Goal: Task Accomplishment & Management: Complete application form

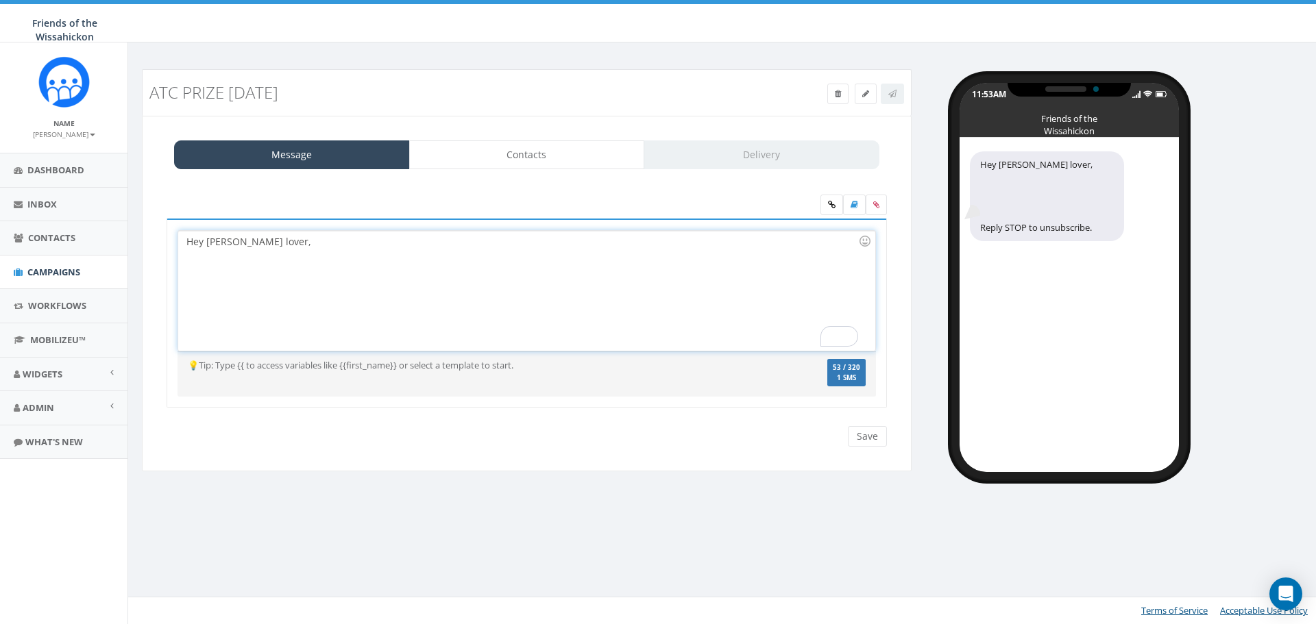
click at [257, 251] on div "To enrich screen reader interactions, please activate Accessibility in Grammarl…" at bounding box center [522, 262] width 672 height 27
drag, startPoint x: 322, startPoint y: 242, endPoint x: 90, endPoint y: 232, distance: 232.5
click at [90, 232] on body "Friends of the Wissahickon Friends of the Wissahickon Profile Sign Out 0.02 % o…" at bounding box center [658, 312] width 1316 height 624
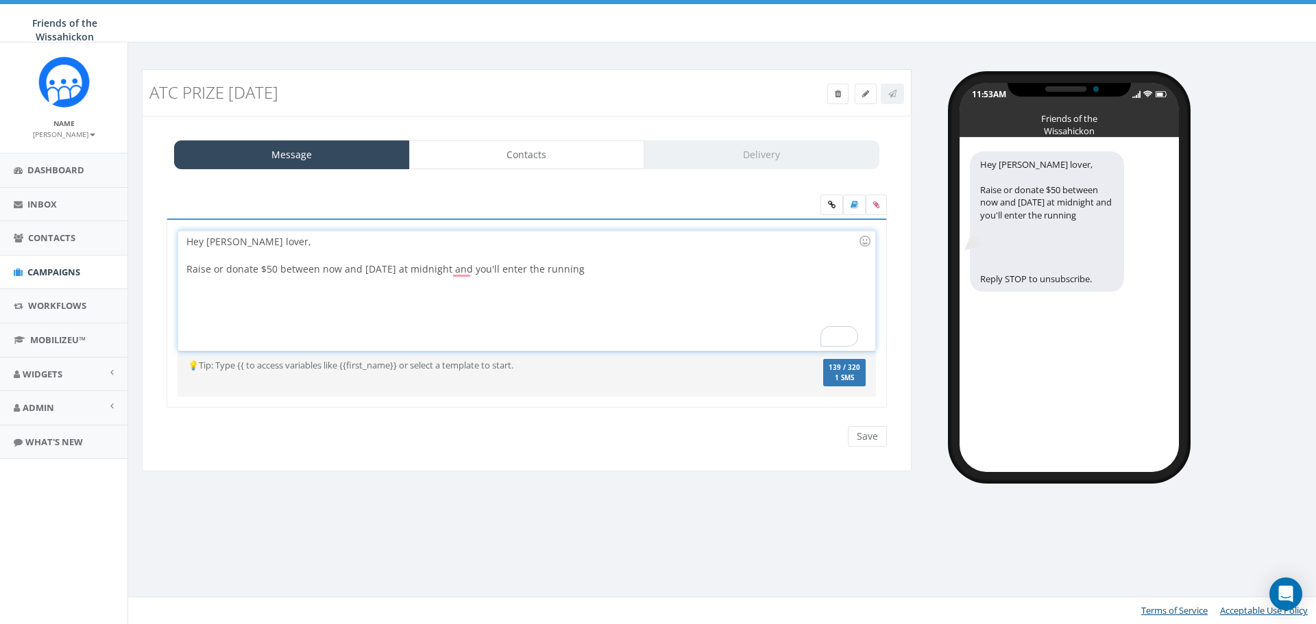
click at [686, 275] on div "Hey Wissahickon lover, Raise or donate $50 between now and Monday at midnight a…" at bounding box center [526, 291] width 696 height 120
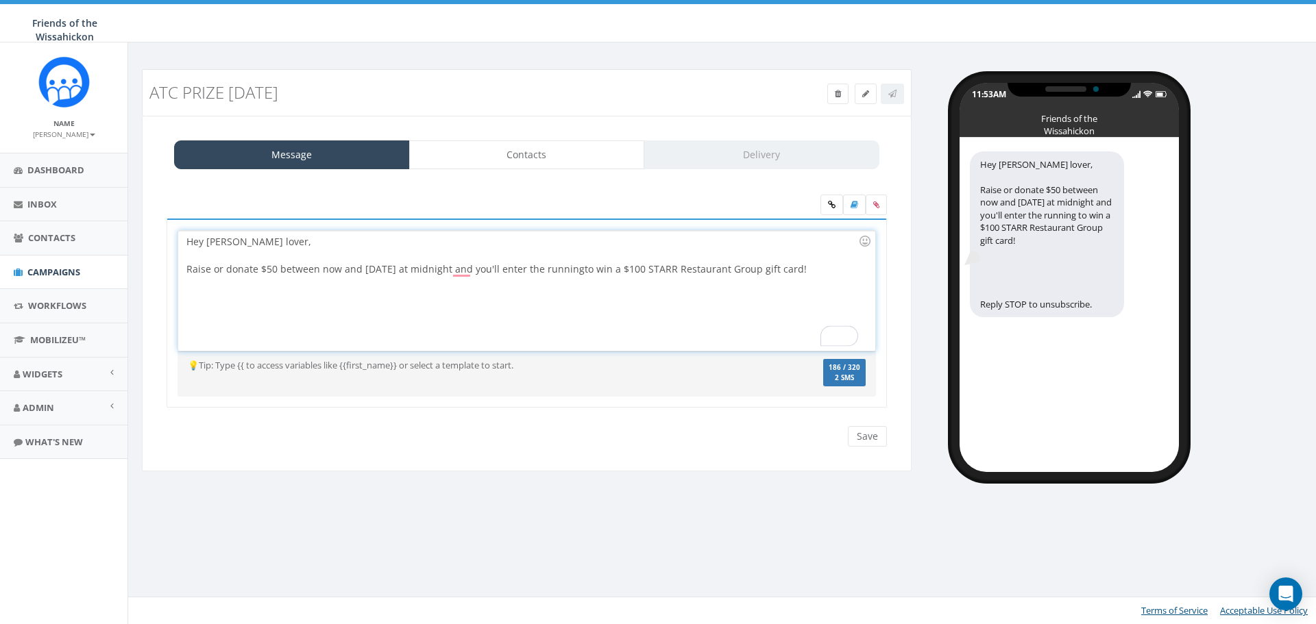
drag, startPoint x: 472, startPoint y: 268, endPoint x: 459, endPoint y: 276, distance: 15.0
click at [469, 271] on div "Hey Wissahickon lover, Raise or donate $50 between now and Monday at midnight a…" at bounding box center [526, 291] width 696 height 120
click at [461, 269] on div "Hey Wissahickon lover, Raise or donate $50 between now and Monday at midnight a…" at bounding box center [526, 291] width 696 height 120
click at [676, 289] on div "To enrich screen reader interactions, please activate Accessibility in Grammarl…" at bounding box center [522, 289] width 672 height 27
click at [452, 273] on div "Hey Wissahickon lover, Raise or donate $50 between now and Monday at midnight a…" at bounding box center [526, 291] width 696 height 120
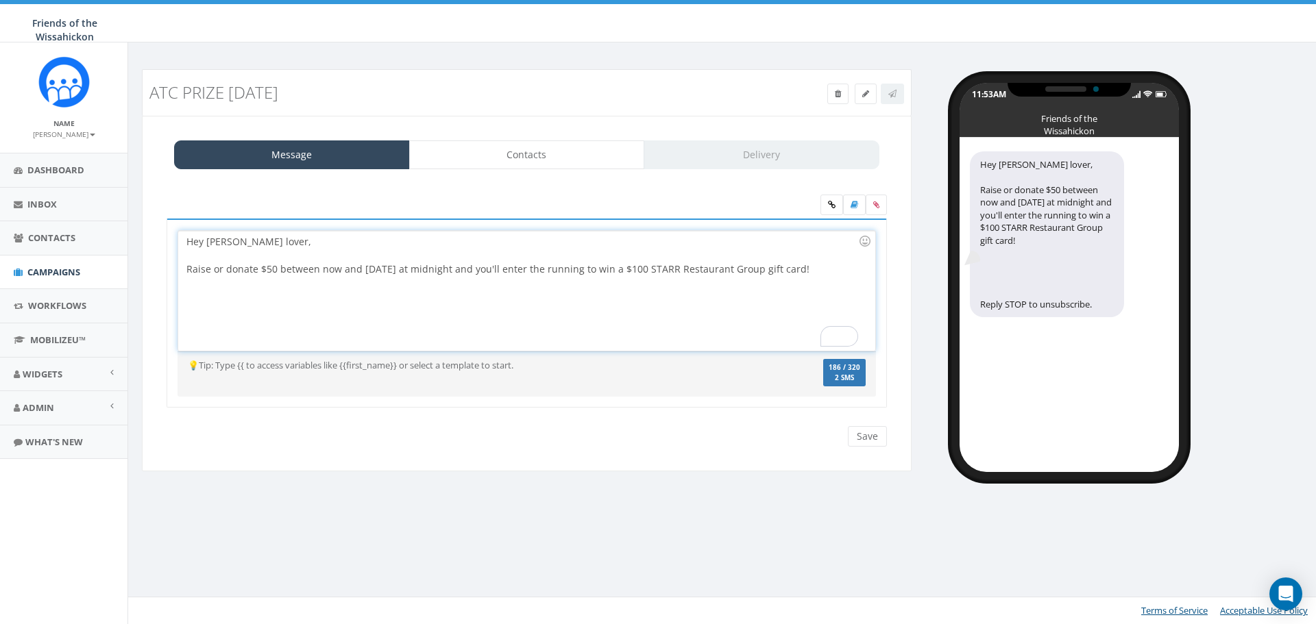
click at [350, 241] on div "Hey Wissahickon lover, Raise or donate $50 between now and Monday at midnight a…" at bounding box center [526, 291] width 696 height 120
drag, startPoint x: 350, startPoint y: 241, endPoint x: 174, endPoint y: 240, distance: 176.1
click at [174, 240] on div "Hey Wissahickon lover, Raise or donate $50 between now and Monday at midnight a…" at bounding box center [527, 314] width 720 height 190
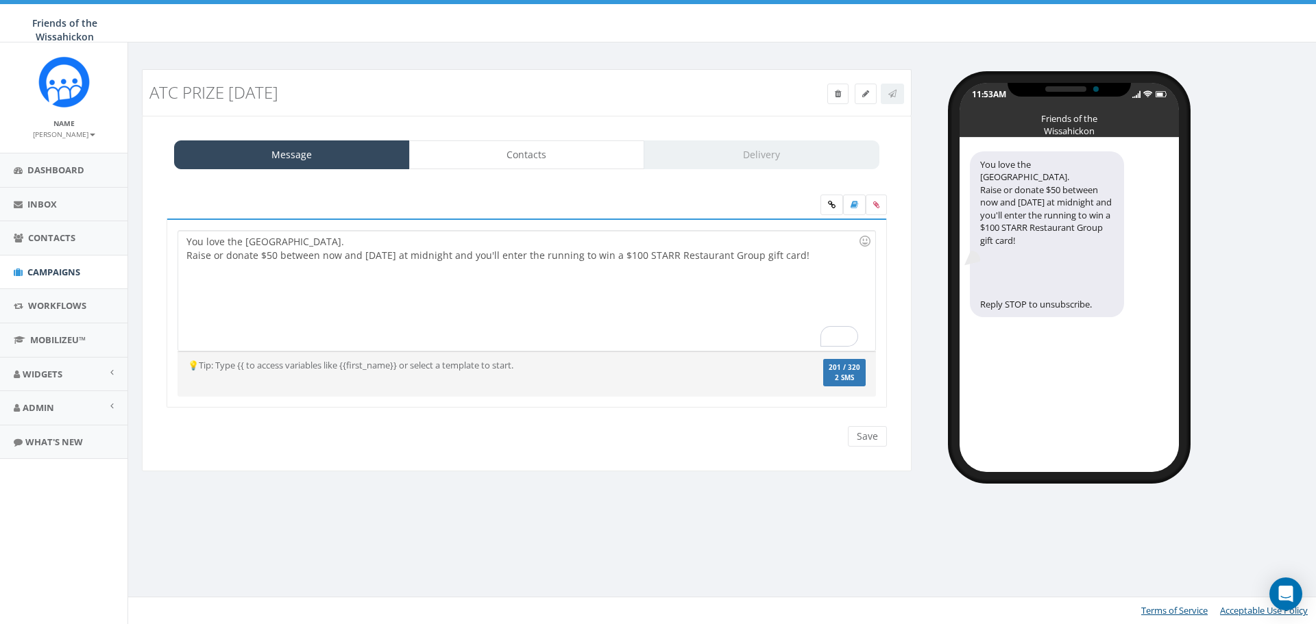
click at [371, 250] on div "You love the Wissahickon Valley Park. Raise or donate $50 between now and Monda…" at bounding box center [526, 291] width 696 height 120
click at [371, 239] on div "You love the Wissahickon Valley Park. Raise or donate $50 between now and Monda…" at bounding box center [526, 291] width 696 height 120
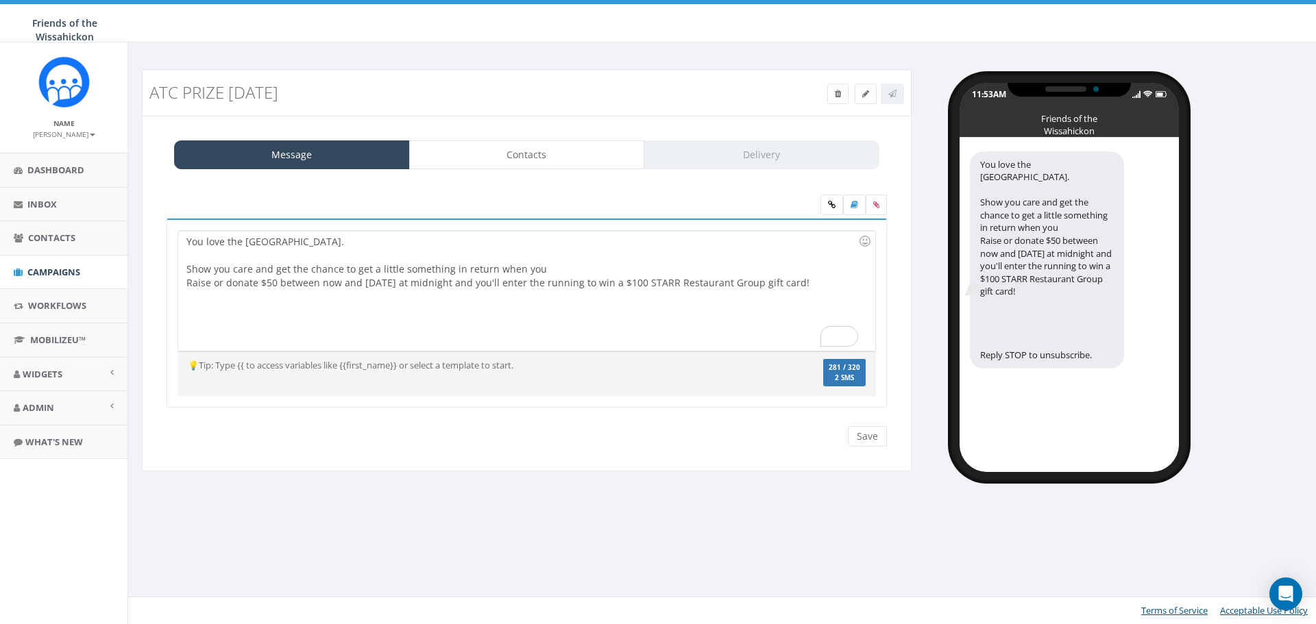
click at [373, 306] on div "To enrich screen reader interactions, please activate Accessibility in Grammarl…" at bounding box center [522, 303] width 672 height 27
drag, startPoint x: 537, startPoint y: 271, endPoint x: 171, endPoint y: 273, distance: 365.3
click at [171, 273] on div "You love the Wissahickon Valley Park. Show you care and get the chance to get a…" at bounding box center [527, 314] width 720 height 190
copy div "Show you care and get the chance to get a little something in return when you"
click at [580, 253] on div "To enrich screen reader interactions, please activate Accessibility in Grammarl…" at bounding box center [522, 256] width 672 height 14
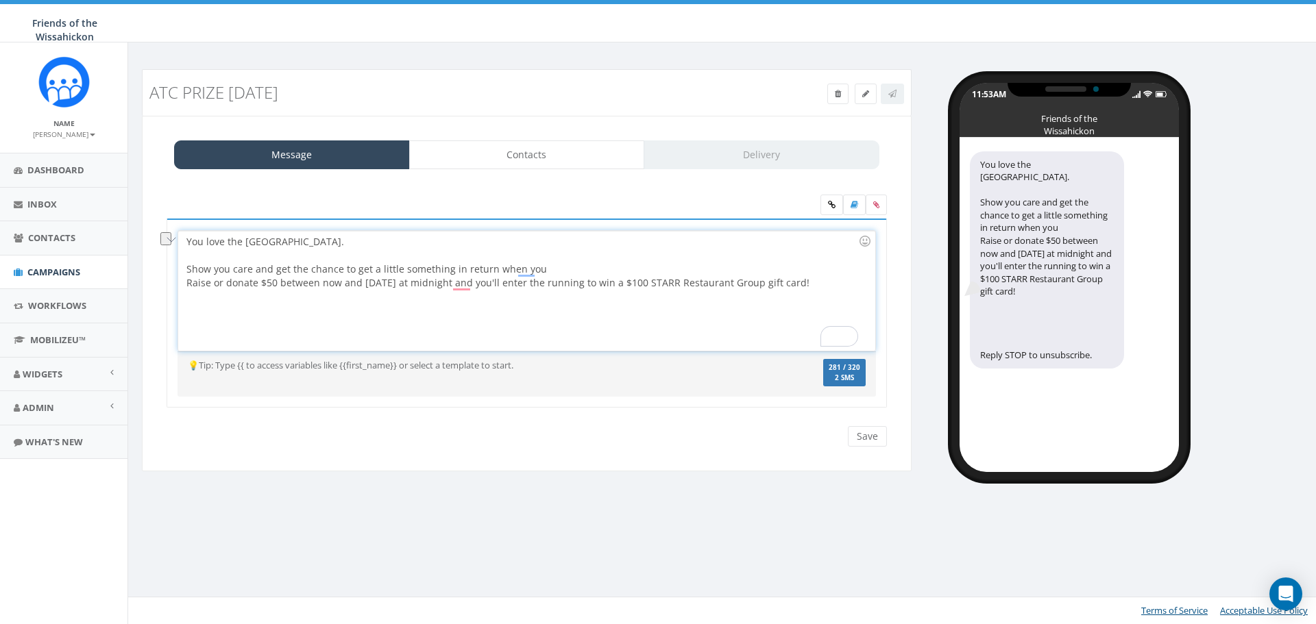
drag, startPoint x: 496, startPoint y: 266, endPoint x: 172, endPoint y: 270, distance: 324.2
click at [172, 270] on div "You love the Wissahickon Valley Park. Show you care and get the chance to get a…" at bounding box center [527, 314] width 720 height 190
click at [202, 280] on div "You love the Wissahickon Valley Park. Our All Trails Challengers have been expl…" at bounding box center [526, 291] width 696 height 120
click at [195, 281] on div "You love the Wissahickon Valley Park. Our All Trails Challengers have been expl…" at bounding box center [526, 291] width 696 height 120
click at [194, 285] on div "You love the Wissahickon Valley Park. Our All Trails Challengers have been expl…" at bounding box center [526, 291] width 696 height 120
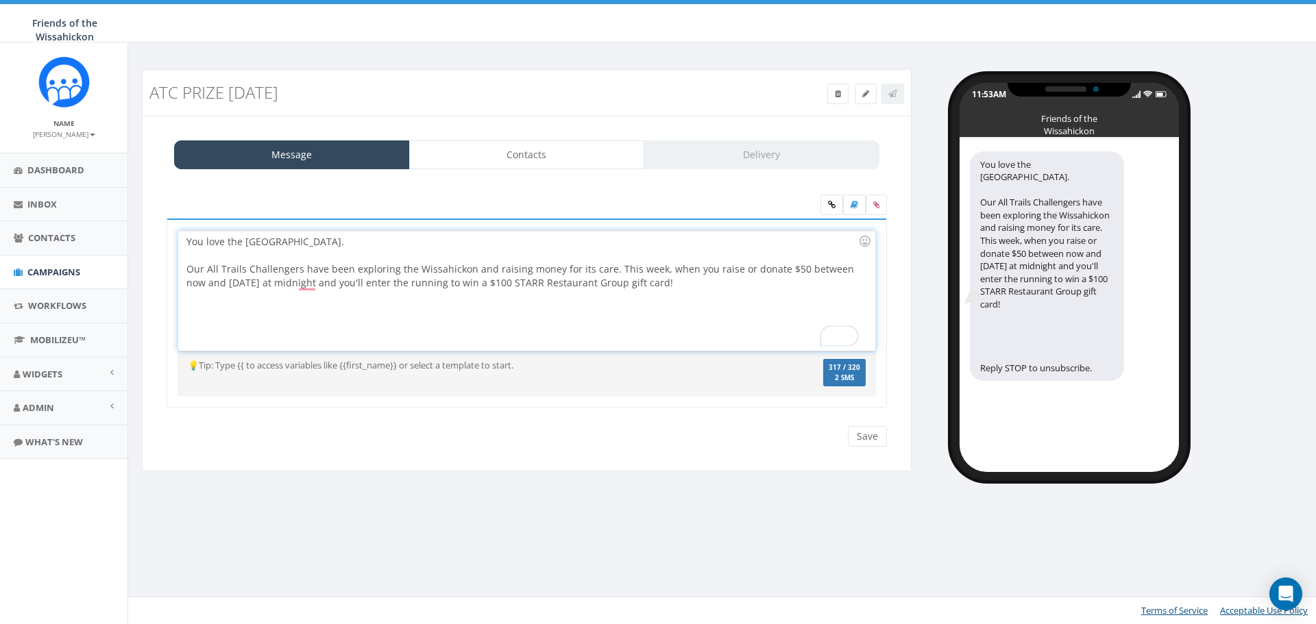
click at [750, 290] on div "To enrich screen reader interactions, please activate Accessibility in Grammarl…" at bounding box center [522, 303] width 672 height 27
click at [209, 297] on div "To enrich screen reader interactions, please activate Accessibility in Grammarl…" at bounding box center [522, 303] width 672 height 27
click at [309, 290] on div "To enrich screen reader interactions, please activate Accessibility in Grammarl…" at bounding box center [522, 303] width 672 height 27
click at [309, 281] on div "You love the Wissahickon Valley Park. Our All Trails Challengers have been expl…" at bounding box center [526, 291] width 696 height 120
click at [432, 276] on div "You love the Wissahickon Valley Park. Our All Trails Challengers have been expl…" at bounding box center [526, 291] width 696 height 120
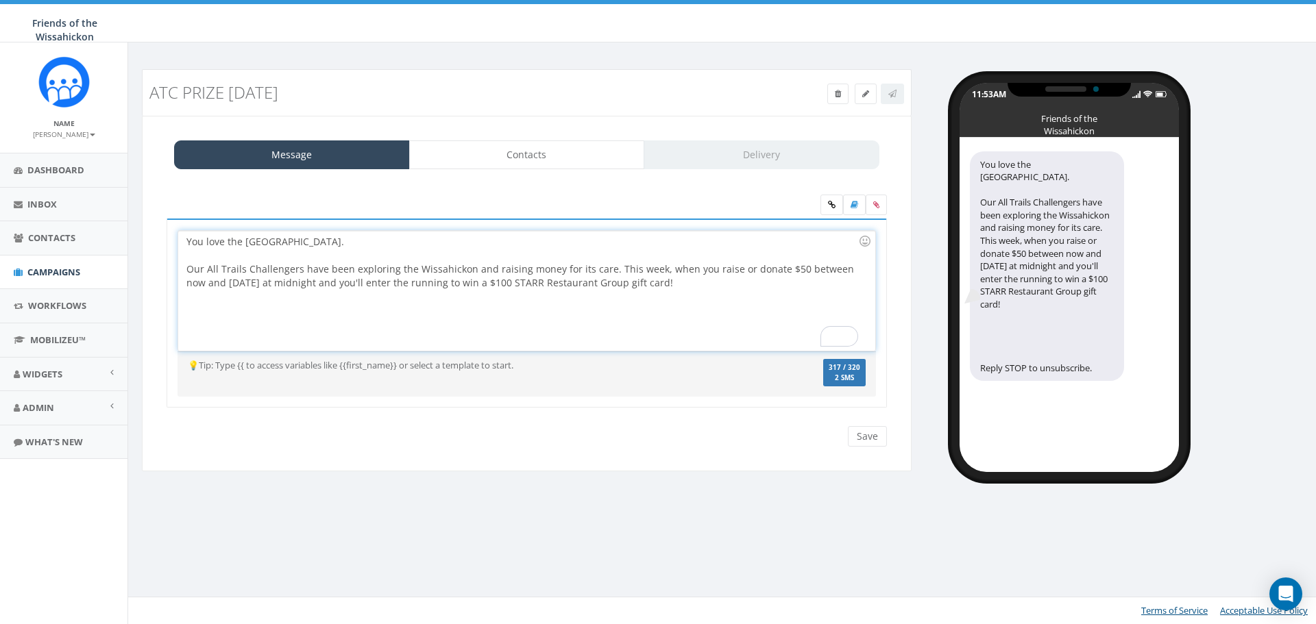
click at [439, 229] on div "You love the Wissahickon Valley Park. Our All Trails Challengers have been expl…" at bounding box center [527, 314] width 720 height 190
drag, startPoint x: 388, startPoint y: 241, endPoint x: 180, endPoint y: 246, distance: 208.4
click at [180, 246] on div "You love the Wissahickon Valley Park. Our All Trails Challengers have been expl…" at bounding box center [527, 314] width 720 height 190
click at [602, 274] on div "Hey Wissahickon-lover, Our All Trails Challengers have been exploring the Wissa…" at bounding box center [526, 291] width 696 height 120
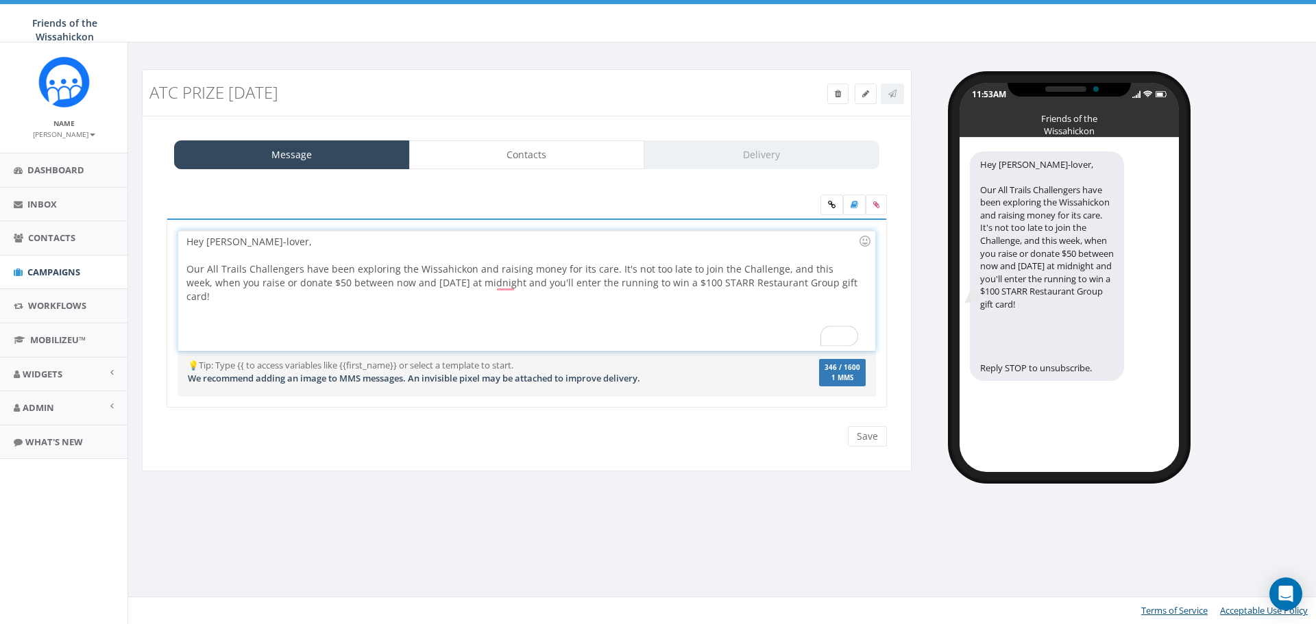
click at [376, 304] on div "To enrich screen reader interactions, please activate Accessibility in Grammarl…" at bounding box center [522, 317] width 672 height 27
drag, startPoint x: 321, startPoint y: 285, endPoint x: 406, endPoint y: 282, distance: 84.3
click at [406, 282] on div "Hey Wissahickon-lover, Our All Trails Challengers have been exploring the Wissa…" at bounding box center [526, 291] width 696 height 120
click at [360, 288] on div "Hey Wissahickon-lover, Our All Trails Challengers have been exploring the Wissa…" at bounding box center [526, 291] width 696 height 120
click at [321, 284] on div "Hey Wissahickon-lover, Our All Trails Challengers have been exploring the Wissa…" at bounding box center [526, 291] width 696 height 120
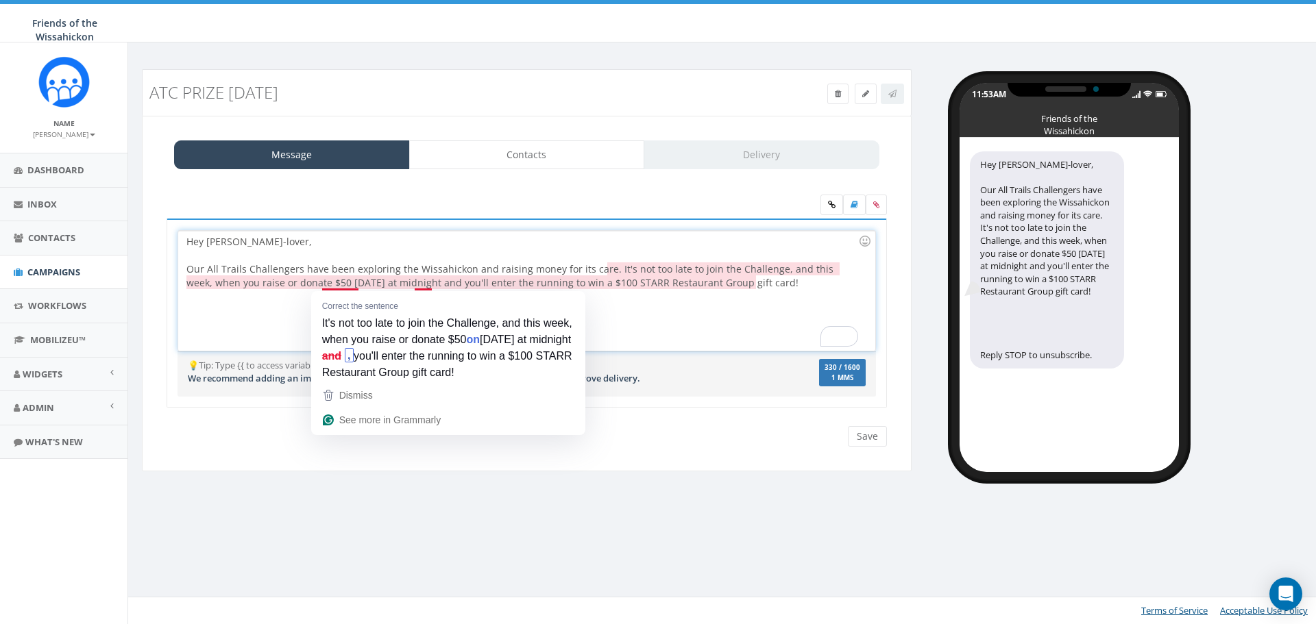
click at [249, 278] on div "Hey Wissahickon-lover, Our All Trails Challengers have been exploring the Wissa…" at bounding box center [526, 291] width 696 height 120
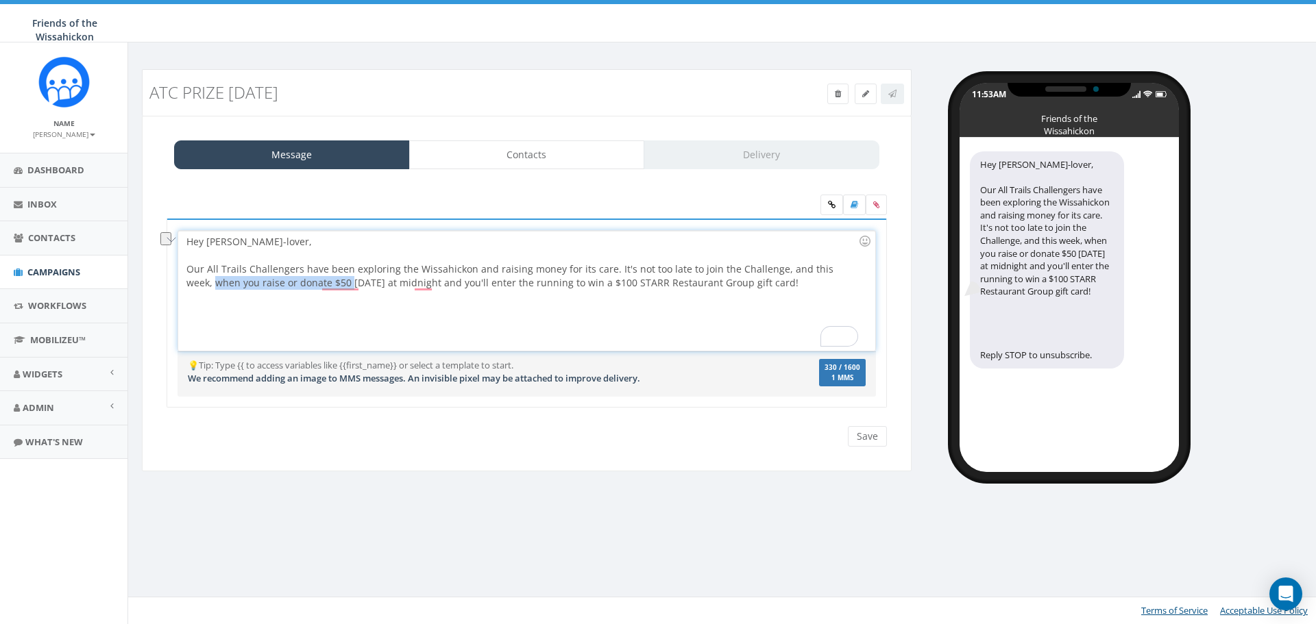
drag, startPoint x: 321, startPoint y: 285, endPoint x: 175, endPoint y: 280, distance: 146.8
click at [175, 280] on div "You love the Wissahickon Valley Park. Our All Trails Challengers have been expl…" at bounding box center [527, 314] width 720 height 190
click at [492, 280] on div "Hey Wissahickon-lover, Our All Trails Challengers have been exploring the Wissa…" at bounding box center [526, 291] width 696 height 120
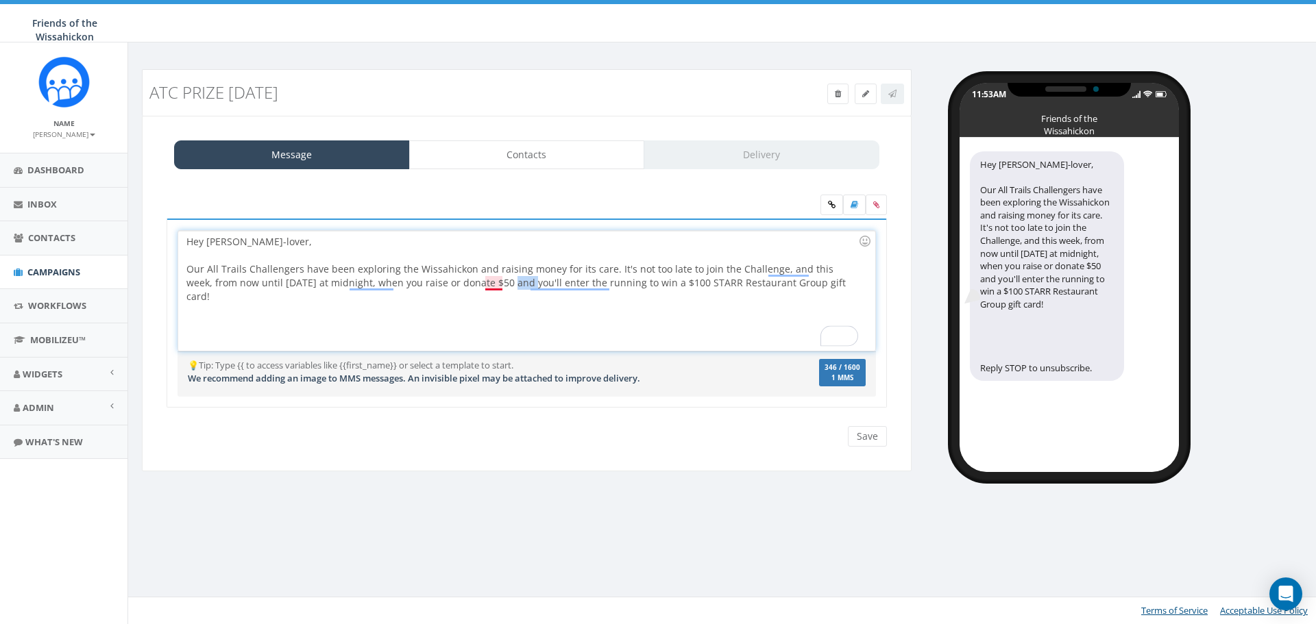
click at [492, 280] on div "Hey Wissahickon-lover, Our All Trails Challengers have been exploring the Wissa…" at bounding box center [526, 291] width 696 height 120
click at [588, 306] on div "To enrich screen reader interactions, please activate Accessibility in Grammarl…" at bounding box center [522, 303] width 672 height 27
click at [479, 286] on div "Hey Wissahickon-lover, Our All Trails Challengers have been exploring the Wissa…" at bounding box center [526, 291] width 696 height 120
click at [491, 284] on div "Hey Wissahickon-lover, Our All Trails Challengers have been exploring the Wissa…" at bounding box center [526, 291] width 696 height 120
click at [481, 288] on div "Hey Wissahickon-lover, Our All Trails Challengers have been exploring the Wissa…" at bounding box center [526, 291] width 696 height 120
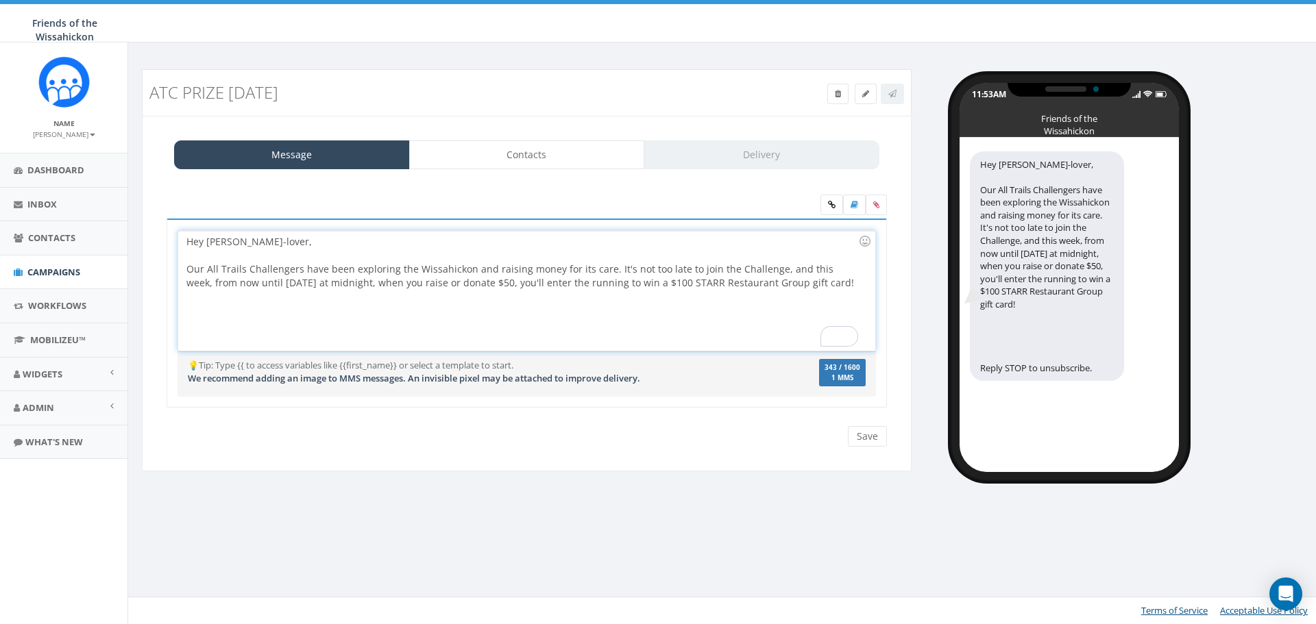
click at [602, 273] on div "Hey Wissahickon-lover, Our All Trails Challengers have been exploring the Wissa…" at bounding box center [526, 291] width 696 height 120
click at [394, 268] on div "Hey Wissahickon-lover, Our All Trails Challengers have been exploring the Wissa…" at bounding box center [526, 291] width 696 height 120
click at [656, 282] on div "Hey Wissahickon-lover, Our All Trails Challengers have been exploring every cor…" at bounding box center [526, 291] width 696 height 120
click at [746, 273] on div "Hey Wissahickon-lover, Our All Trails Challengers have been exploring every cor…" at bounding box center [526, 291] width 696 height 120
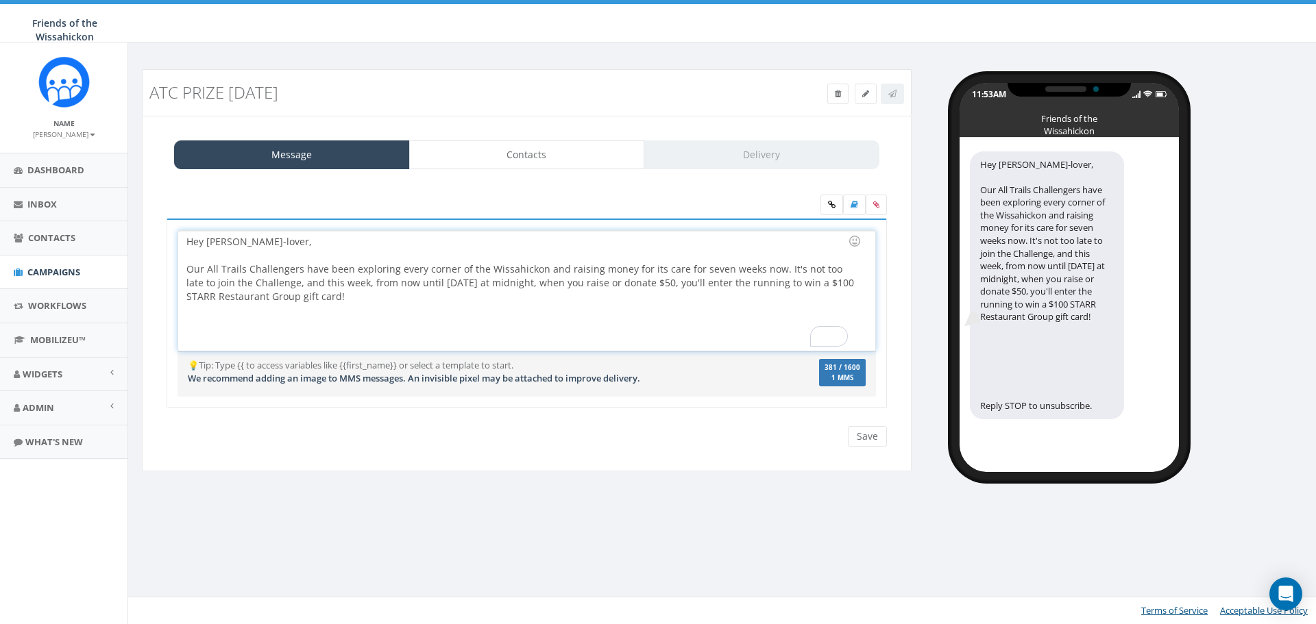
click at [361, 283] on div "Hey Wissahickon-lover, Our All Trails Challengers have been exploring every cor…" at bounding box center [526, 291] width 696 height 120
click at [546, 289] on div "Hey Wissahickon-lover, Our All Trails Challengers have been exploring every cor…" at bounding box center [526, 291] width 696 height 120
click at [533, 287] on div "Hey Wissahickon-lover, Our All Trails Challengers have been exploring every cor…" at bounding box center [526, 291] width 696 height 120
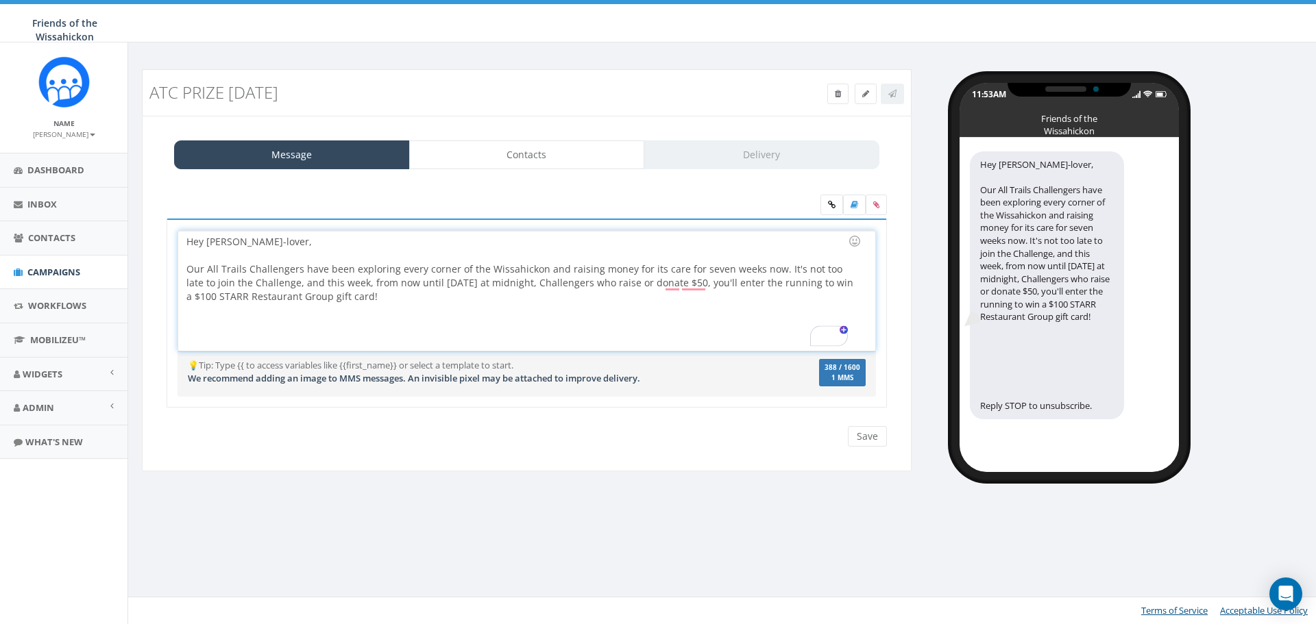
click at [696, 291] on div "Hey Wissahickon-lover, Our All Trails Challengers have been exploring every cor…" at bounding box center [526, 291] width 696 height 120
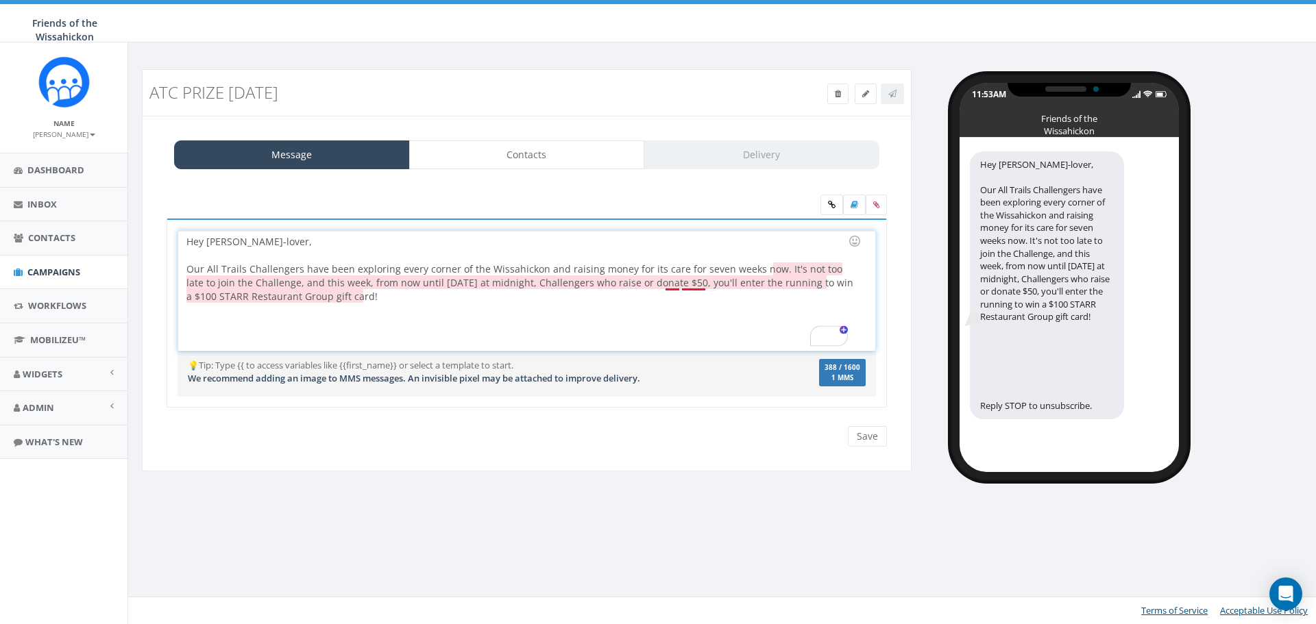
click at [696, 283] on div "Hey Wissahickon-lover, Our All Trails Challengers have been exploring every cor…" at bounding box center [526, 291] width 696 height 120
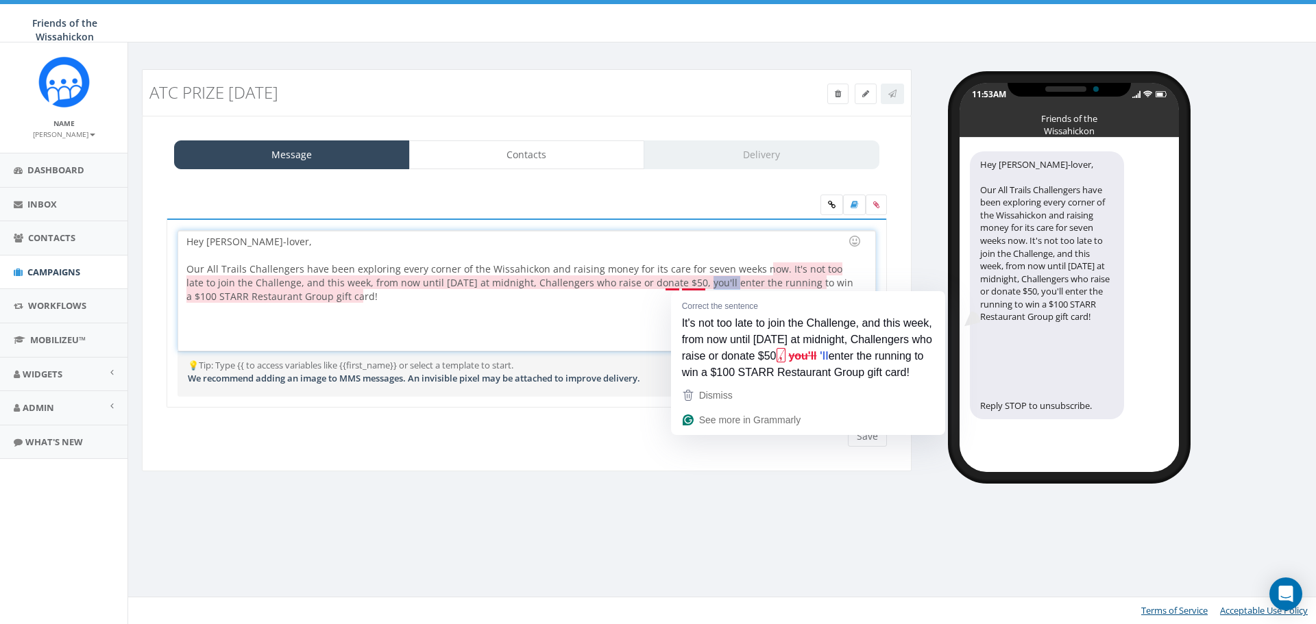
click at [696, 283] on div "Hey Wissahickon-lover, Our All Trails Challengers have been exploring every cor…" at bounding box center [526, 291] width 696 height 120
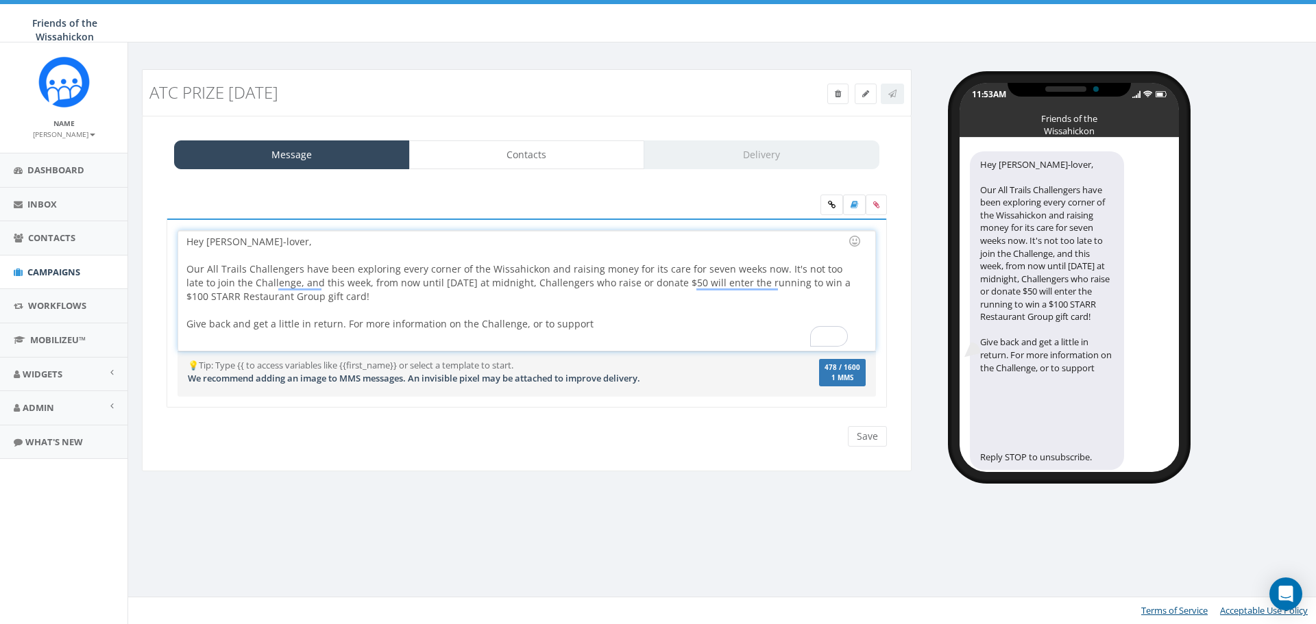
click at [476, 323] on div "Give back and get a little in return. For more information on the Challenge, or…" at bounding box center [522, 351] width 672 height 69
drag, startPoint x: 476, startPoint y: 323, endPoint x: 443, endPoint y: 283, distance: 51.6
click at [476, 323] on div "Give back and get a little in return. For more information on the Challenge, or…" at bounding box center [522, 351] width 672 height 69
click at [719, 268] on div "Hey Wissahickon-lover, Our All Trails Challengers have been exploring every cor…" at bounding box center [526, 291] width 696 height 120
drag, startPoint x: 567, startPoint y: 327, endPoint x: 644, endPoint y: 330, distance: 76.8
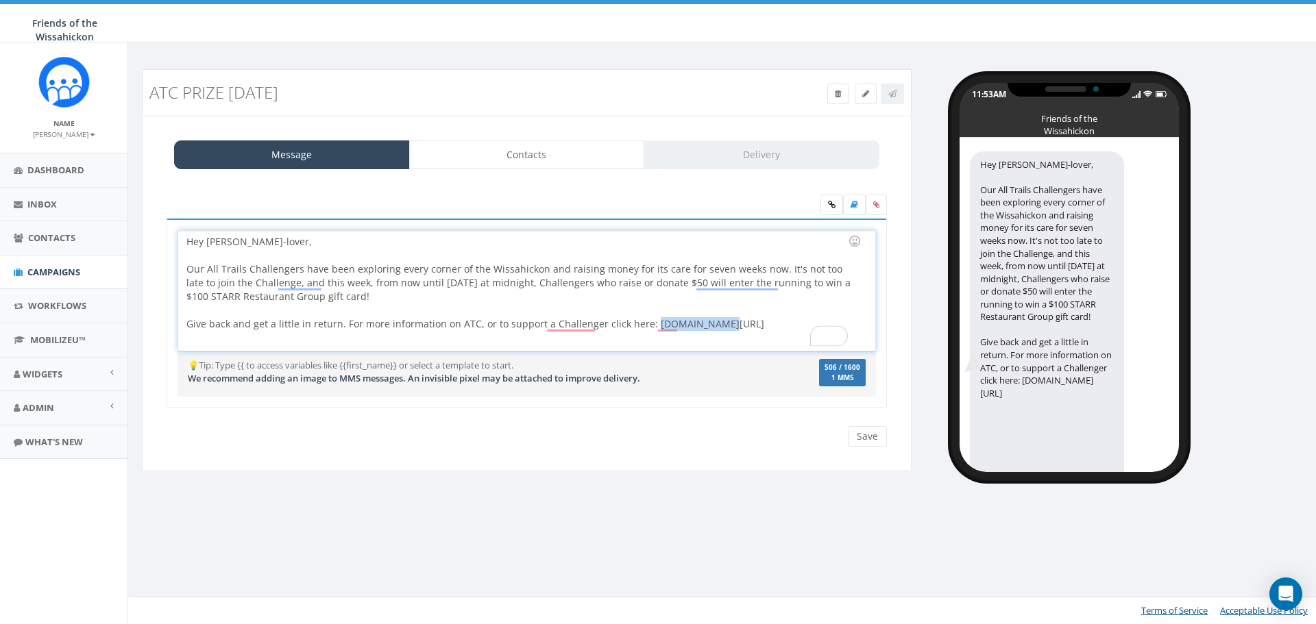
click at [644, 330] on div "Give back and get a little in return. For more information on ATC, or to suppor…" at bounding box center [522, 351] width 672 height 69
click at [830, 204] on icon at bounding box center [832, 205] width 8 height 8
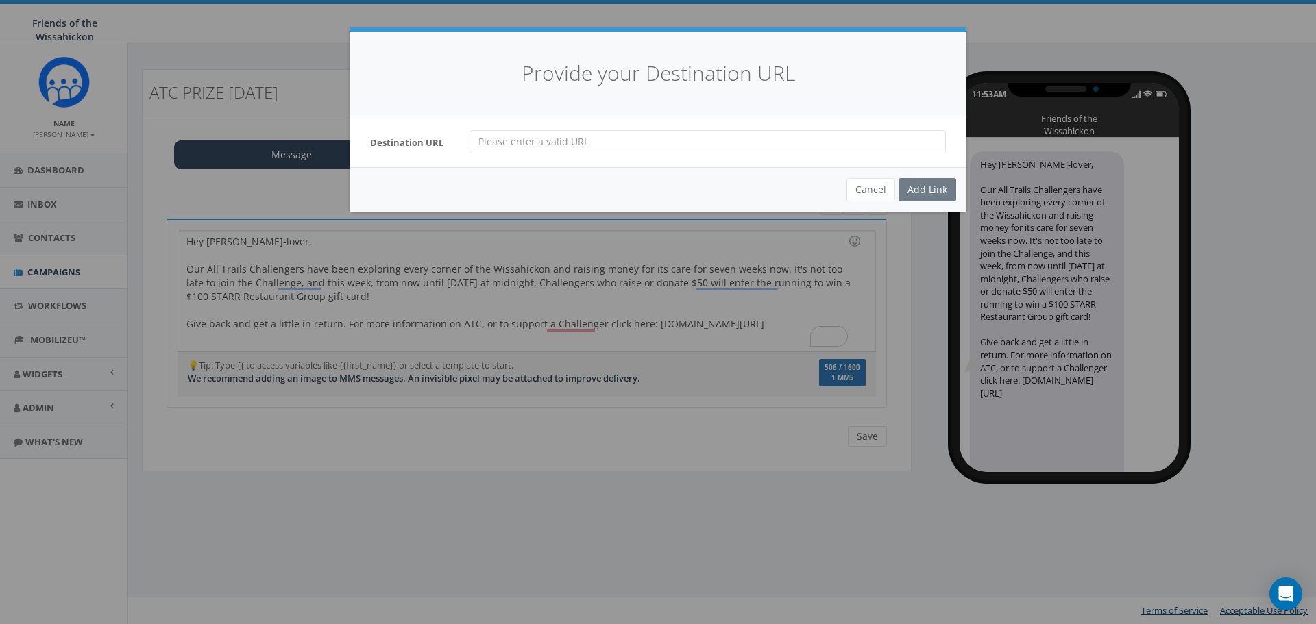
click at [546, 138] on input "url" at bounding box center [707, 141] width 476 height 23
type input "atc.fow.org/"
click at [920, 184] on div "Add Link" at bounding box center [928, 189] width 58 height 23
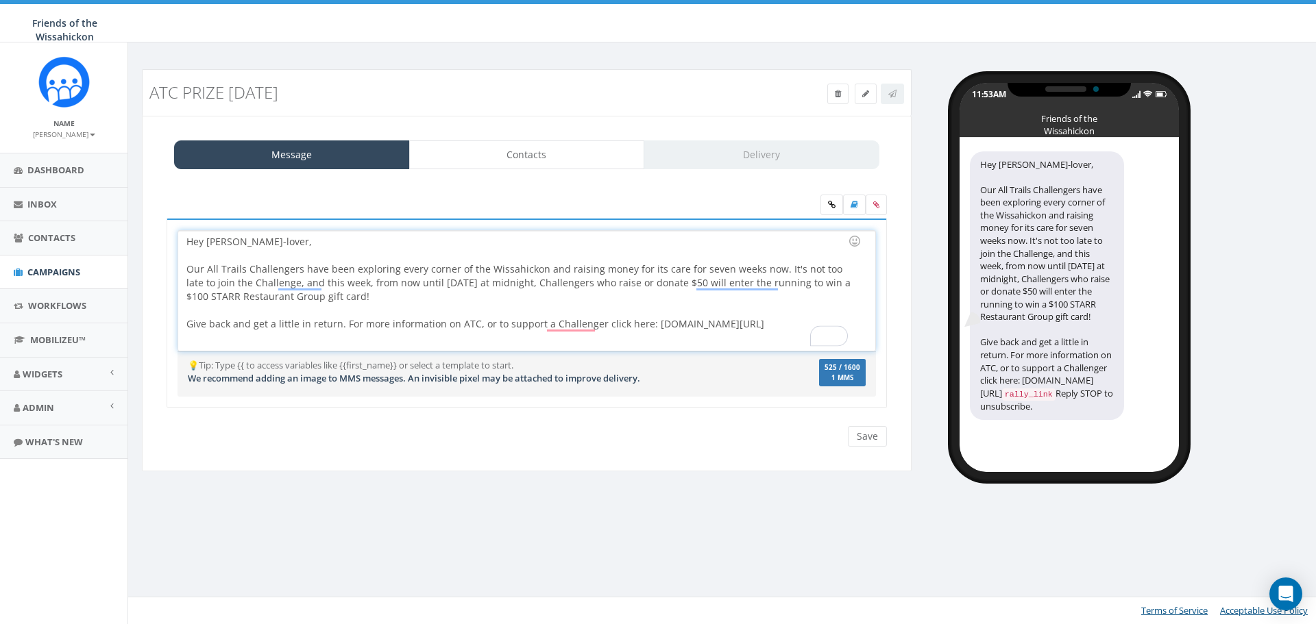
click at [722, 316] on div "To enrich screen reader interactions, please activate Accessibility in Grammarl…" at bounding box center [522, 311] width 672 height 14
click at [675, 323] on div "Hey Wissahickon-lover, Our All Trails Challengers have been exploring every cor…" at bounding box center [526, 291] width 696 height 120
drag, startPoint x: 642, startPoint y: 326, endPoint x: 691, endPoint y: 332, distance: 49.0
click at [691, 332] on div "Hey Wissahickon-lover, Our All Trails Challengers have been exploring every cor…" at bounding box center [526, 291] width 696 height 120
click at [644, 321] on div "Hey Wissahickon-lover, Our All Trails Challengers have been exploring every cor…" at bounding box center [526, 291] width 696 height 120
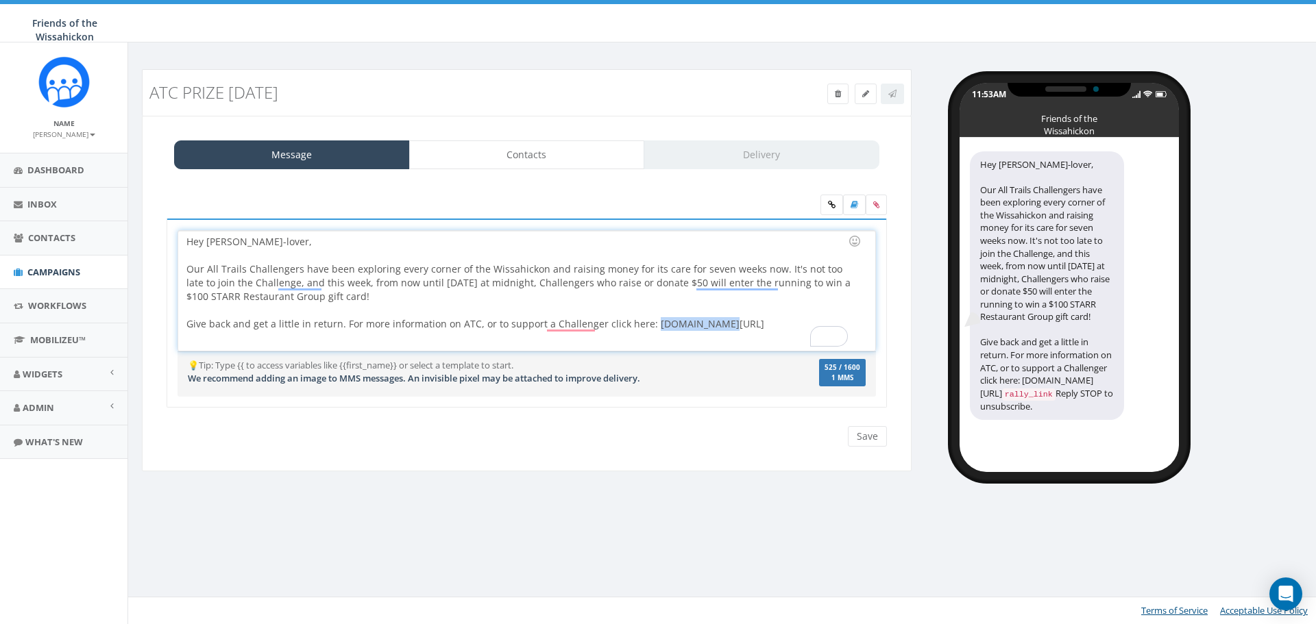
drag, startPoint x: 706, startPoint y: 326, endPoint x: 646, endPoint y: 327, distance: 59.6
click at [646, 327] on div "Hey Wissahickon-lover, Our All Trails Challengers have been exploring every cor…" at bounding box center [526, 291] width 696 height 120
click at [828, 202] on icon at bounding box center [832, 205] width 8 height 8
click at [713, 325] on div "Hey Wissahickon-lover, Our All Trails Challengers have been exploring every cor…" at bounding box center [526, 291] width 696 height 120
click at [829, 210] on link at bounding box center [831, 205] width 23 height 21
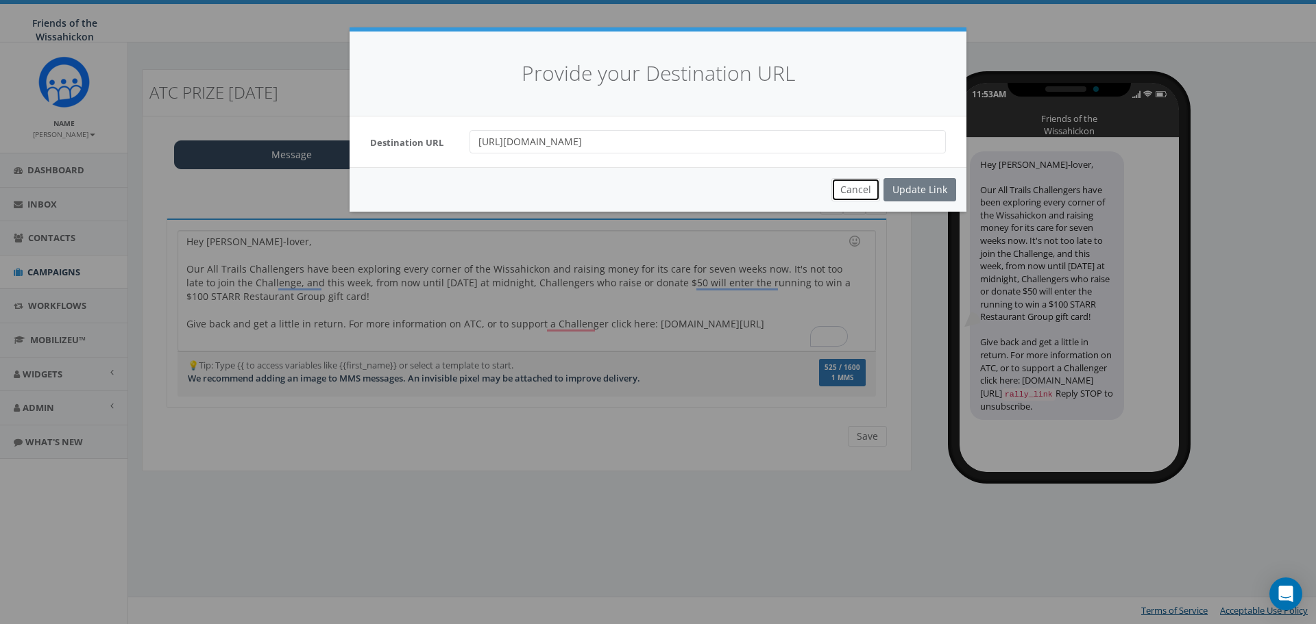
click at [843, 193] on button "Cancel" at bounding box center [855, 189] width 49 height 23
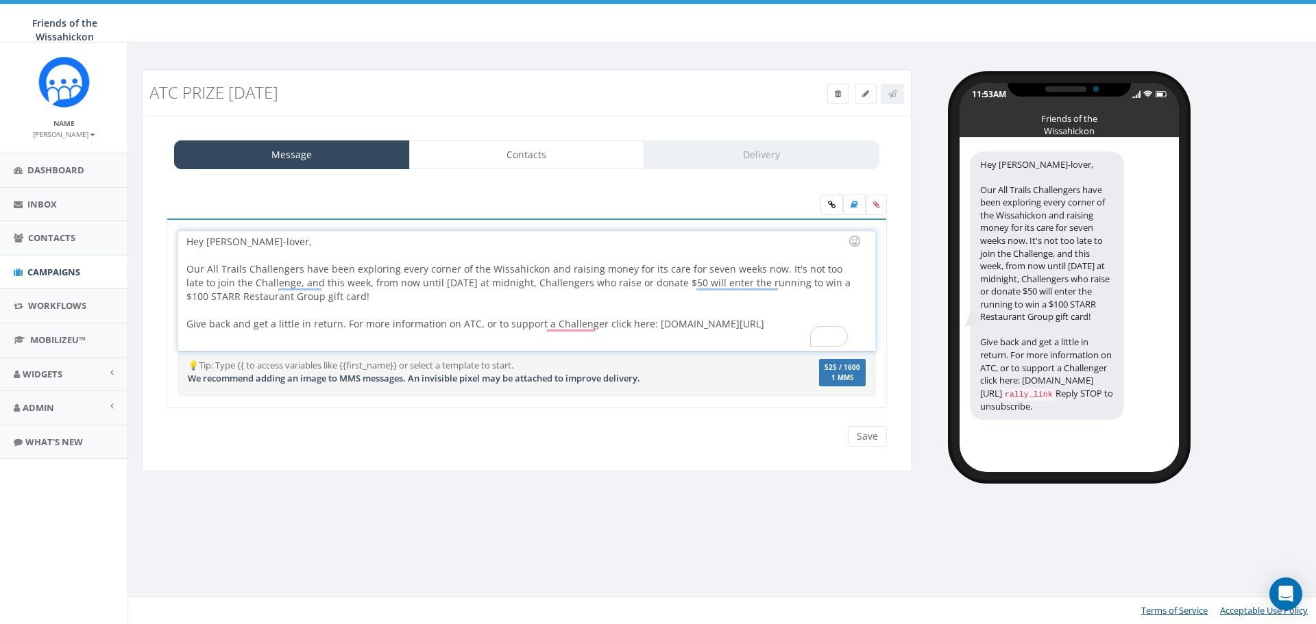
click at [702, 319] on div "Hey Wissahickon-lover, Our All Trails Challengers have been exploring every cor…" at bounding box center [526, 291] width 696 height 120
drag, startPoint x: 644, startPoint y: 324, endPoint x: 714, endPoint y: 325, distance: 70.6
click at [714, 325] on div "Hey Wissahickon-lover, Our All Trails Challengers have been exploring every cor…" at bounding box center [526, 291] width 696 height 120
click at [822, 201] on link at bounding box center [831, 205] width 23 height 21
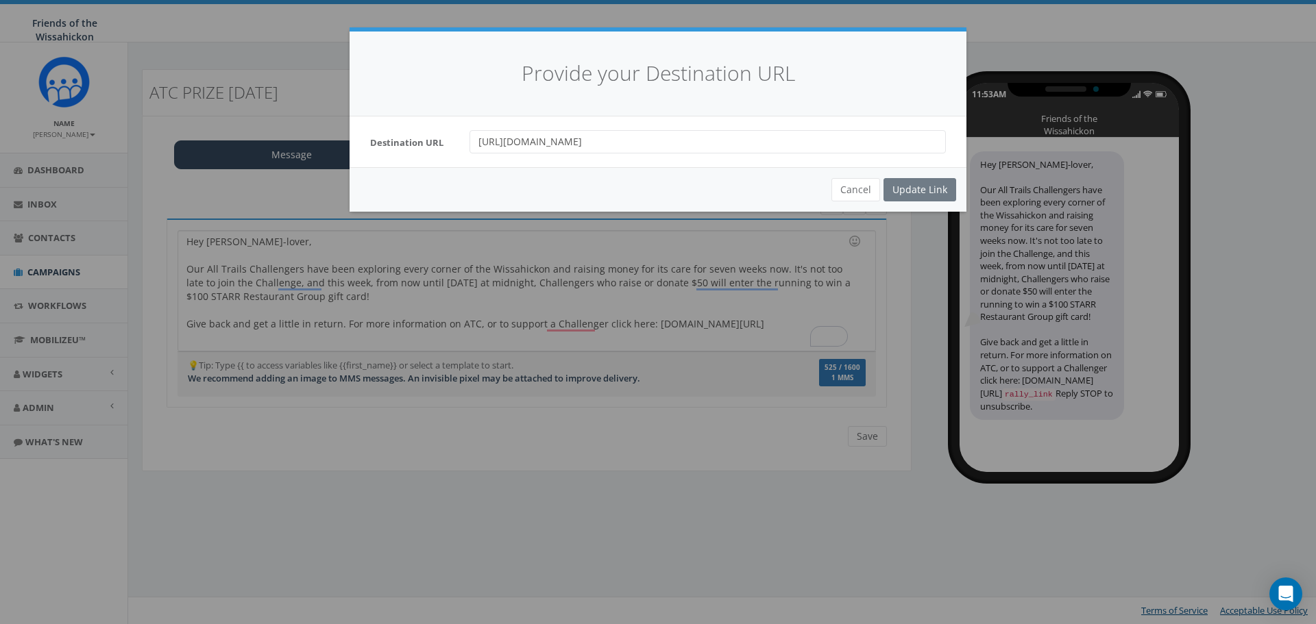
click at [930, 188] on div "Cancel Update Link" at bounding box center [658, 189] width 617 height 45
click at [856, 191] on button "Cancel" at bounding box center [855, 189] width 49 height 23
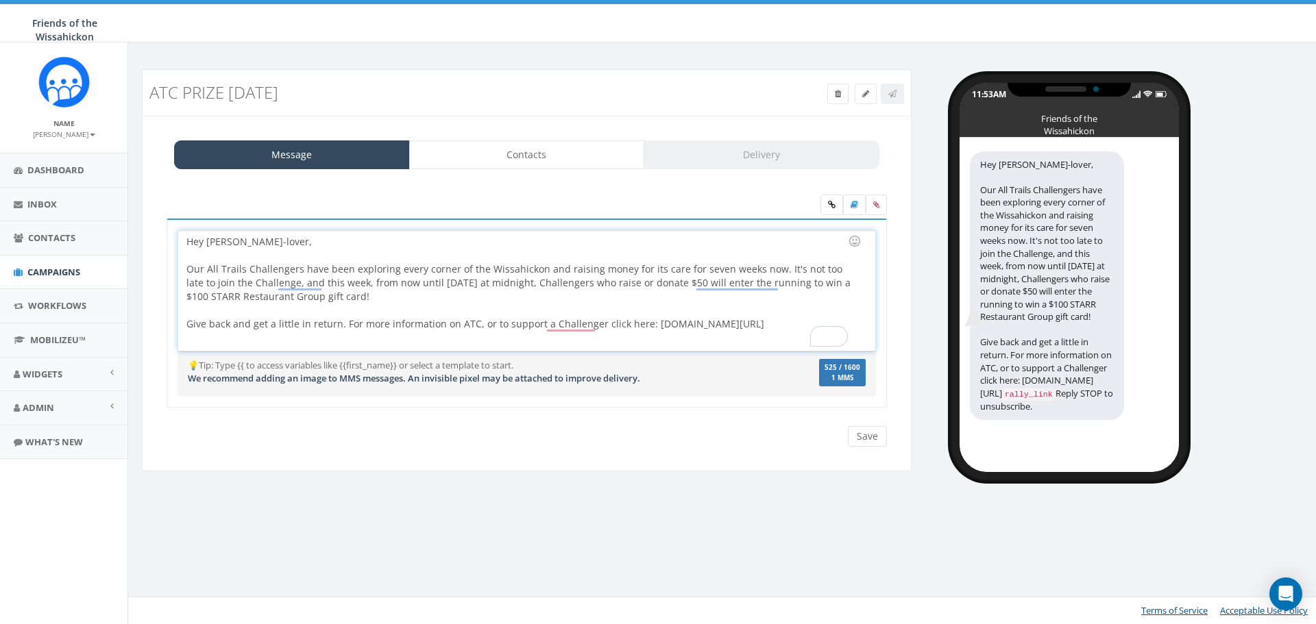
click at [731, 313] on div "To enrich screen reader interactions, please activate Accessibility in Grammarl…" at bounding box center [522, 311] width 672 height 14
click at [755, 328] on div "Hey Wissahickon-lover, Our All Trails Challengers have been exploring every cor…" at bounding box center [526, 291] width 696 height 120
click at [883, 437] on input "Save" at bounding box center [867, 436] width 39 height 21
click at [506, 157] on link "Contacts" at bounding box center [527, 154] width 236 height 29
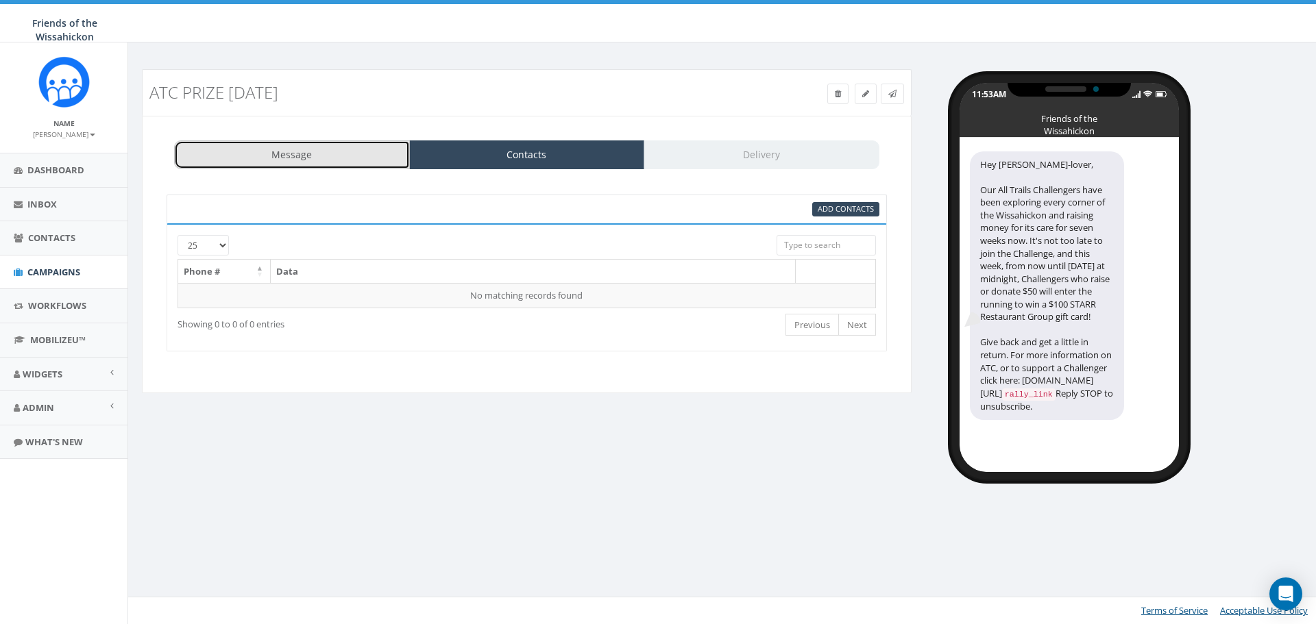
click at [354, 141] on link "Message" at bounding box center [292, 154] width 236 height 29
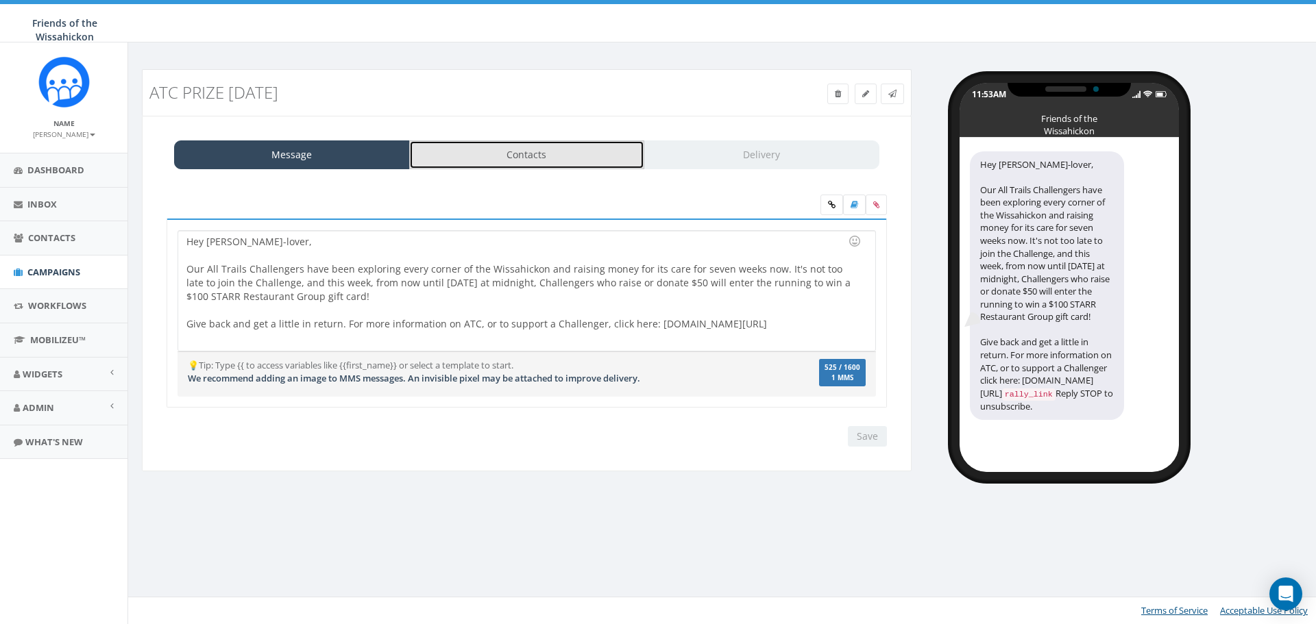
click at [573, 140] on link "Contacts" at bounding box center [527, 154] width 236 height 29
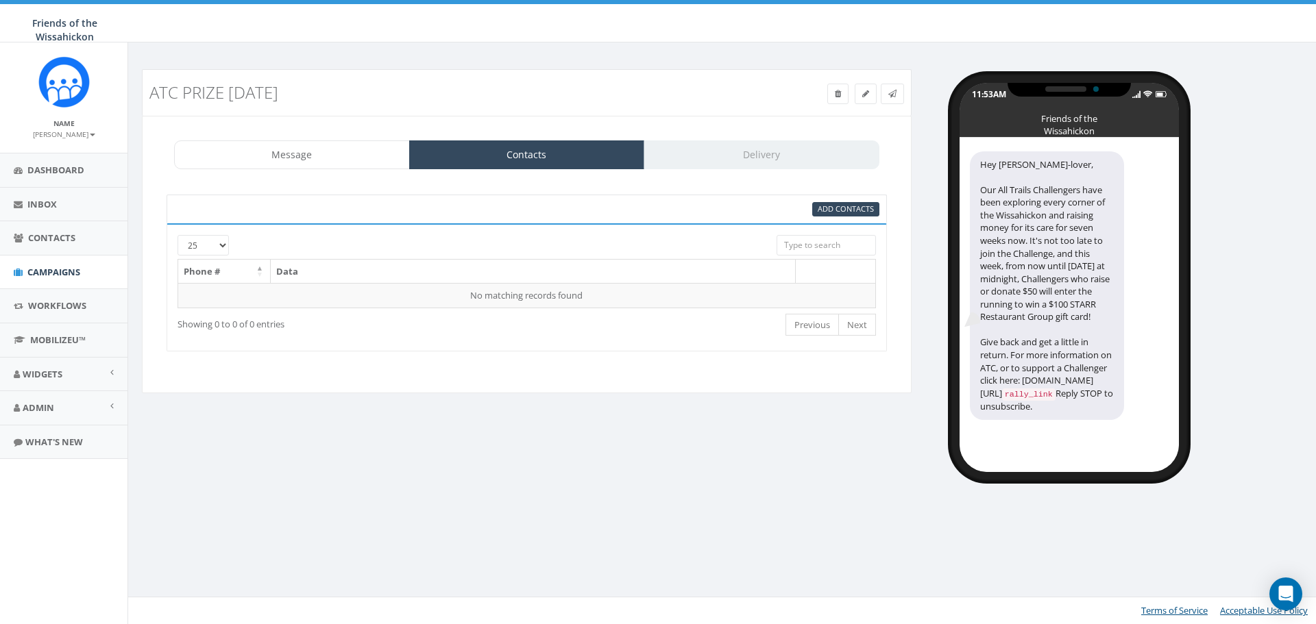
click at [552, 265] on th "Data" at bounding box center [533, 272] width 525 height 24
click at [563, 293] on td "No matching records found" at bounding box center [527, 295] width 698 height 25
click at [852, 203] on link "Add Contacts" at bounding box center [845, 209] width 67 height 14
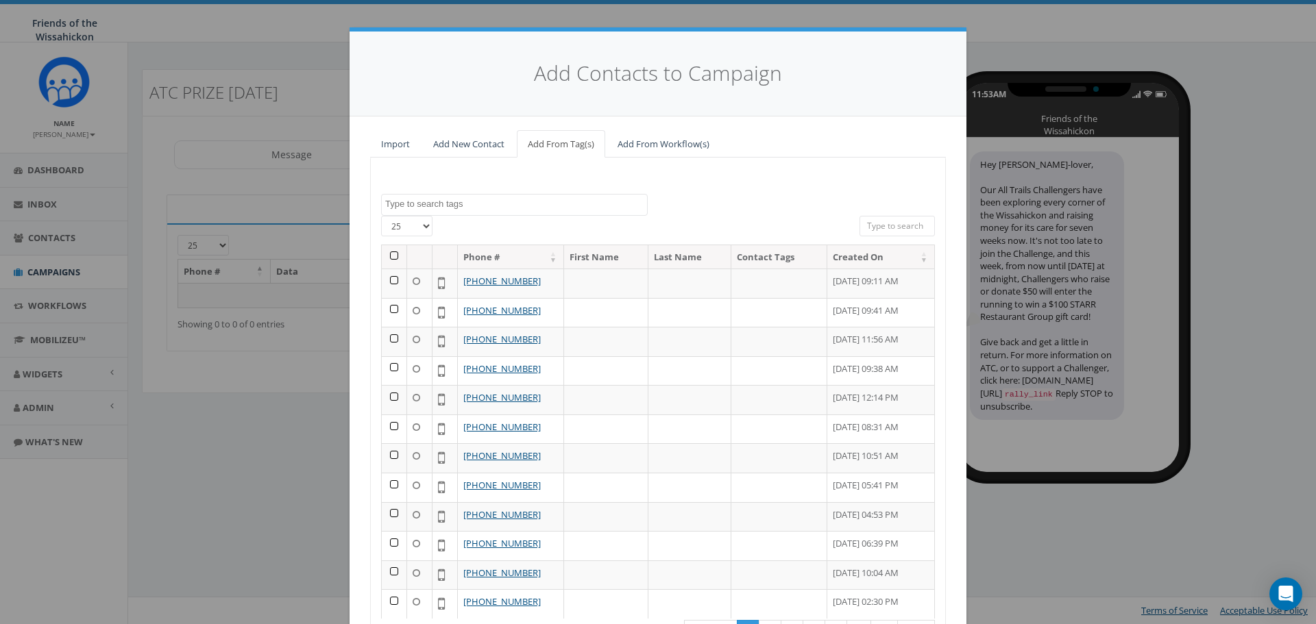
click at [552, 204] on textarea "Search" at bounding box center [516, 204] width 262 height 12
select select "test"
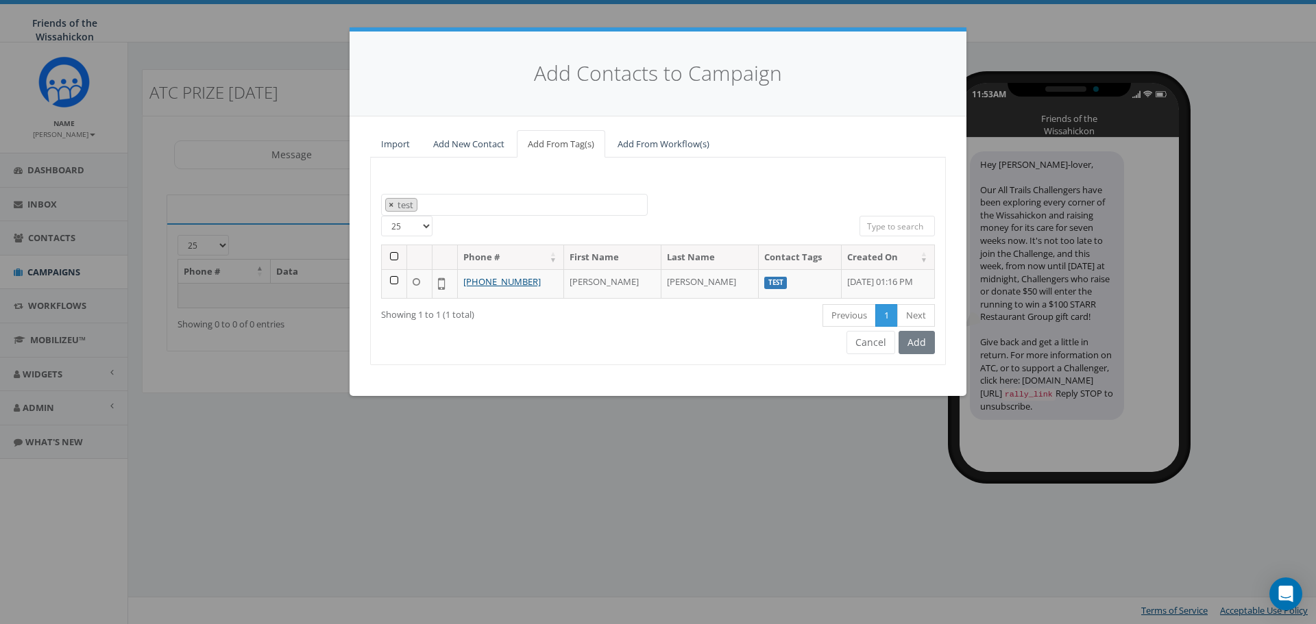
click at [389, 204] on span "×" at bounding box center [391, 205] width 5 height 12
select select
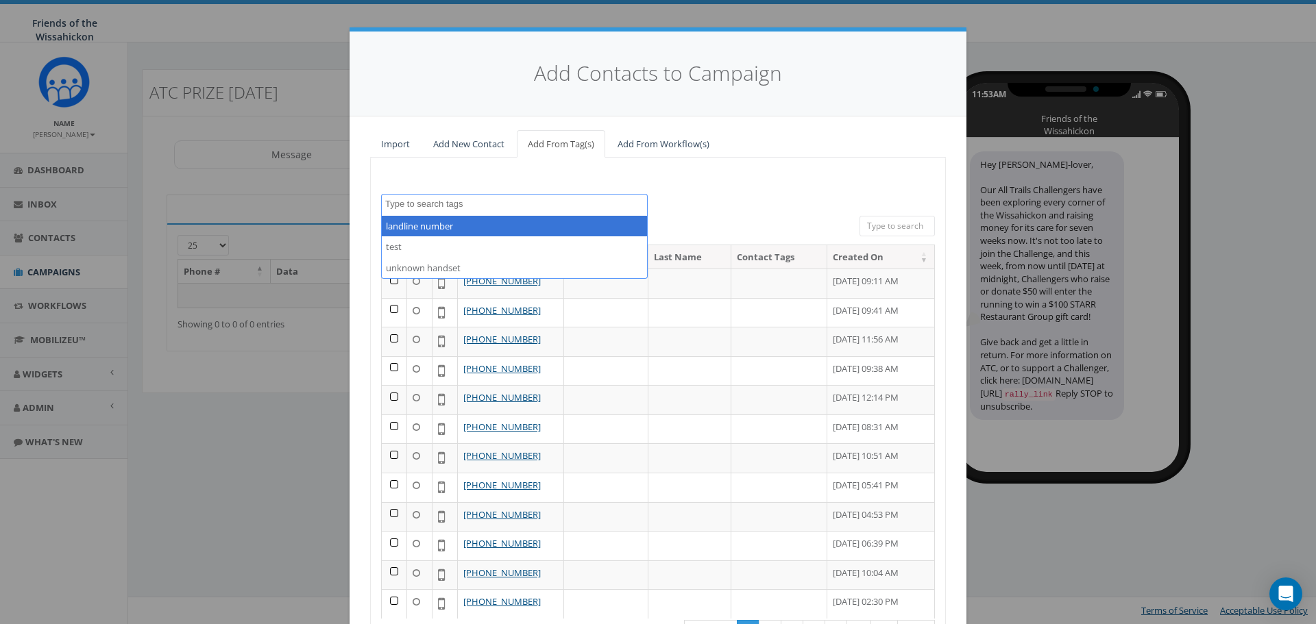
click at [475, 204] on textarea "Search" at bounding box center [516, 204] width 262 height 12
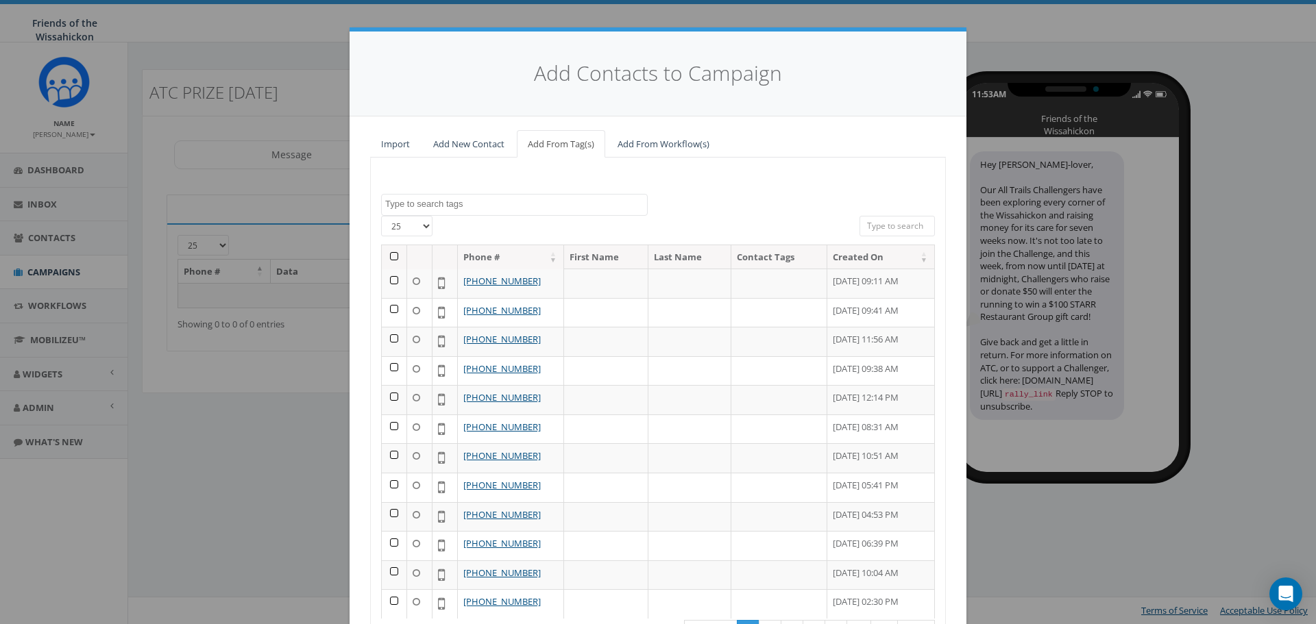
click at [475, 204] on textarea "Search" at bounding box center [516, 204] width 262 height 12
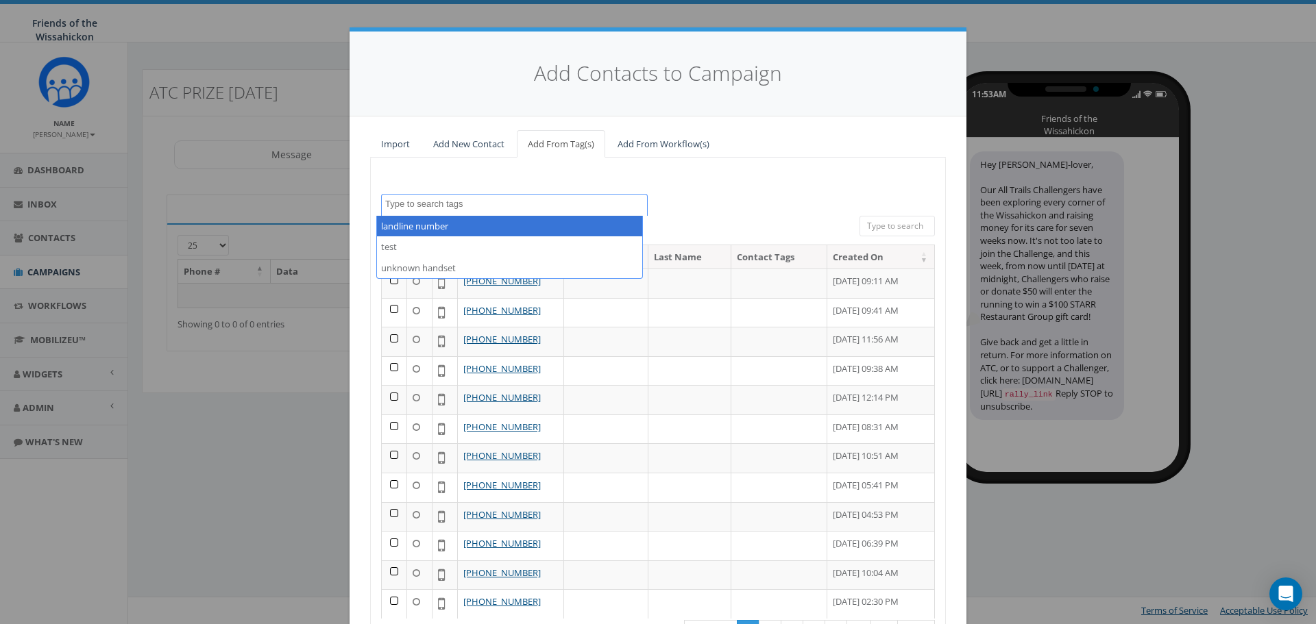
click at [773, 174] on div "landline number test unknown handset 25 50 100 All 0 contact(s) on current page…" at bounding box center [658, 420] width 576 height 524
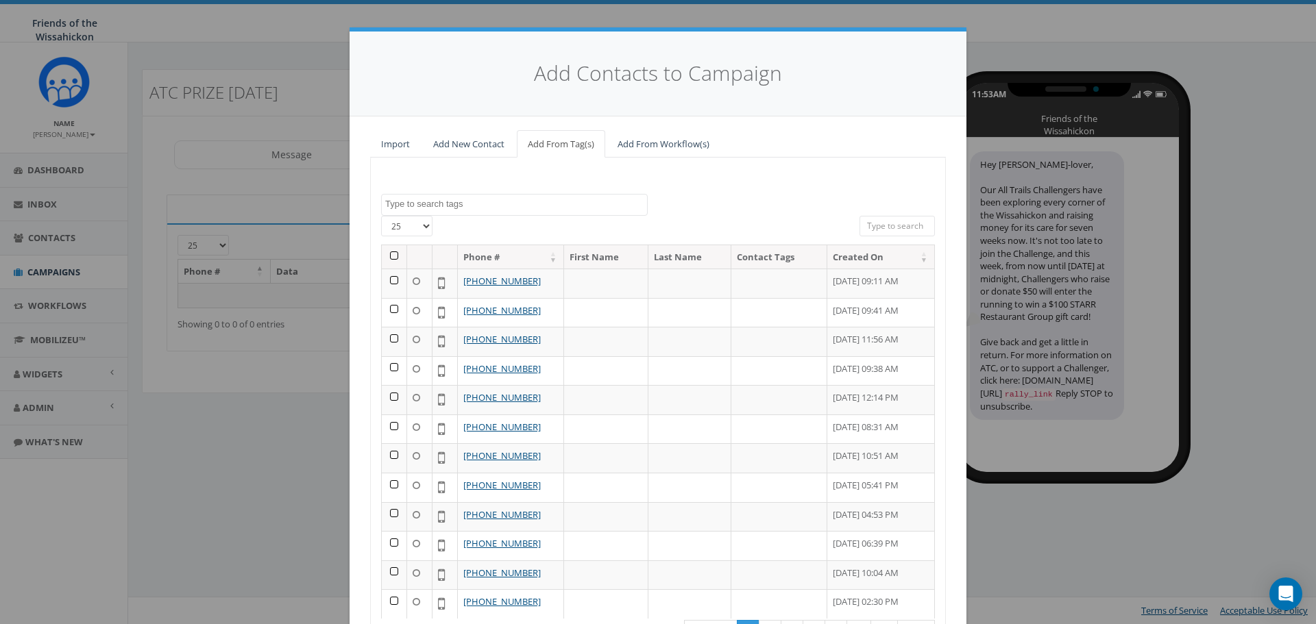
click at [875, 217] on input "search" at bounding box center [896, 226] width 75 height 21
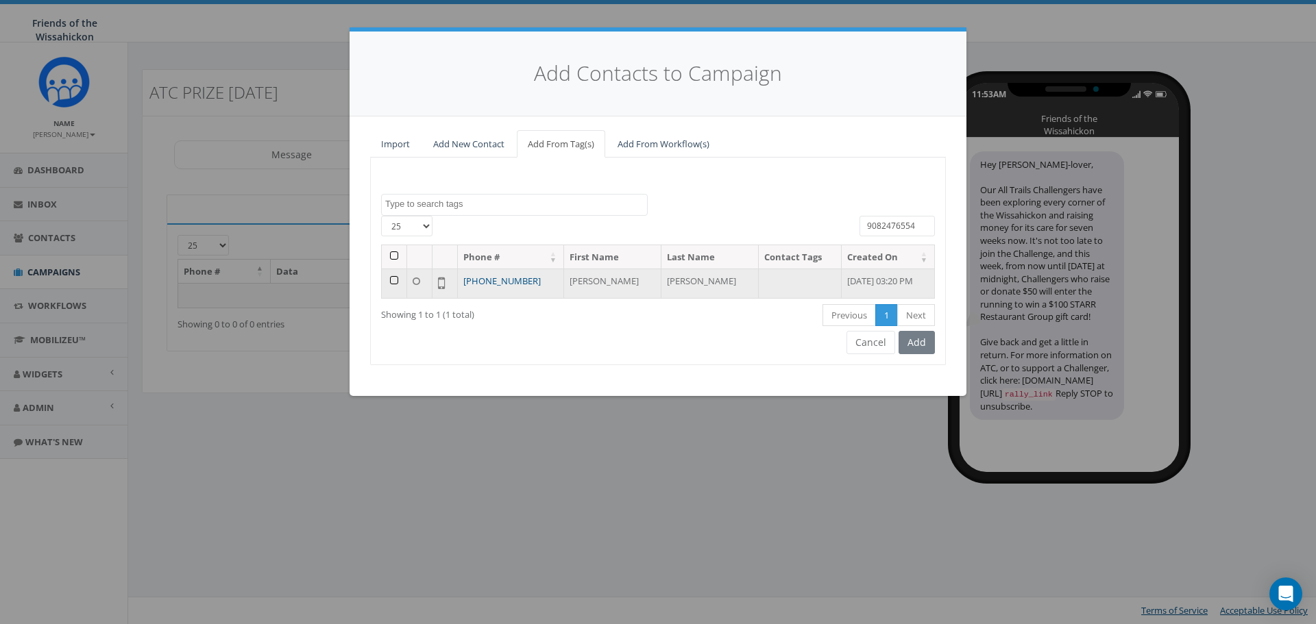
type input "9082476554"
click at [511, 287] on link "+1 908-247-6554" at bounding box center [501, 281] width 77 height 12
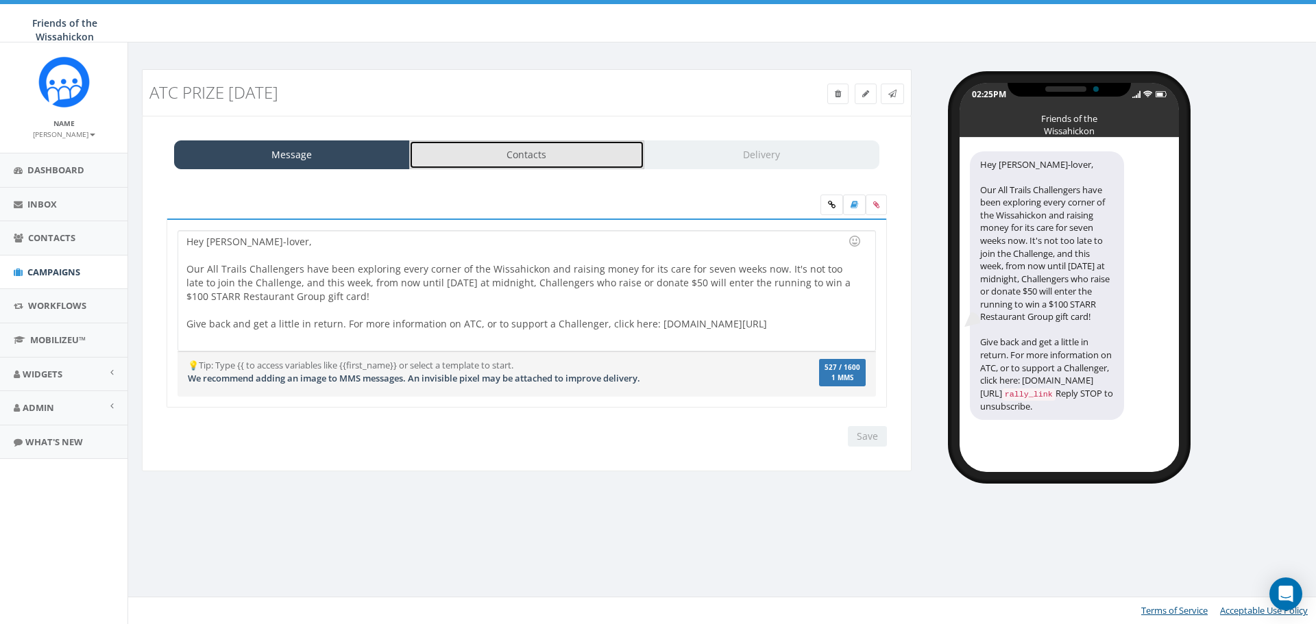
click at [562, 149] on link "Contacts" at bounding box center [527, 154] width 236 height 29
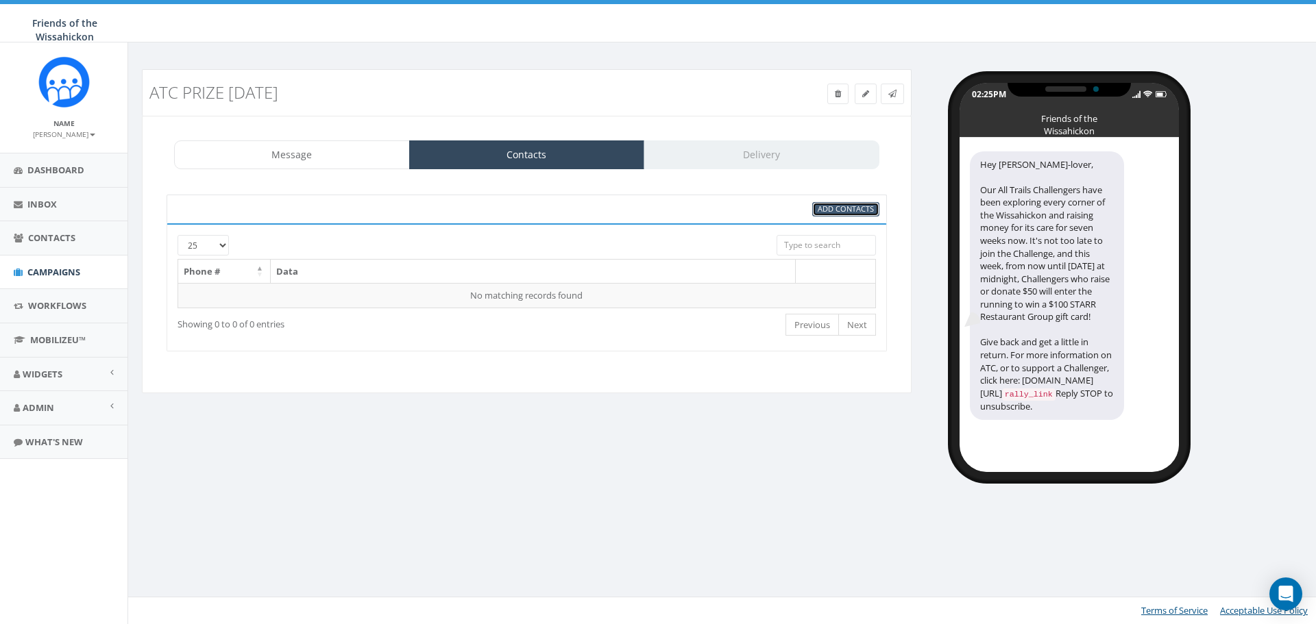
click at [844, 209] on span "Add Contacts" at bounding box center [846, 209] width 56 height 10
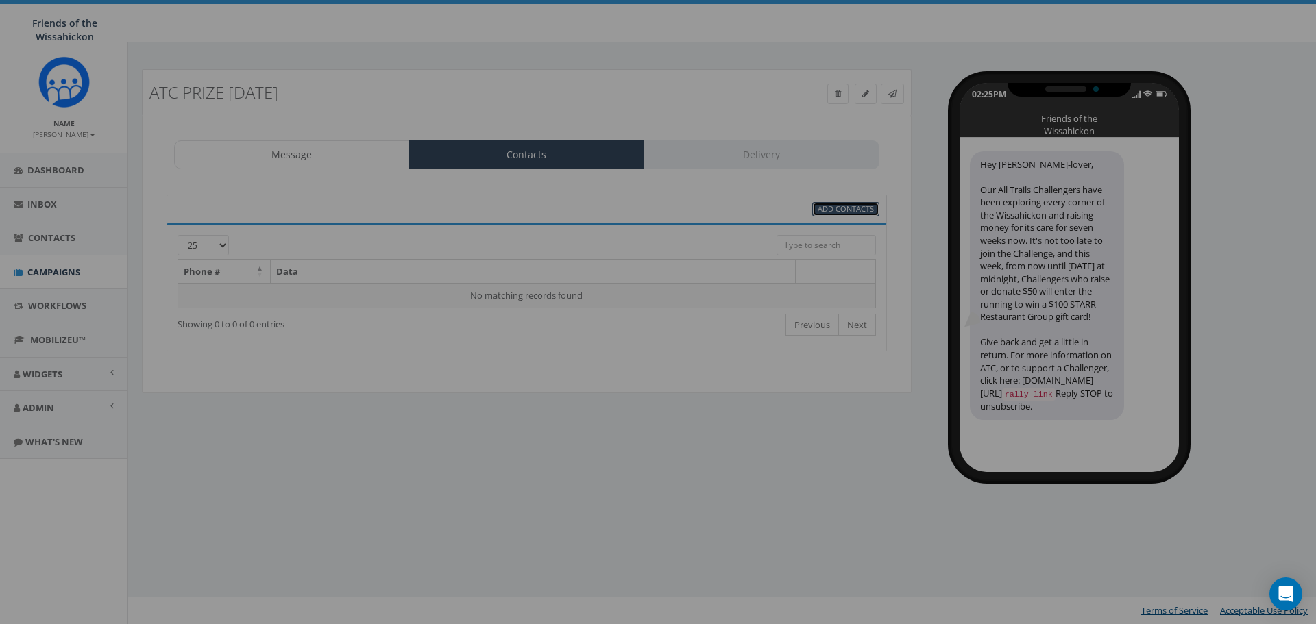
select select
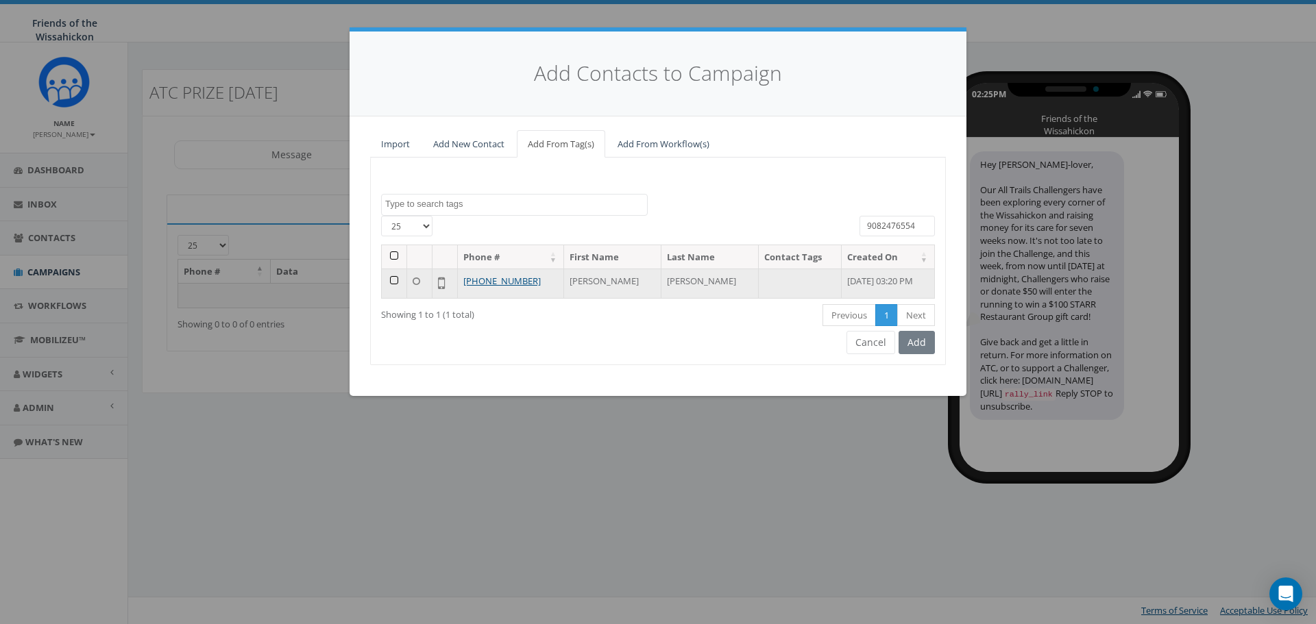
click at [395, 280] on td at bounding box center [394, 283] width 25 height 29
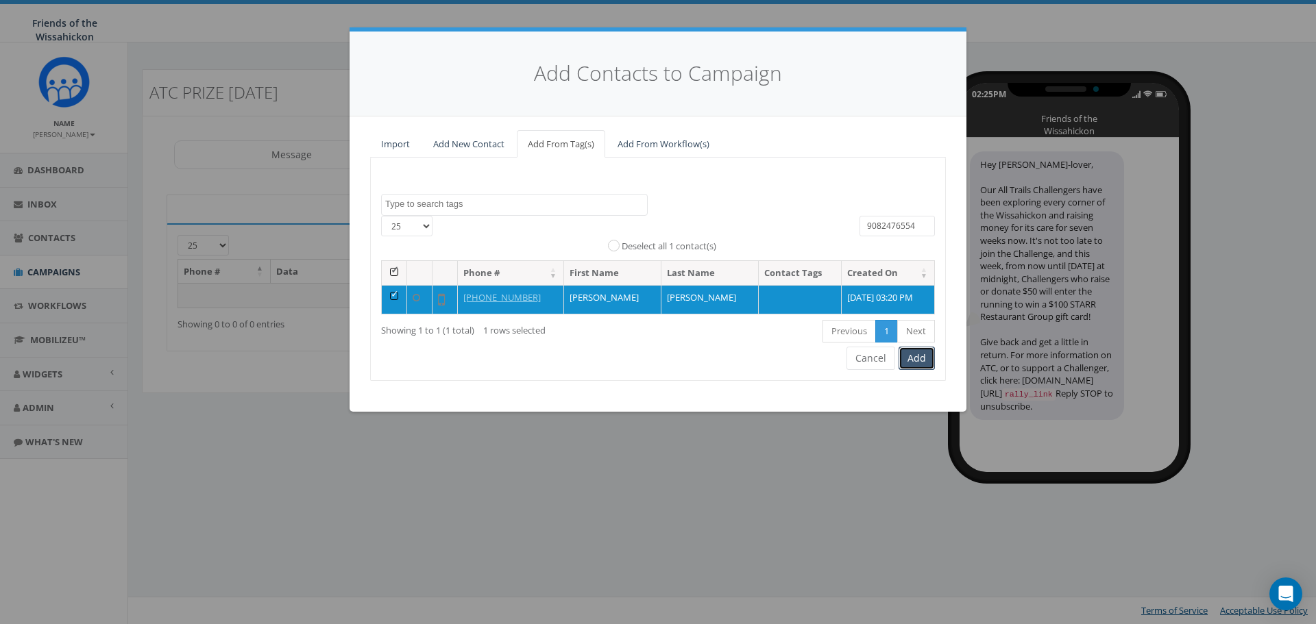
click at [910, 360] on button "Add" at bounding box center [917, 358] width 36 height 23
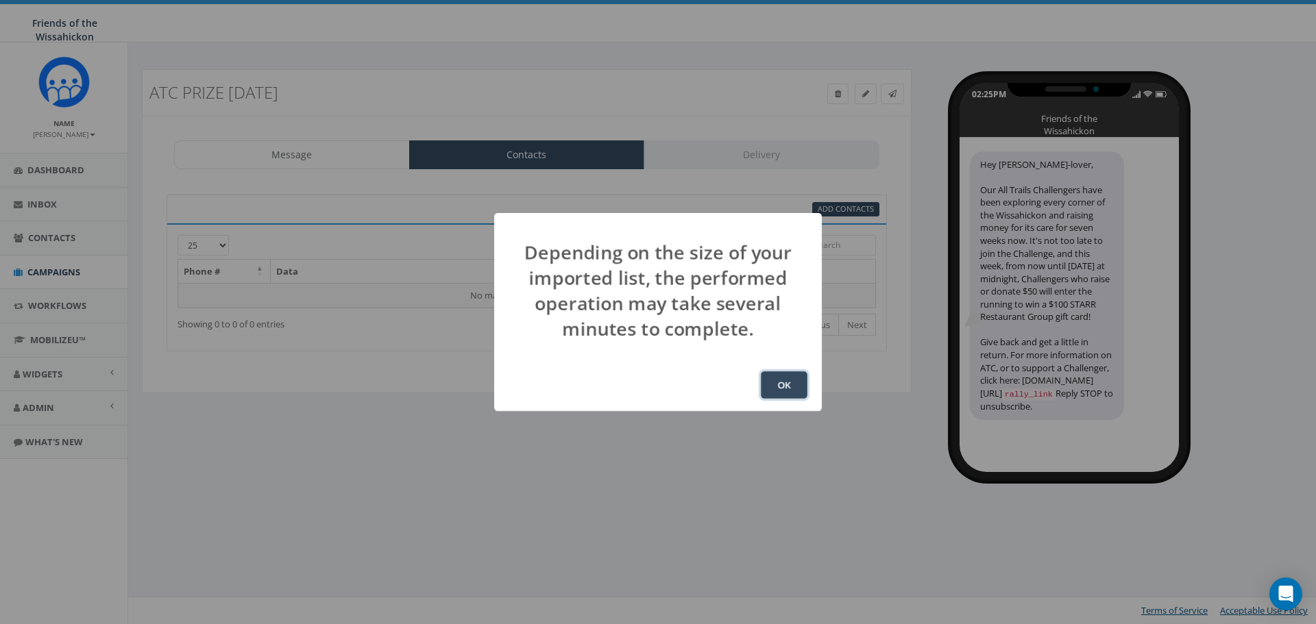
click at [796, 378] on button "OK" at bounding box center [784, 384] width 47 height 27
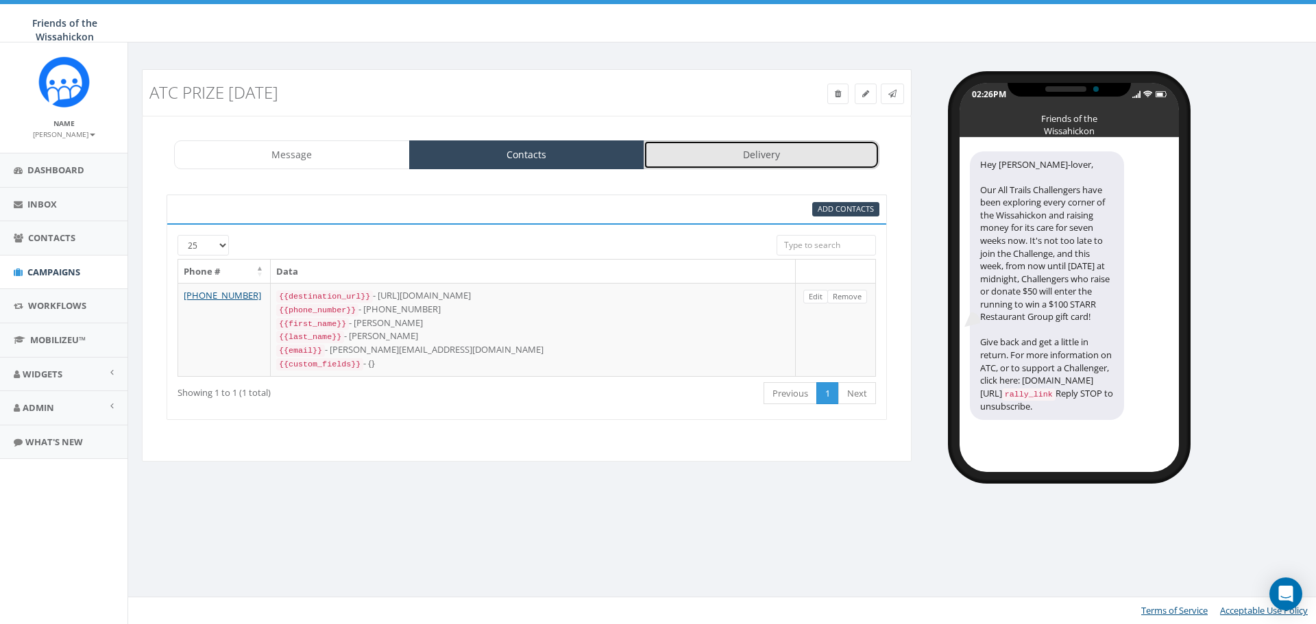
click at [792, 165] on link "Delivery" at bounding box center [762, 154] width 236 height 29
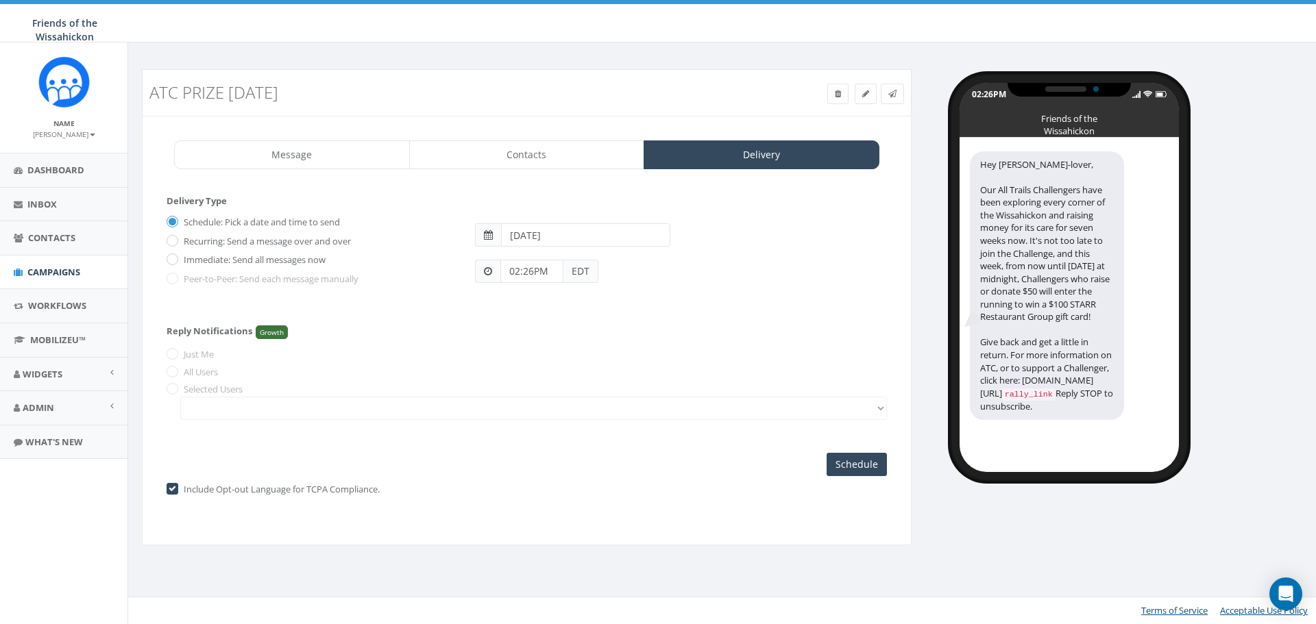
click at [180, 260] on label "Immediate: Send all messages now" at bounding box center [252, 261] width 145 height 14
click at [175, 260] on input "Immediate: Send all messages now" at bounding box center [171, 260] width 9 height 9
radio input "true"
click at [864, 467] on input "Send Now" at bounding box center [854, 464] width 64 height 23
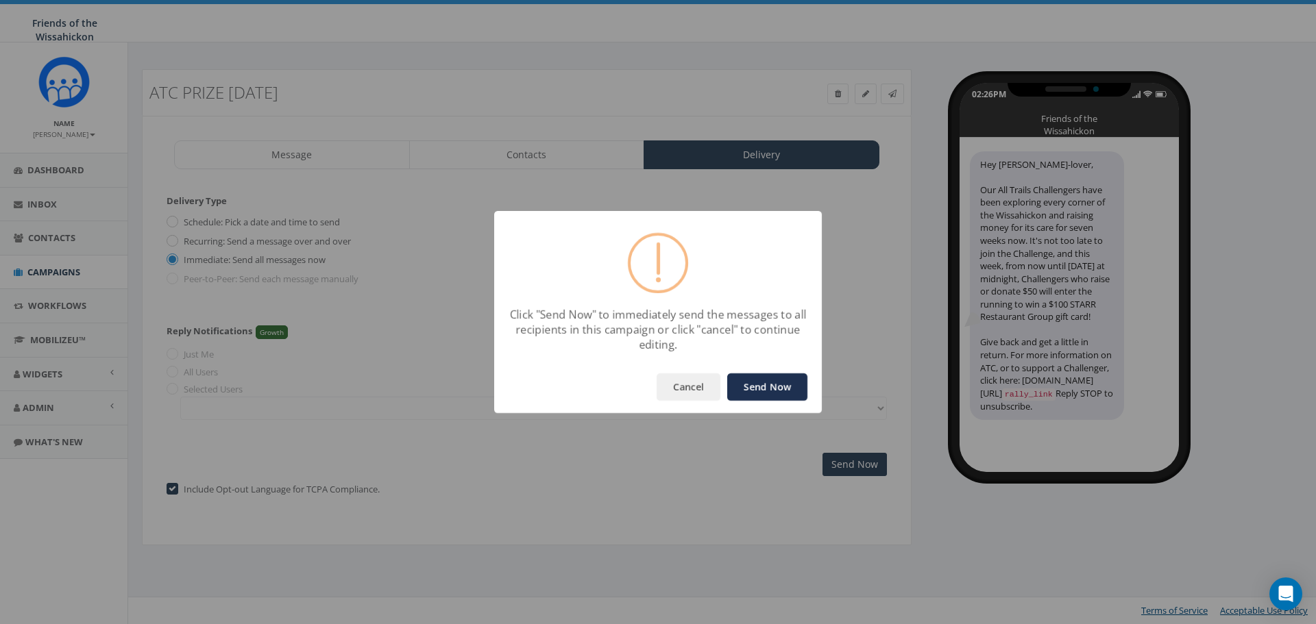
click at [789, 381] on button "Send Now" at bounding box center [767, 387] width 80 height 27
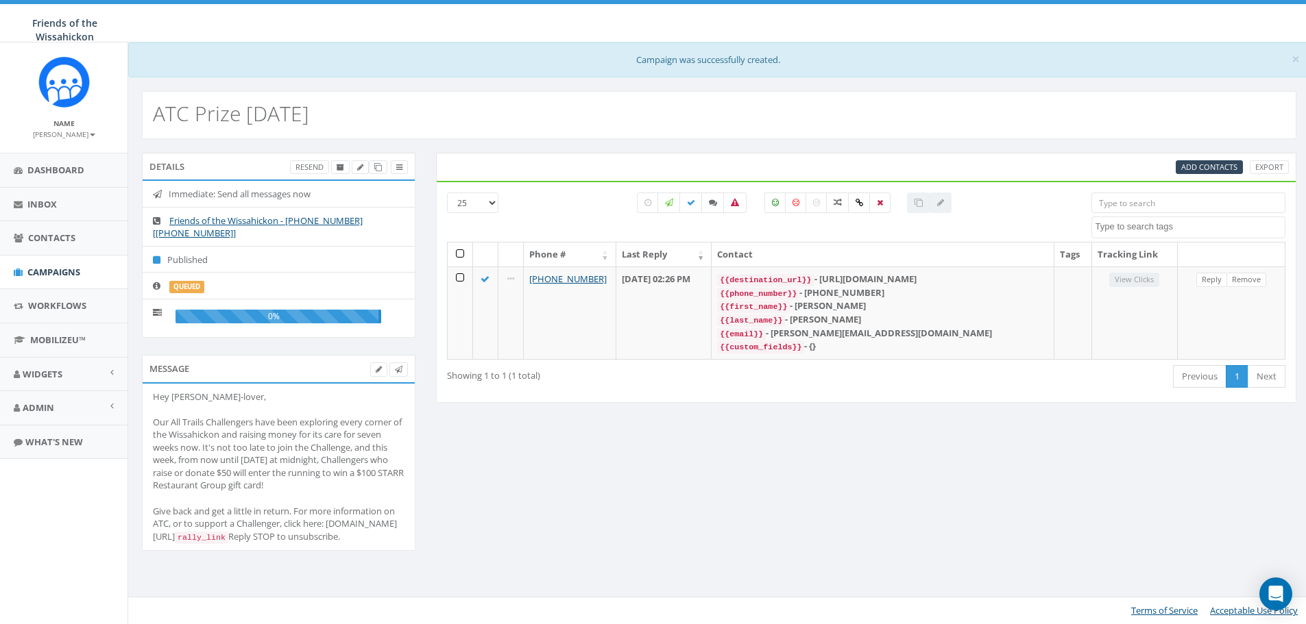
select select
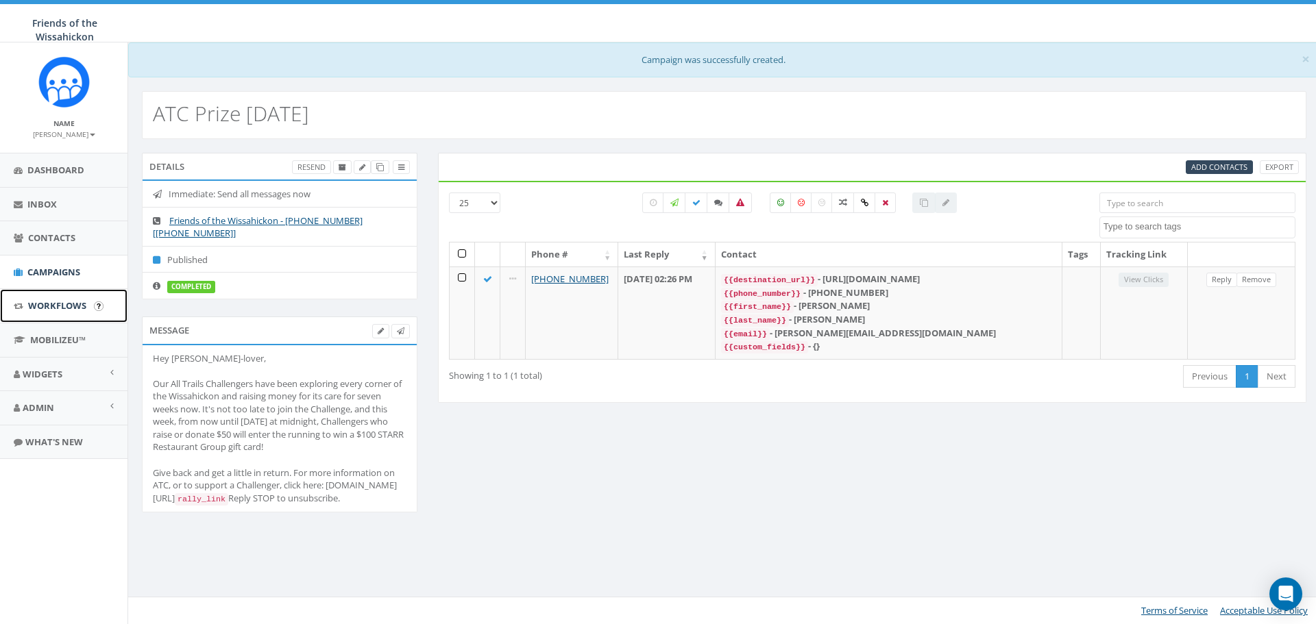
click at [66, 313] on link "Workflows" at bounding box center [63, 306] width 127 height 34
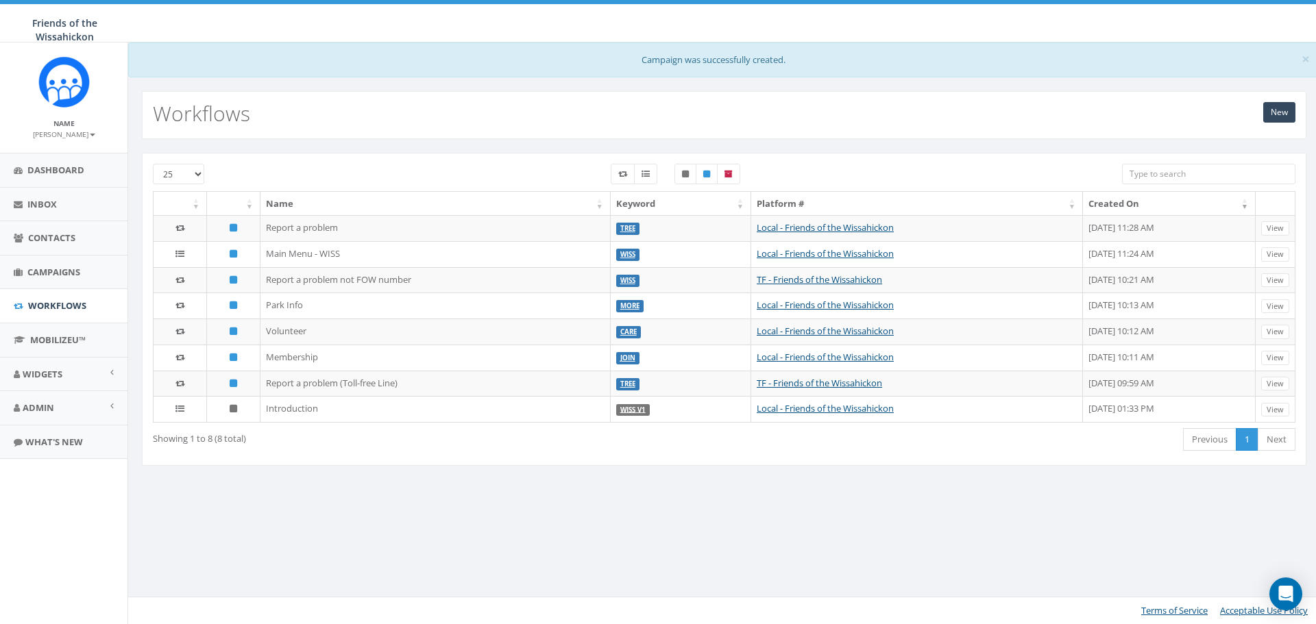
click at [64, 269] on span "Campaigns" at bounding box center [53, 272] width 53 height 12
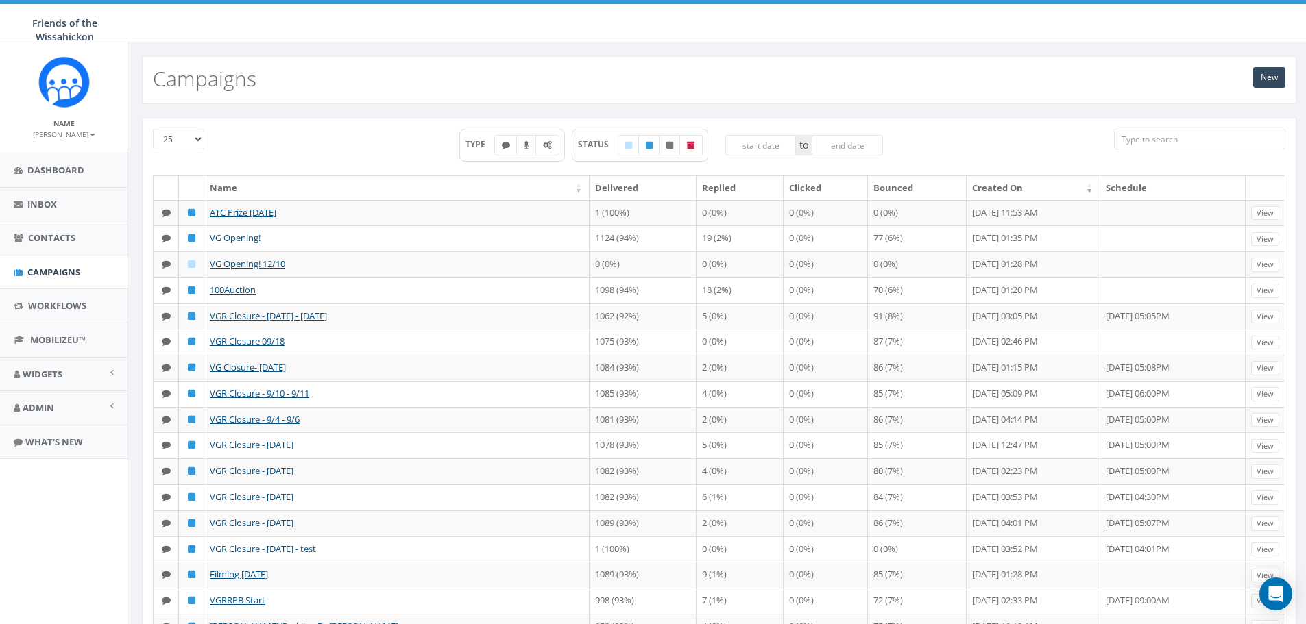
drag, startPoint x: 274, startPoint y: 215, endPoint x: 316, endPoint y: 82, distance: 139.4
click at [316, 82] on div "New Campaigns" at bounding box center [719, 80] width 1154 height 48
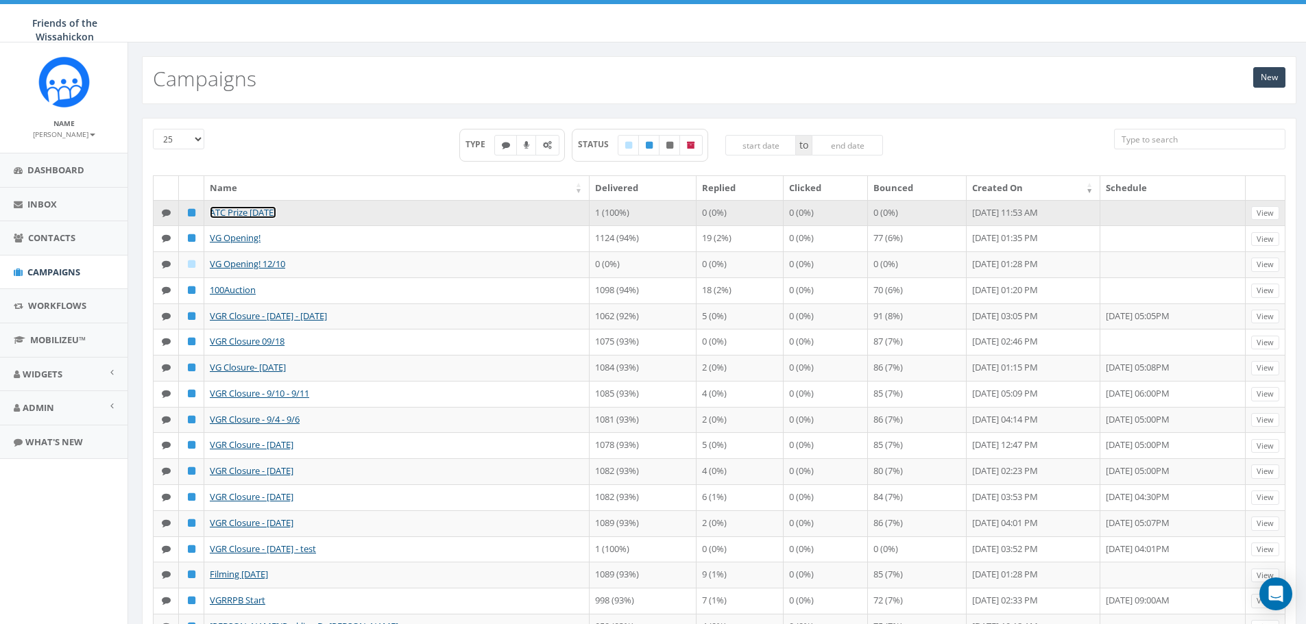
click at [269, 208] on link "ATC Prize [DATE]" at bounding box center [243, 212] width 66 height 12
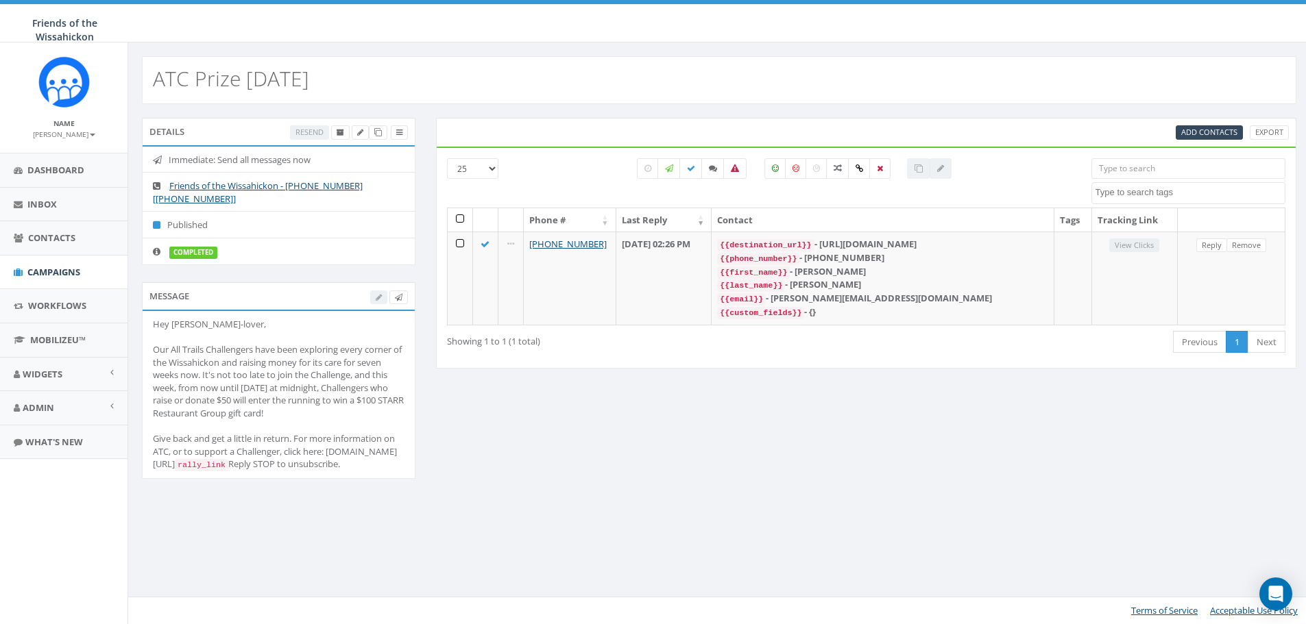
select select
click at [309, 85] on h2 "ATC Prize [DATE]" at bounding box center [231, 78] width 156 height 23
click at [337, 73] on div "ATC Prize [DATE]" at bounding box center [724, 80] width 1164 height 48
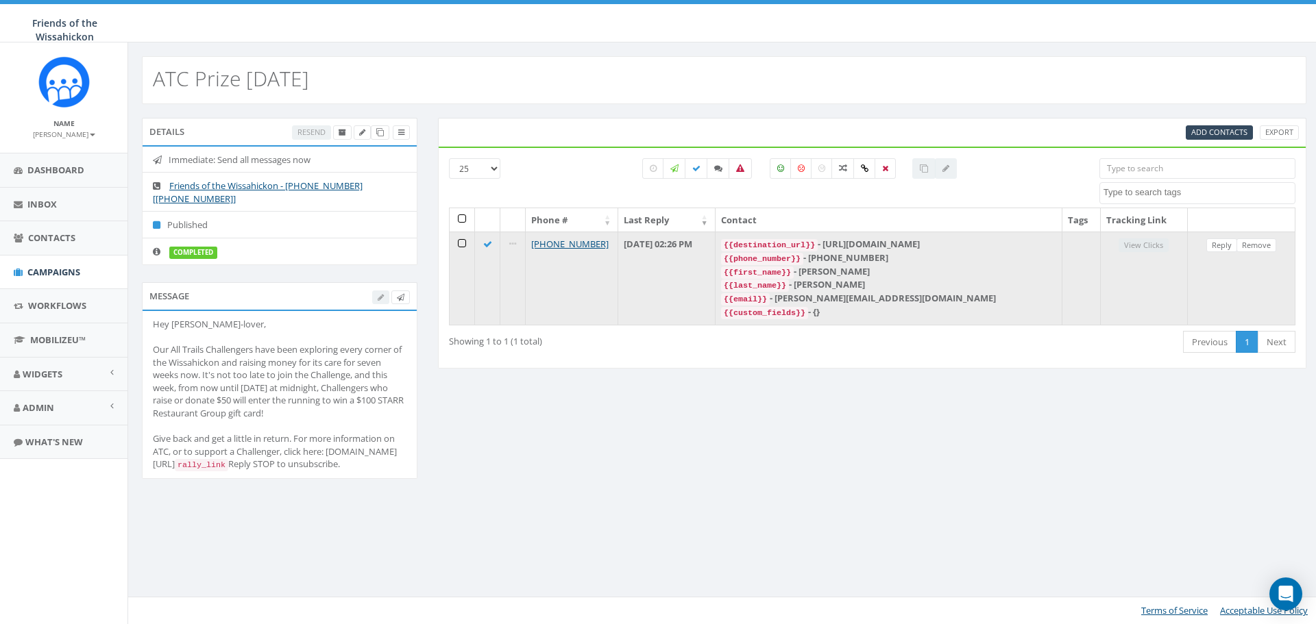
click at [517, 245] on td at bounding box center [512, 278] width 25 height 93
click at [513, 243] on icon at bounding box center [512, 244] width 7 height 9
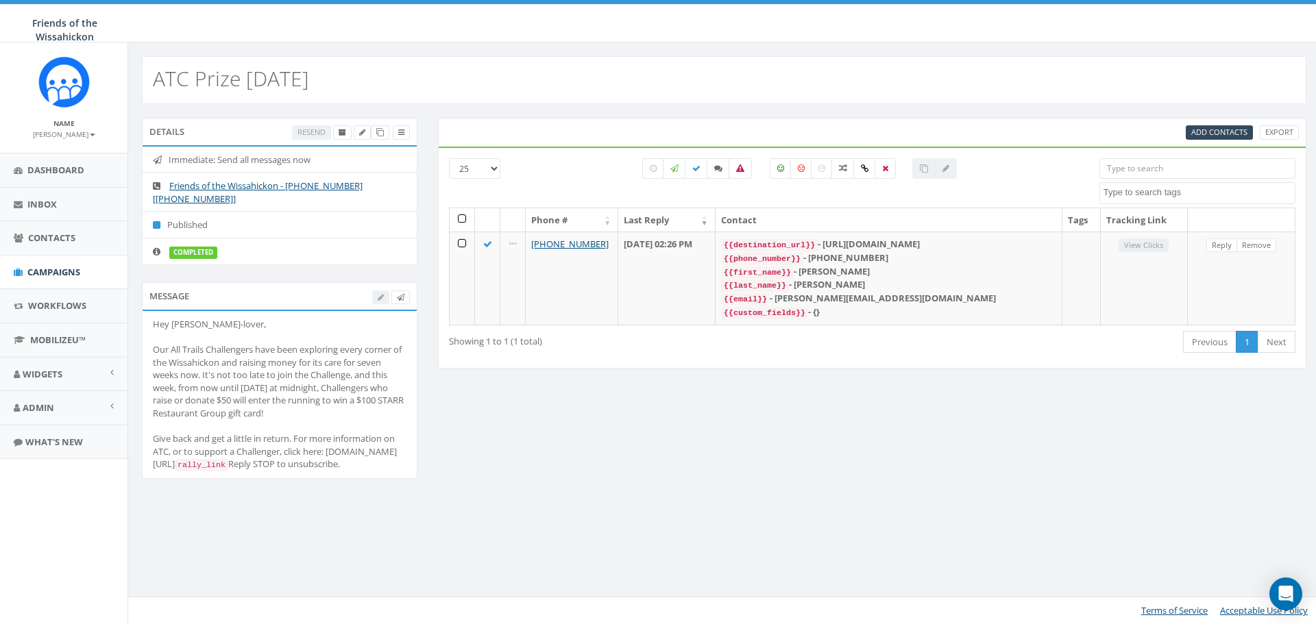
click at [681, 511] on div "Details Resend Immediate: Send all messages now Friends of the Wissahickon - +1…" at bounding box center [724, 307] width 1192 height 406
click at [381, 132] on icon at bounding box center [380, 133] width 8 height 8
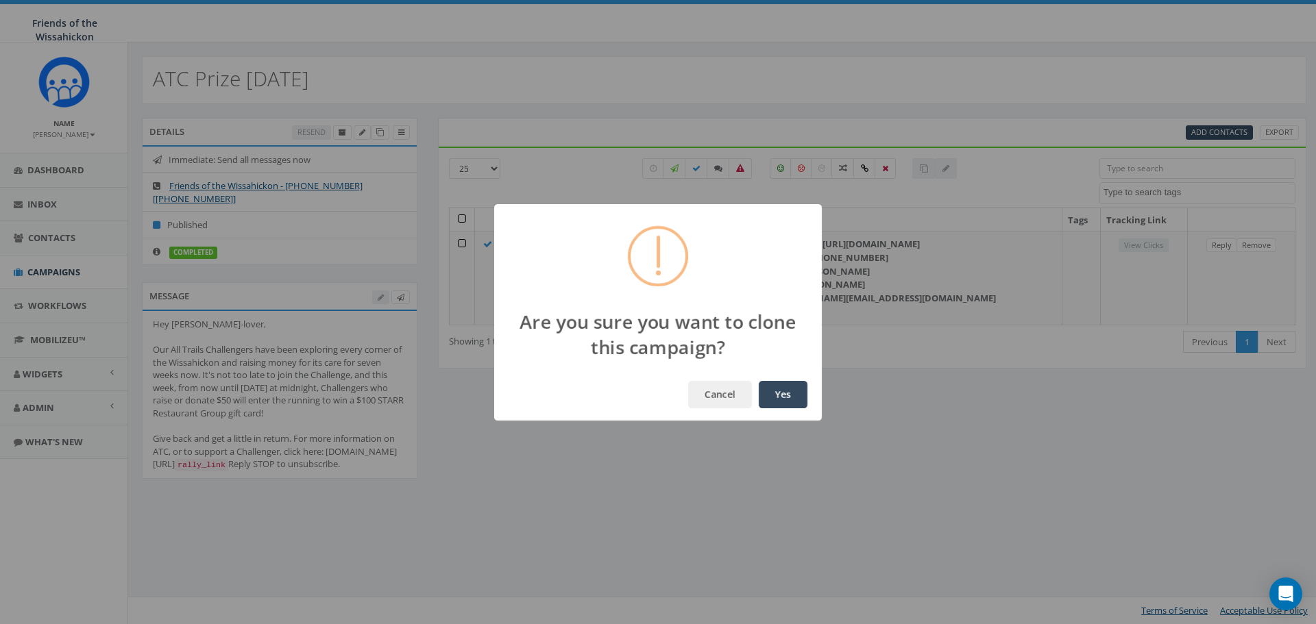
click at [761, 391] on button "Yes" at bounding box center [783, 394] width 49 height 27
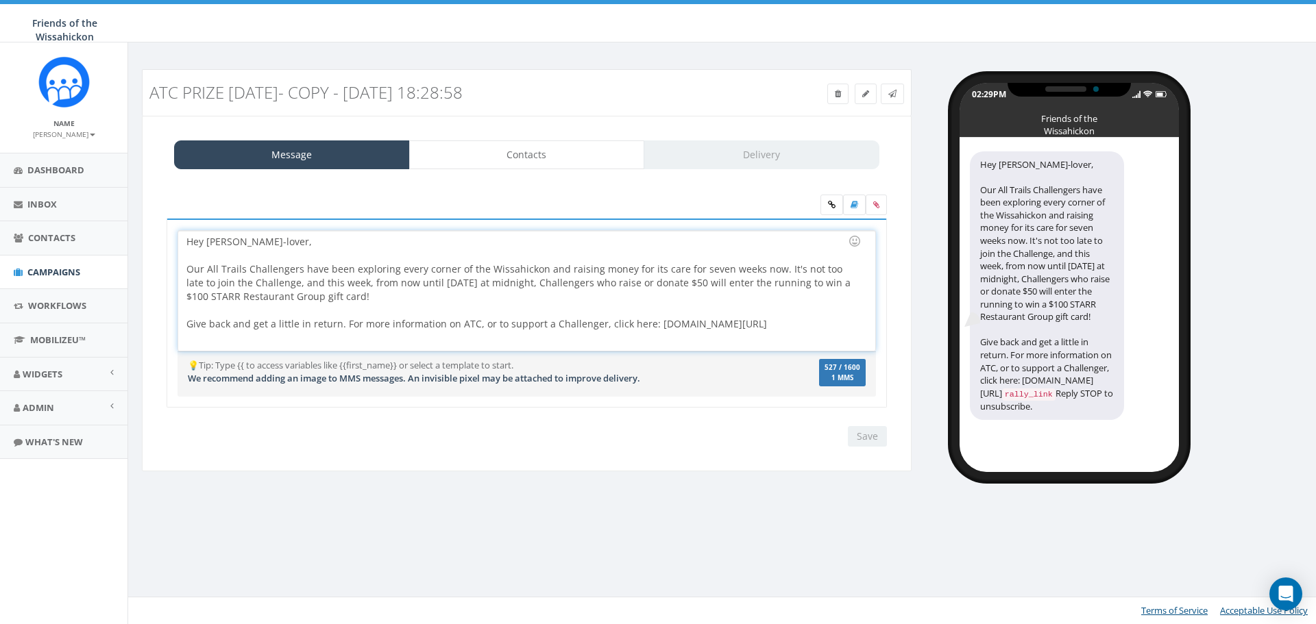
click at [450, 306] on div at bounding box center [522, 311] width 672 height 14
click at [772, 271] on div "Hey [PERSON_NAME]-lover, Our All Trails Challengers have been exploring every c…" at bounding box center [526, 291] width 696 height 120
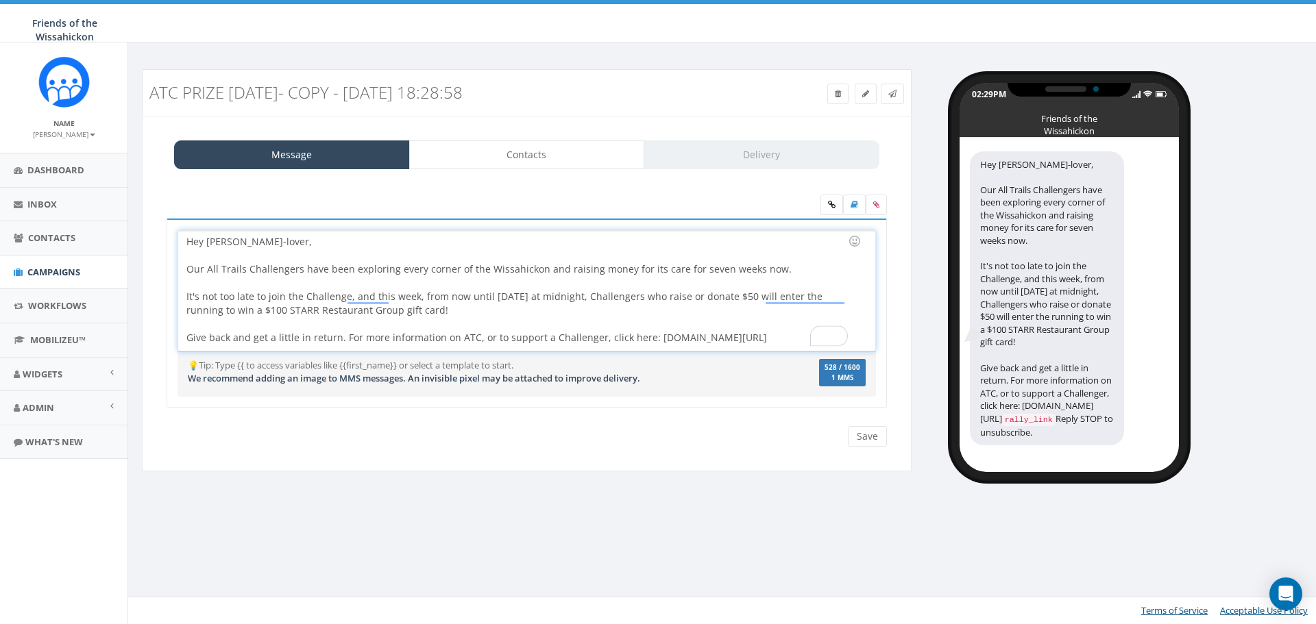
click at [441, 312] on div "It's not too late to join the Challenge, and this week, from now until Monday a…" at bounding box center [522, 351] width 672 height 123
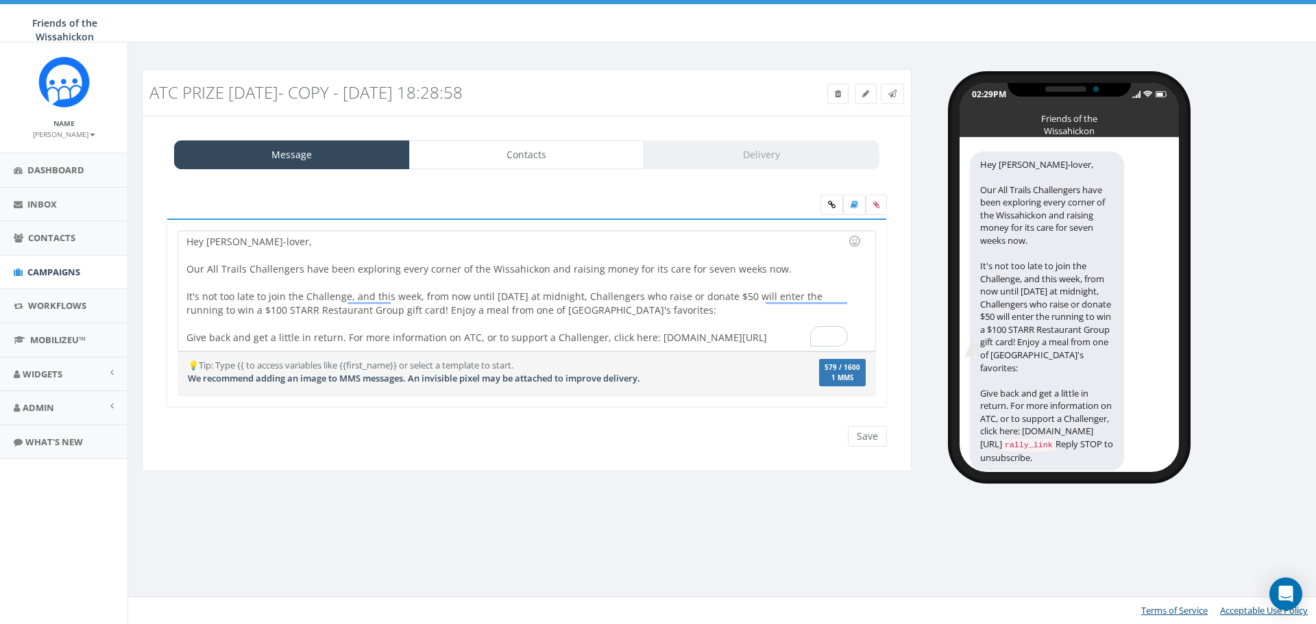
click at [644, 310] on div "Hey Wissahickon-lover, Our All Trails Challengers have been exploring every cor…" at bounding box center [526, 291] width 696 height 120
click at [696, 310] on div "Hey Wissahickon-lover, Our All Trails Challengers have been exploring every cor…" at bounding box center [526, 291] width 696 height 120
click at [646, 312] on div "Hey Wissahickon-lover, Our All Trails Challengers have been exploring every cor…" at bounding box center [526, 291] width 696 height 120
click at [685, 308] on div "Hey Wissahickon-lover, Our All Trails Challengers have been exploring every cor…" at bounding box center [526, 291] width 696 height 120
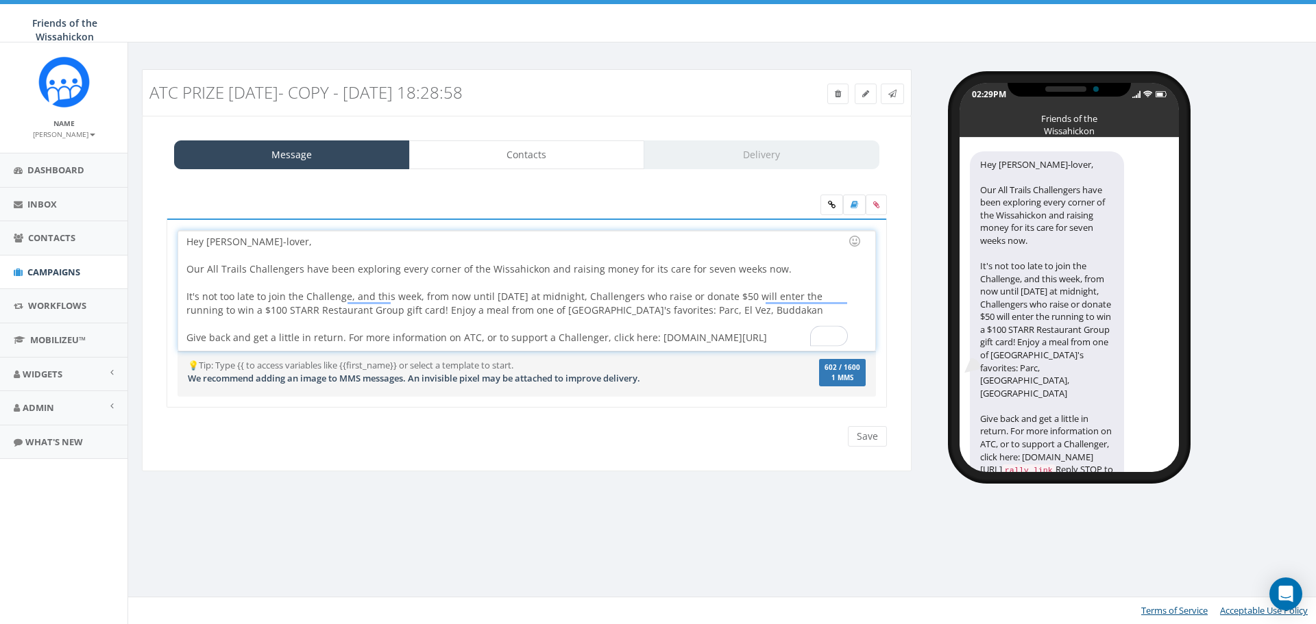
click at [748, 304] on div "Hey Wissahickon-lover, Our All Trails Challengers have been exploring every cor…" at bounding box center [526, 291] width 696 height 120
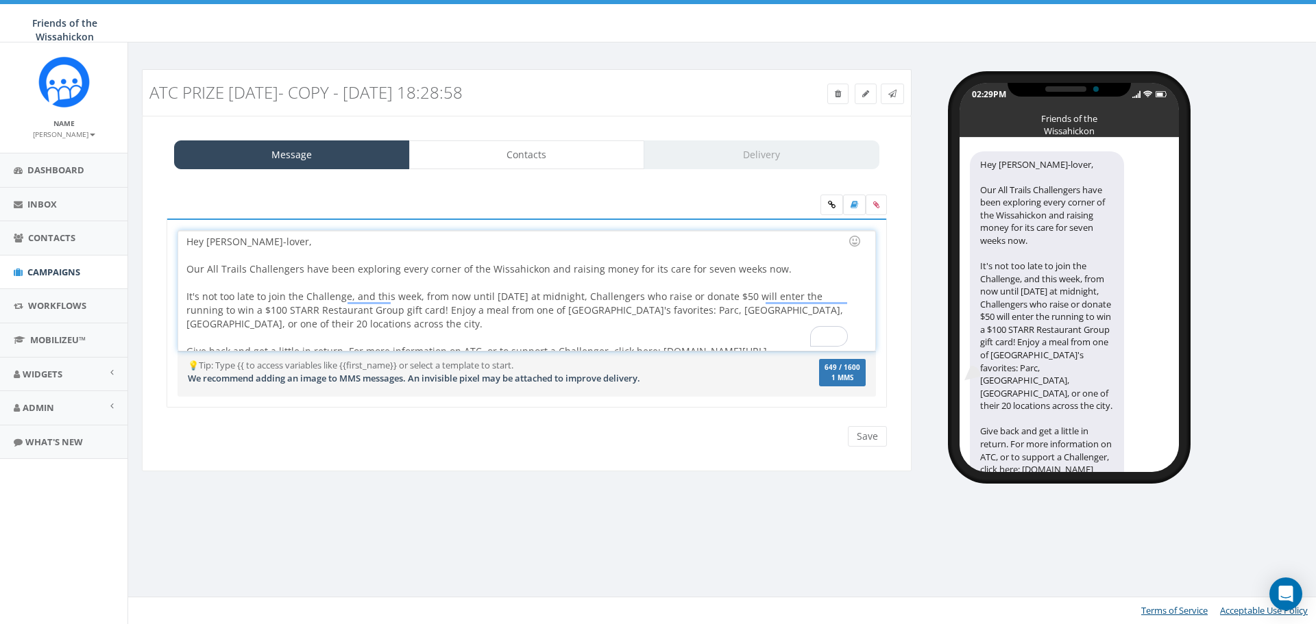
click at [402, 315] on div "Hey Wissahickon-lover, Our All Trails Challengers have been exploring every cor…" at bounding box center [526, 291] width 696 height 120
click at [406, 310] on div "Hey Wissahickon-lover, Our All Trails Challengers have been exploring every cor…" at bounding box center [526, 291] width 696 height 120
click at [404, 310] on div "Hey Wissahickon-lover, Our All Trails Challengers have been exploring every cor…" at bounding box center [526, 291] width 696 height 120
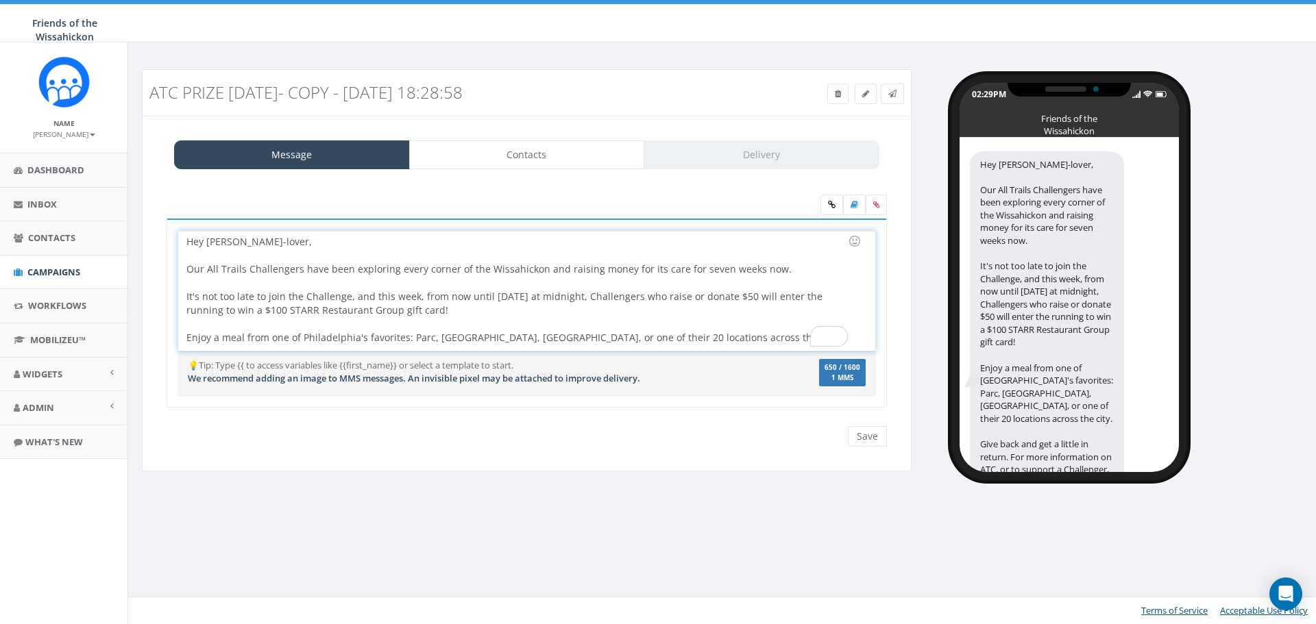
click at [364, 295] on div "Hey Wissahickon-lover, Our All Trails Challengers have been exploring every cor…" at bounding box center [526, 291] width 696 height 120
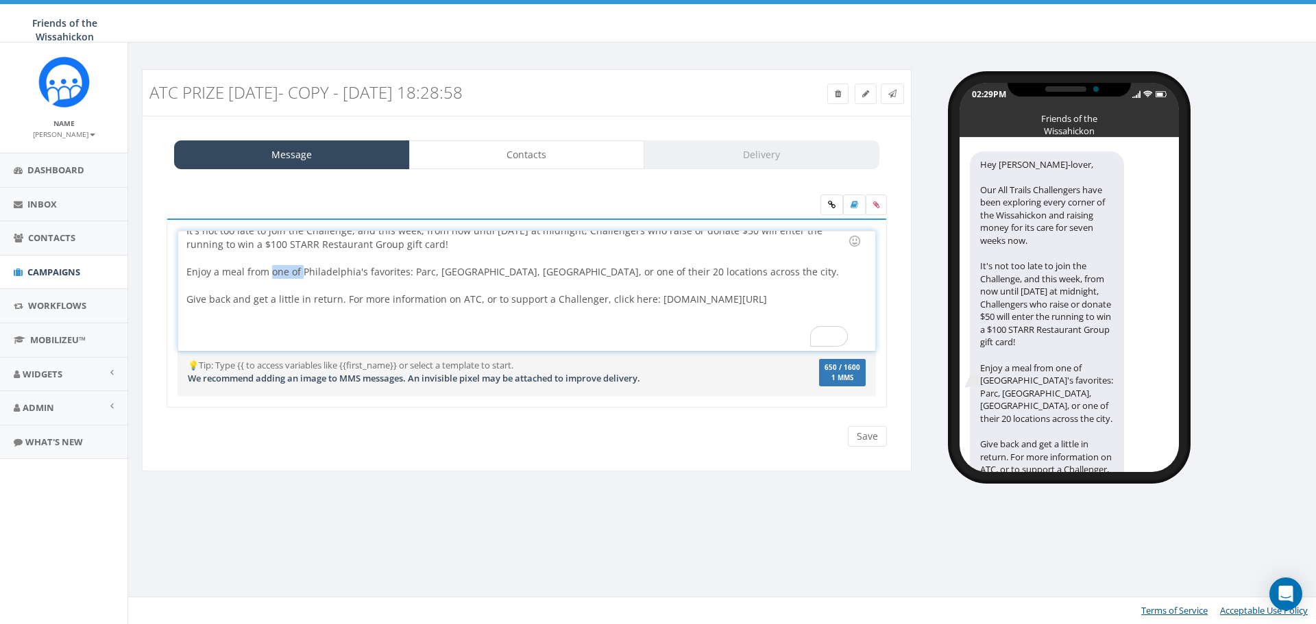
drag, startPoint x: 300, startPoint y: 337, endPoint x: 272, endPoint y: 274, distance: 69.0
click at [272, 274] on div "Enjoy a meal from one of Philadelphia's favorites: Parc , El Vez, Buddakan, or …" at bounding box center [522, 320] width 672 height 110
click at [285, 282] on div "To enrich screen reader interactions, please activate Accessibility in Grammarl…" at bounding box center [522, 286] width 672 height 14
click at [574, 270] on div "Enjoy a meal from some of Philadelphia's favorites: Parc , El Vez, Buddakan, or…" at bounding box center [522, 320] width 672 height 110
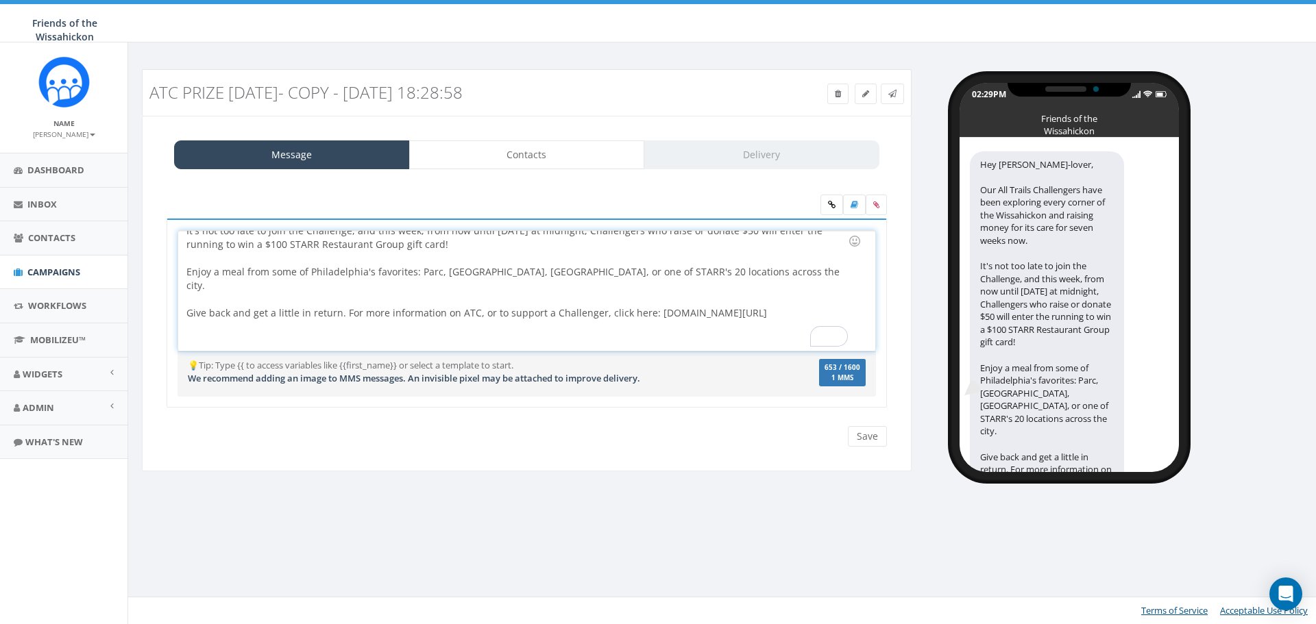
scroll to position [69, 0]
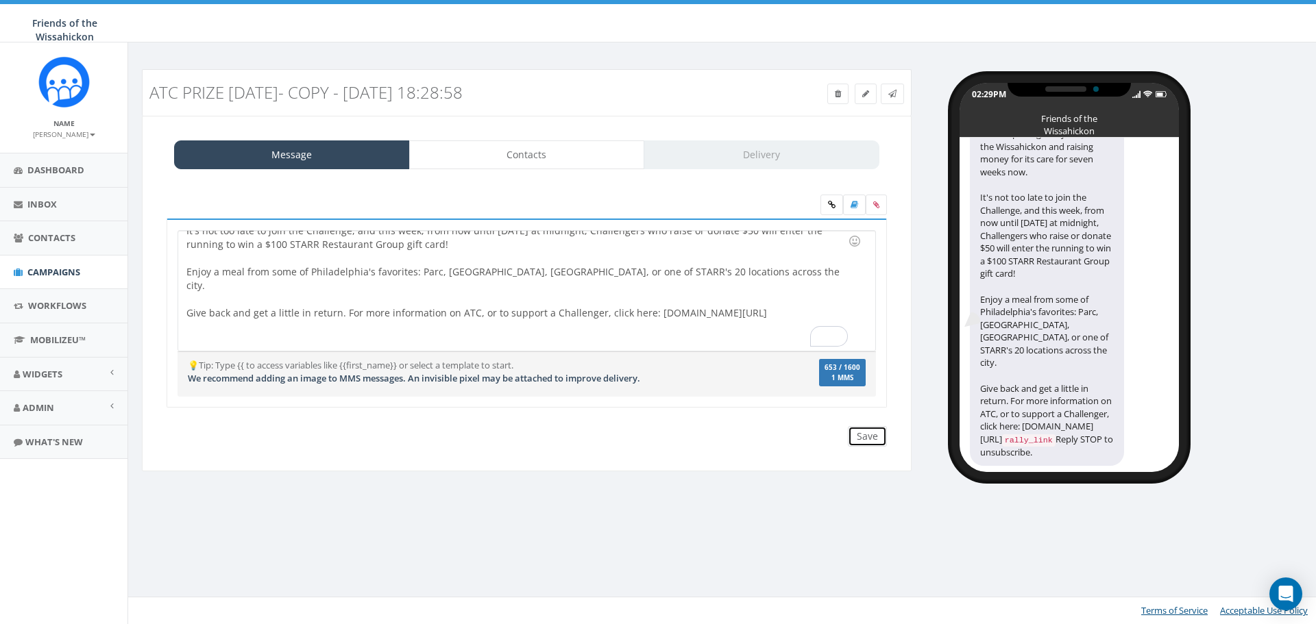
click at [872, 437] on input "Save" at bounding box center [867, 436] width 39 height 21
click at [547, 159] on link "Contacts" at bounding box center [527, 154] width 236 height 29
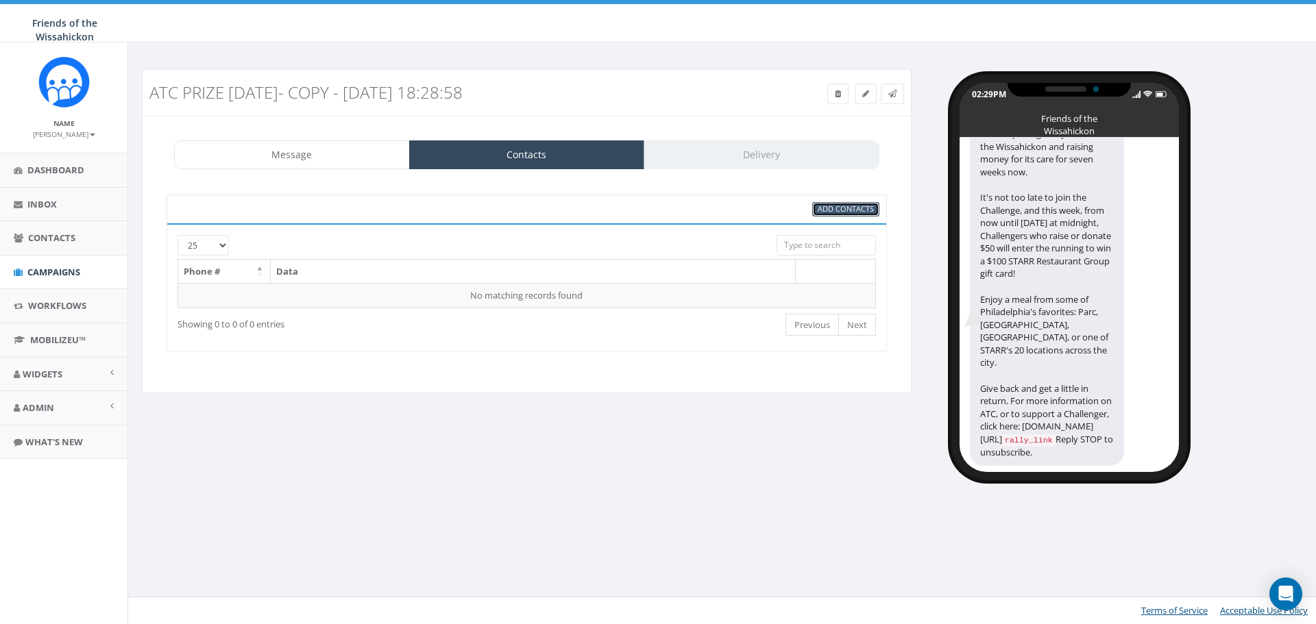
click at [848, 208] on span "Add Contacts" at bounding box center [846, 209] width 56 height 10
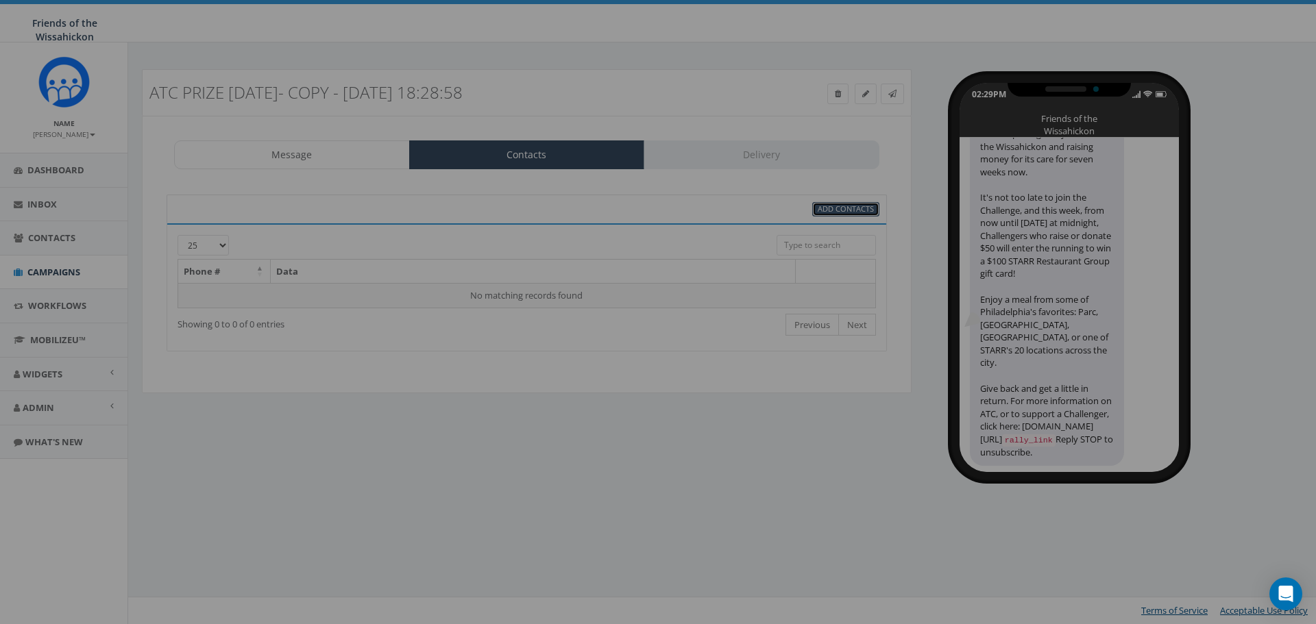
select select
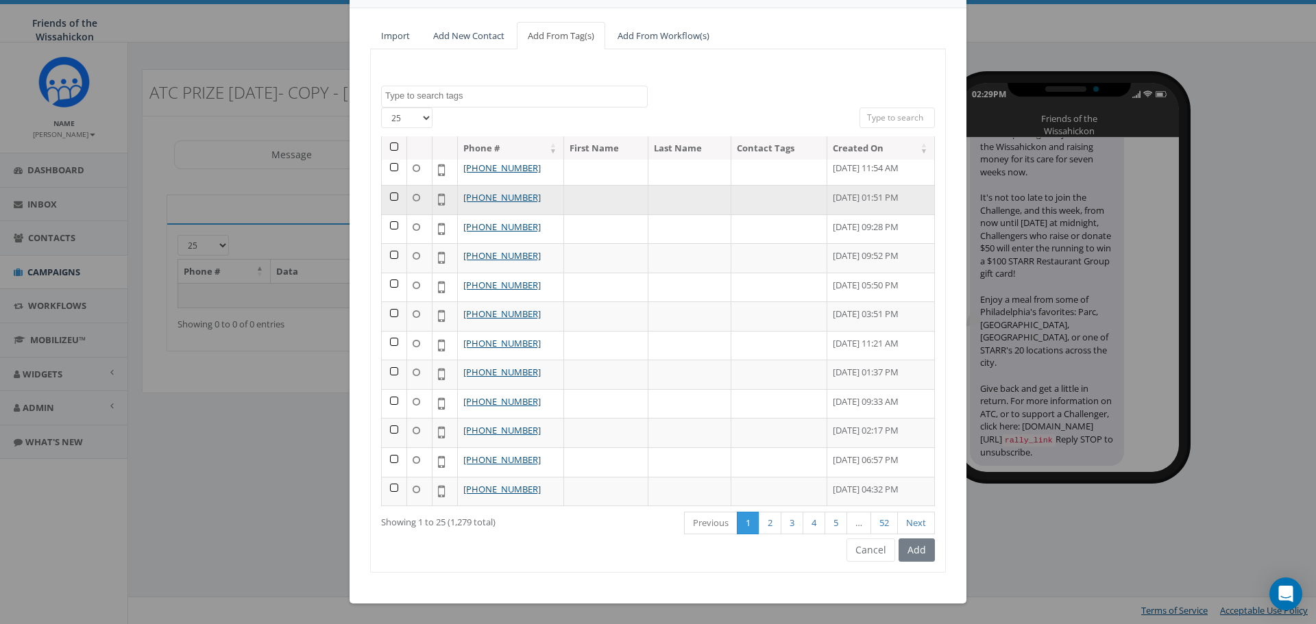
scroll to position [0, 0]
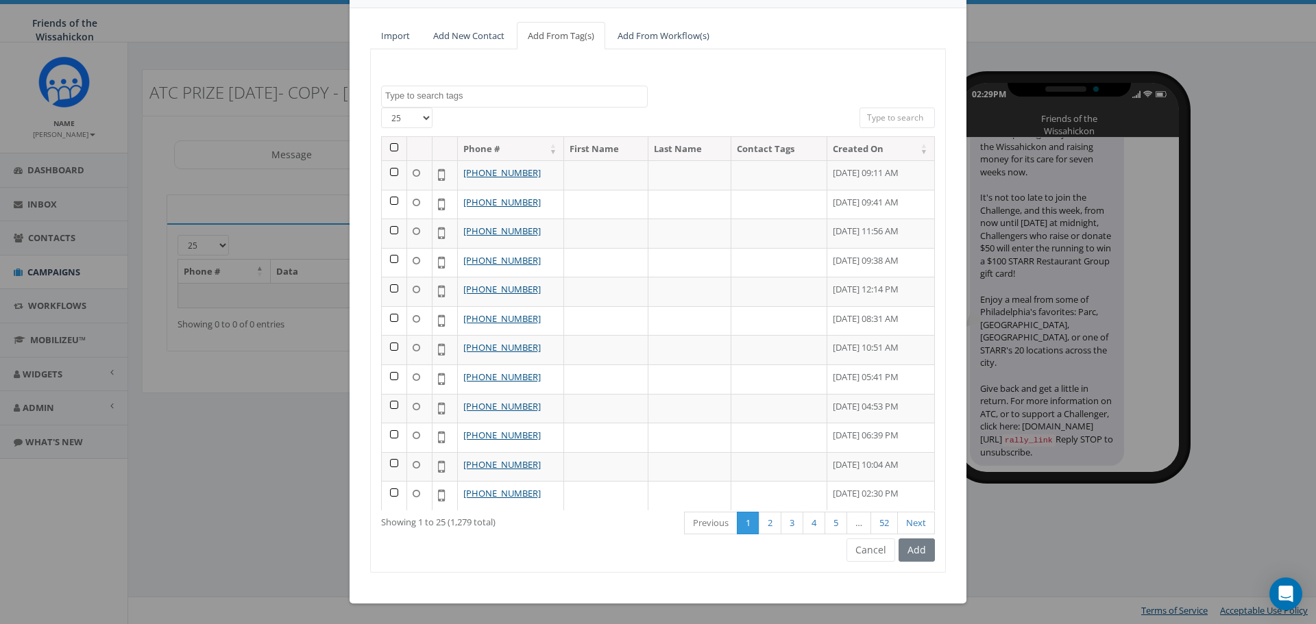
click at [390, 146] on th at bounding box center [394, 149] width 25 height 24
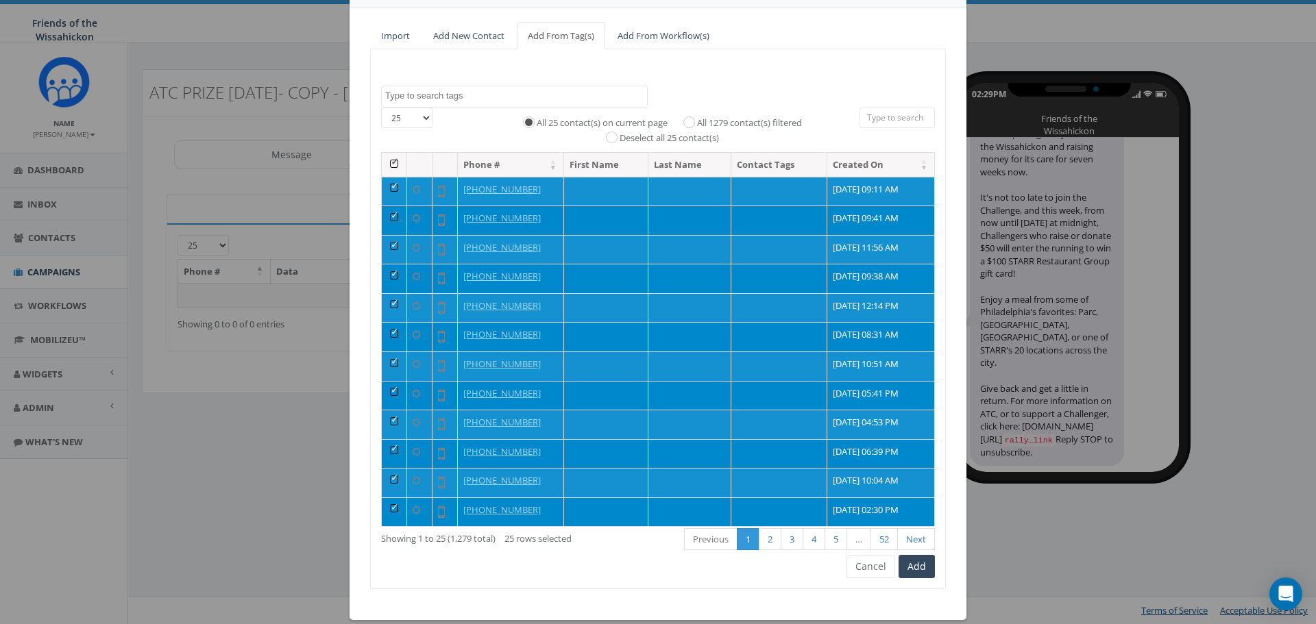
click at [413, 118] on select "25 50 100" at bounding box center [406, 118] width 51 height 21
click at [697, 121] on label "All 1279 contact(s) filtered" at bounding box center [749, 124] width 105 height 14
click at [688, 121] on input "All 1279 contact(s) filtered" at bounding box center [692, 121] width 9 height 9
radio input "true"
click at [909, 570] on button "Add" at bounding box center [917, 566] width 36 height 23
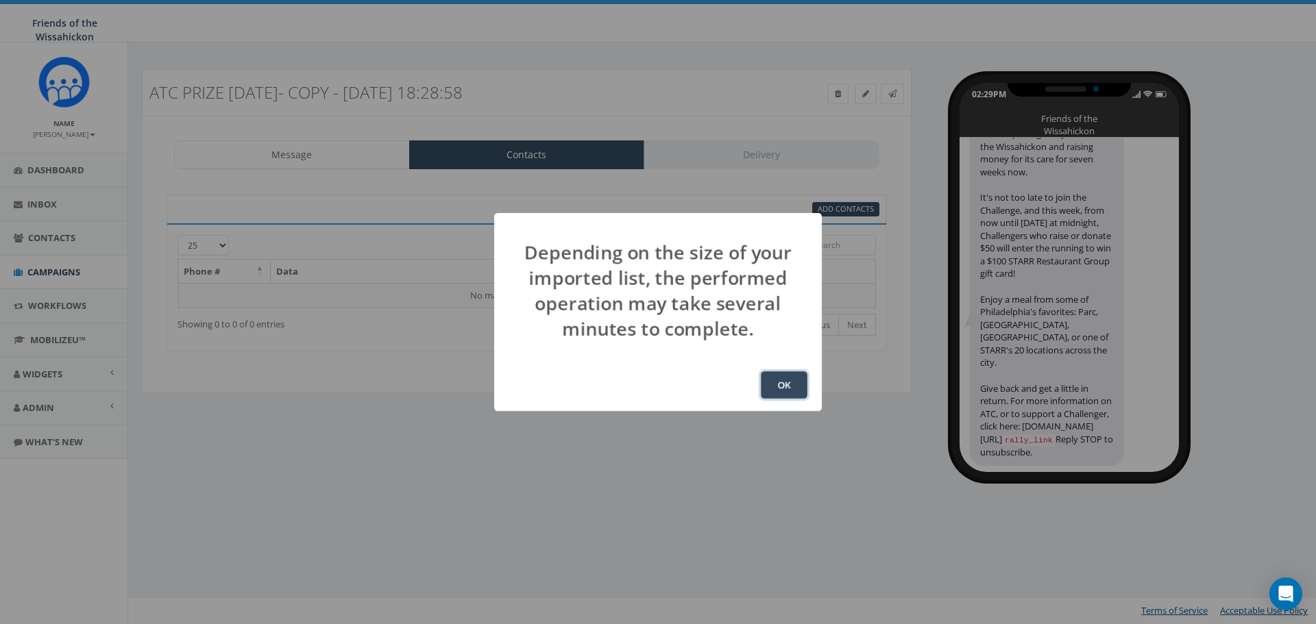
click at [790, 388] on button "OK" at bounding box center [784, 384] width 47 height 27
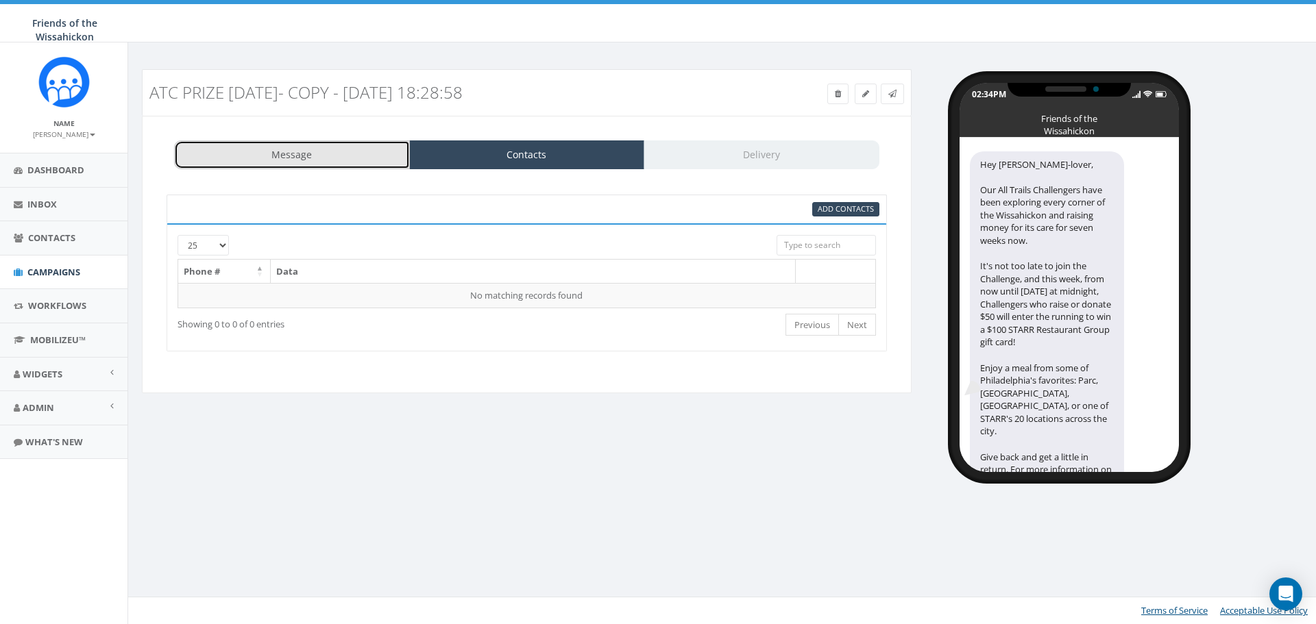
click at [331, 162] on link "Message" at bounding box center [292, 154] width 236 height 29
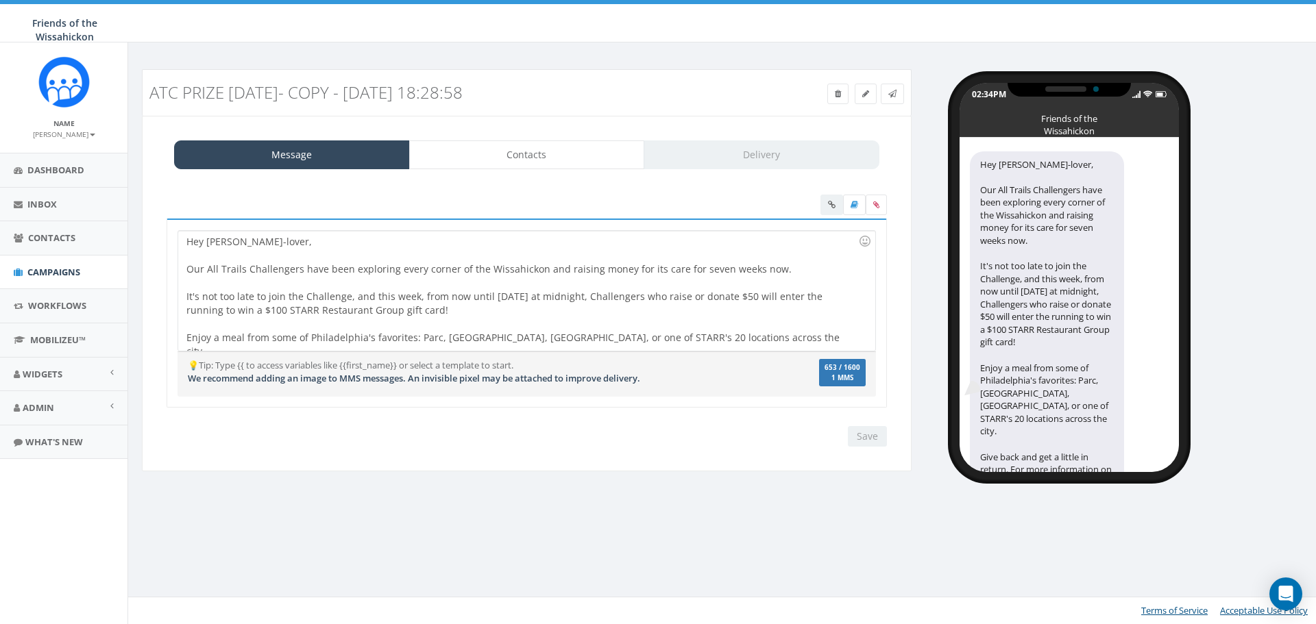
click at [194, 95] on h3 "ATC Prize [DATE]- Copy - [DATE] 18:28:58" at bounding box center [429, 93] width 561 height 18
click at [200, 90] on h3 "ATC Prize 10.14.25- Copy - 2025-10-14 18:28:58" at bounding box center [429, 93] width 561 height 18
click at [190, 263] on div "Hey Wissahickon-lover, Our All Trails Challengers have been exploring every cor…" at bounding box center [526, 291] width 696 height 120
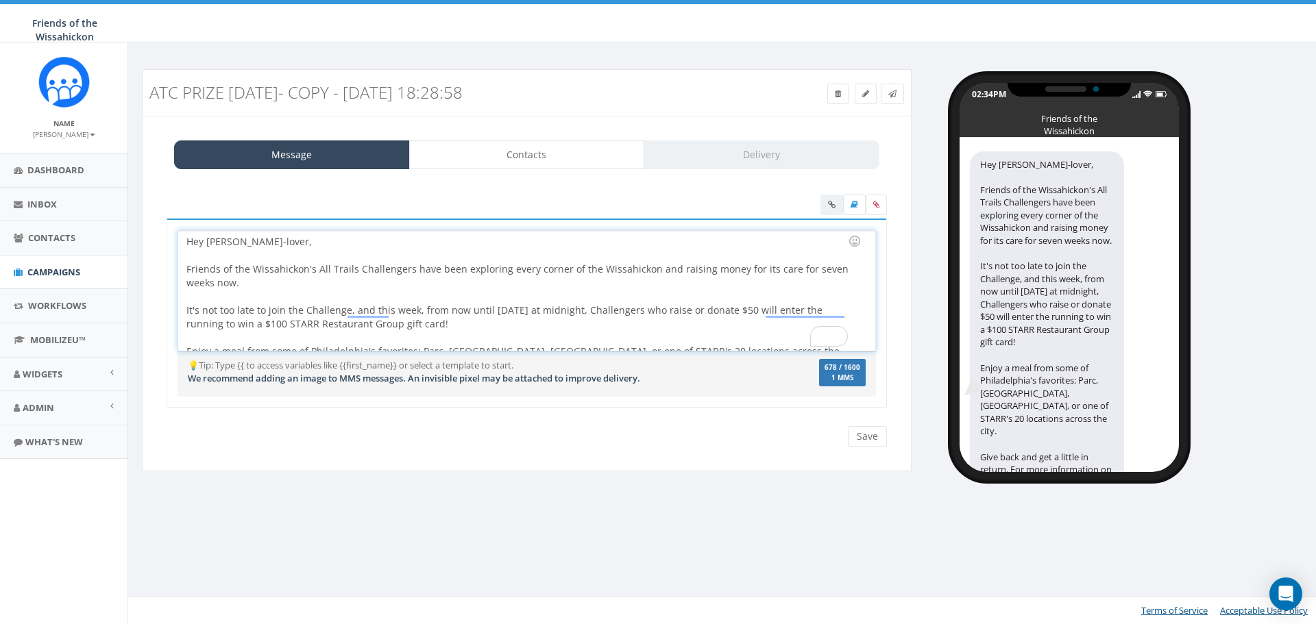
click at [605, 274] on div "Hey Wissahickon-lover, Friends of the Wissahickon's All Trails Challengers have…" at bounding box center [526, 291] width 696 height 120
click at [635, 302] on div "Hey Wissahickon-lover, Friends of the Wissahickon's All Trails Challengers have…" at bounding box center [526, 291] width 696 height 120
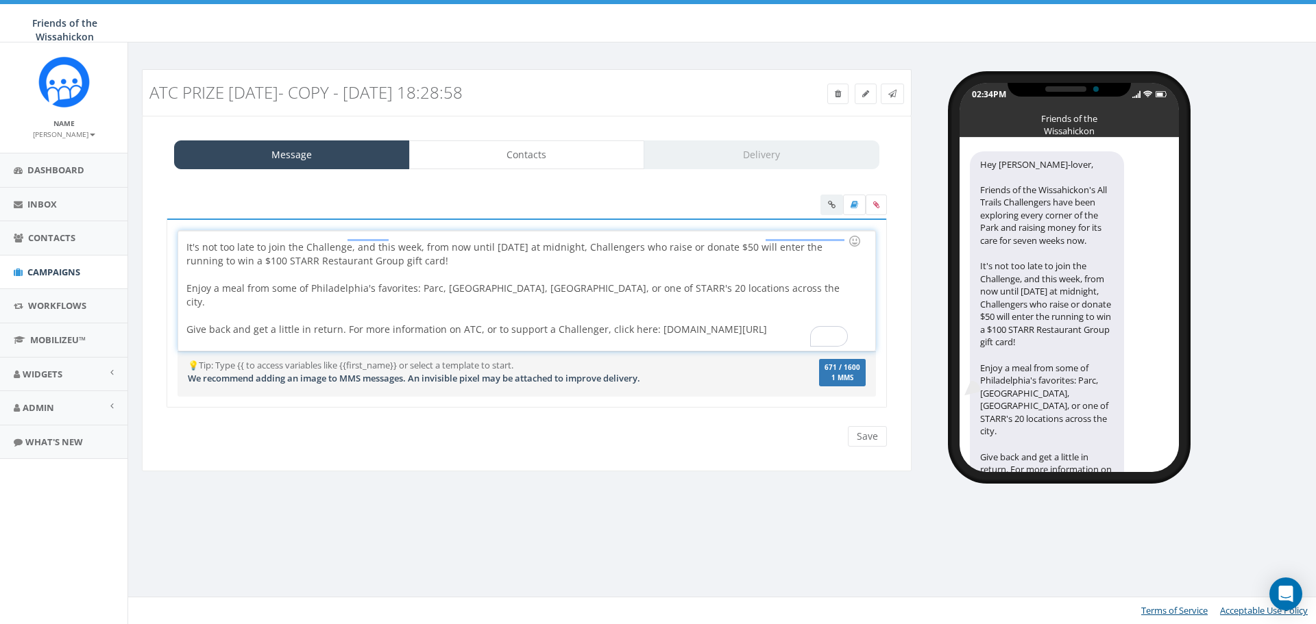
scroll to position [94, 0]
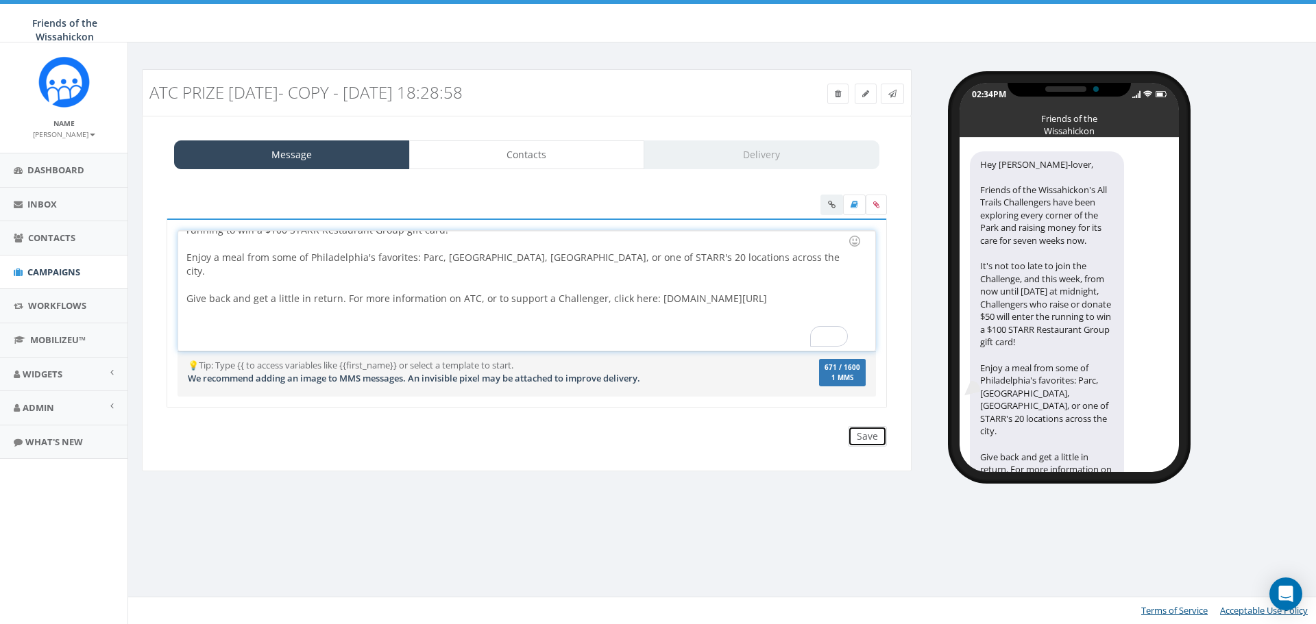
click at [879, 437] on input "Save" at bounding box center [867, 436] width 39 height 21
click at [868, 96] on link at bounding box center [866, 94] width 22 height 21
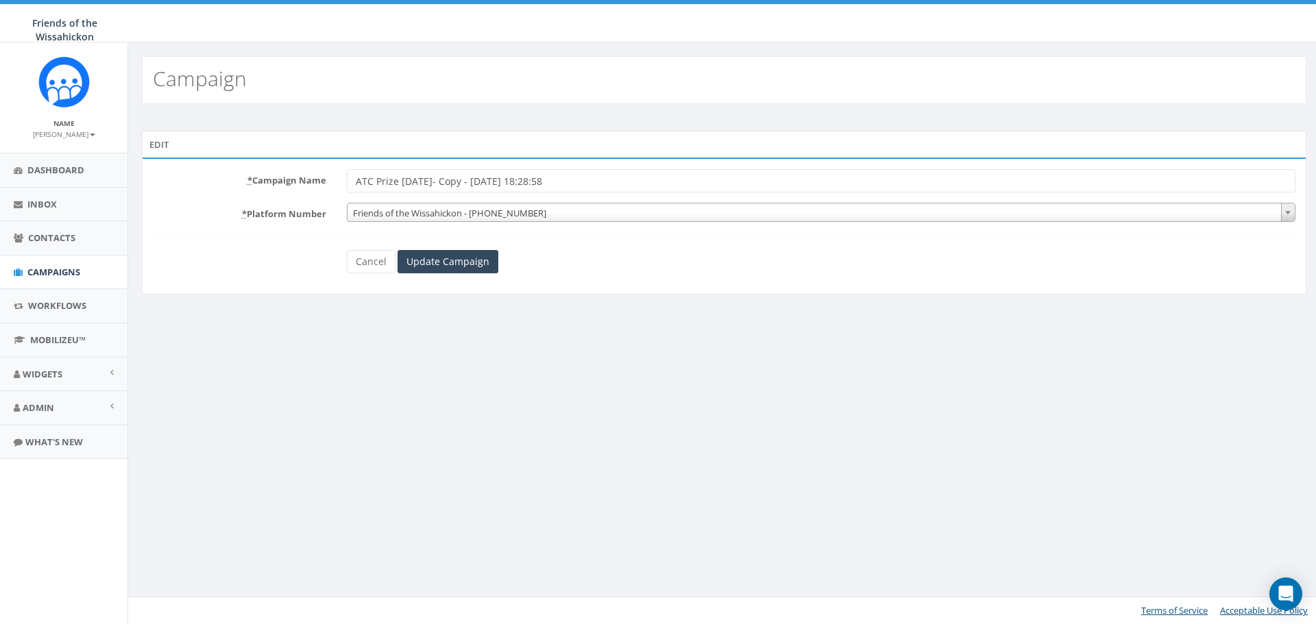
click at [406, 184] on input "ATC Prize [DATE]- Copy - [DATE] 18:28:58" at bounding box center [821, 180] width 949 height 23
drag, startPoint x: 437, startPoint y: 184, endPoint x: 651, endPoint y: 191, distance: 214.0
click at [651, 191] on input "ATC Prize [DATE]- Copy - [DATE] 18:28:58" at bounding box center [821, 180] width 949 height 23
type input "ATC Prize [DATE] final"
click at [413, 257] on input "Update Campaign" at bounding box center [448, 261] width 101 height 23
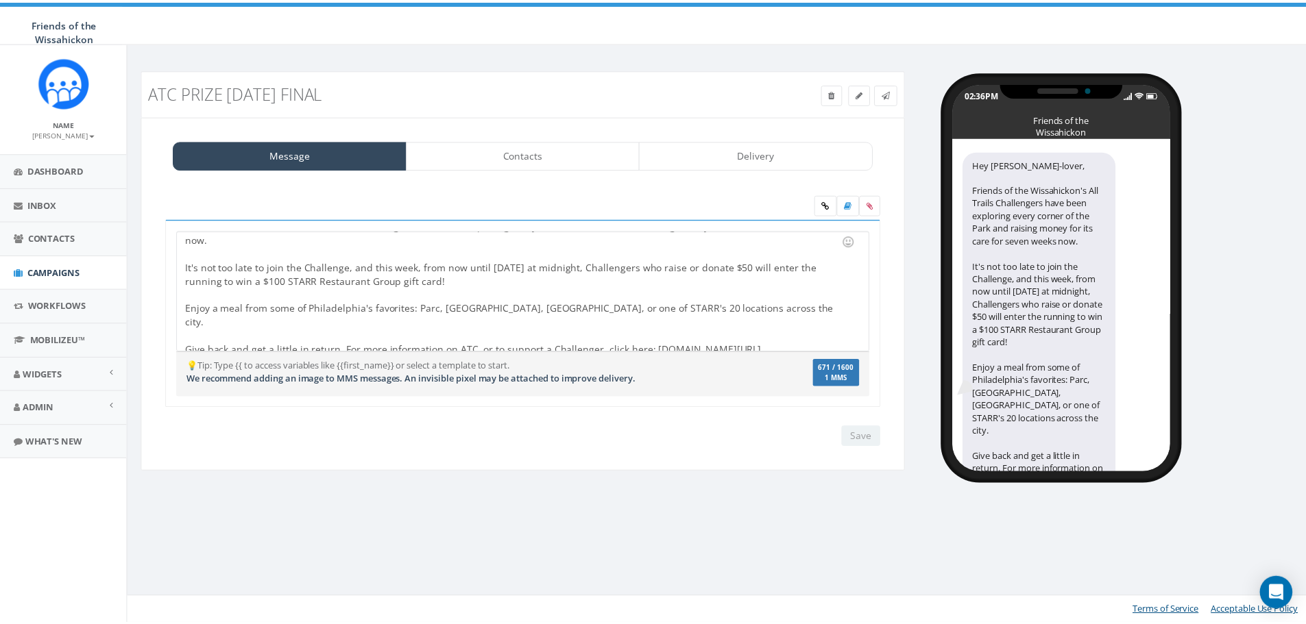
scroll to position [94, 0]
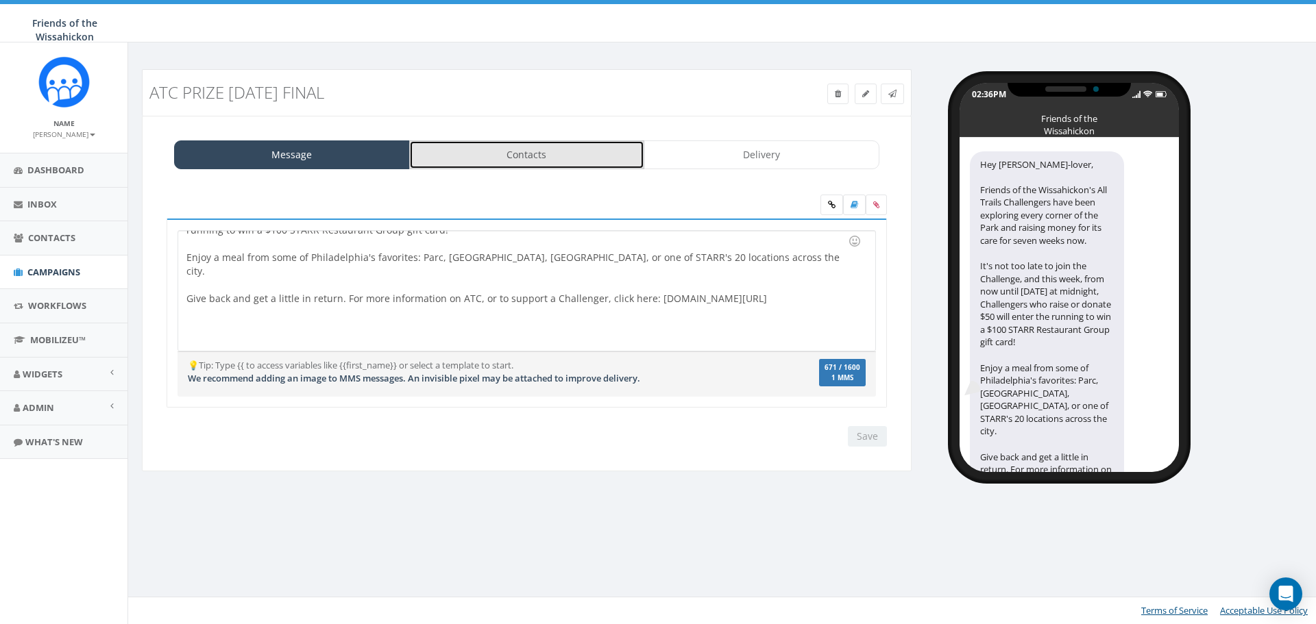
click at [522, 160] on link "Contacts" at bounding box center [527, 154] width 236 height 29
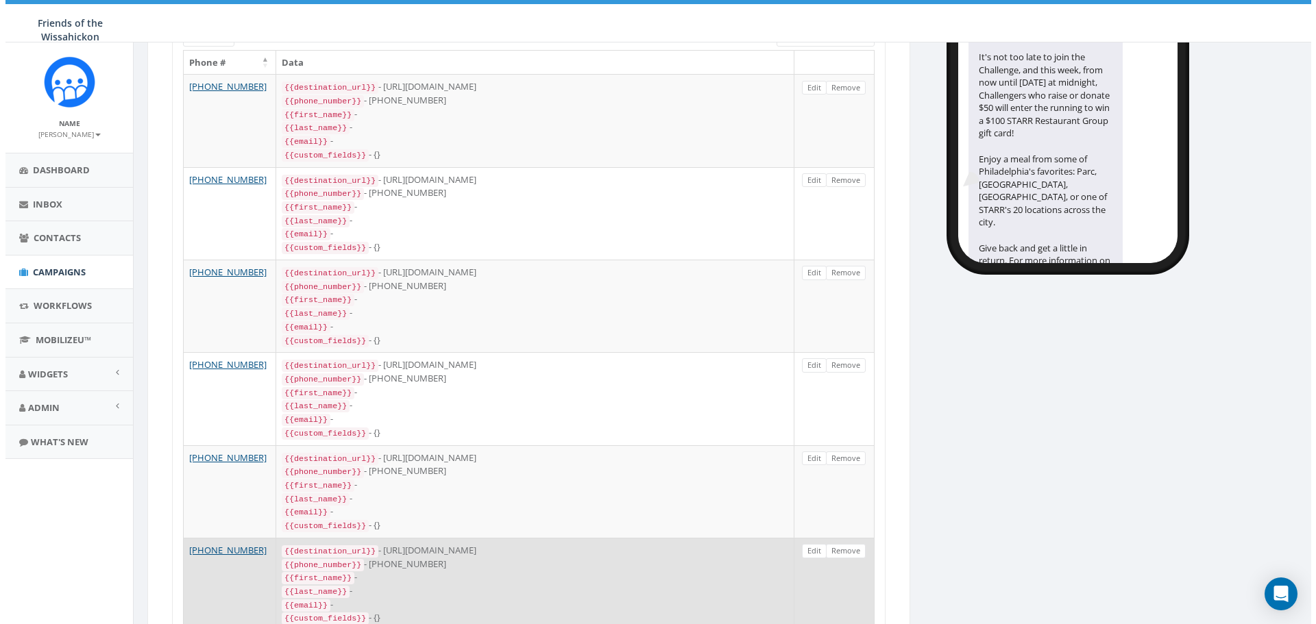
scroll to position [0, 0]
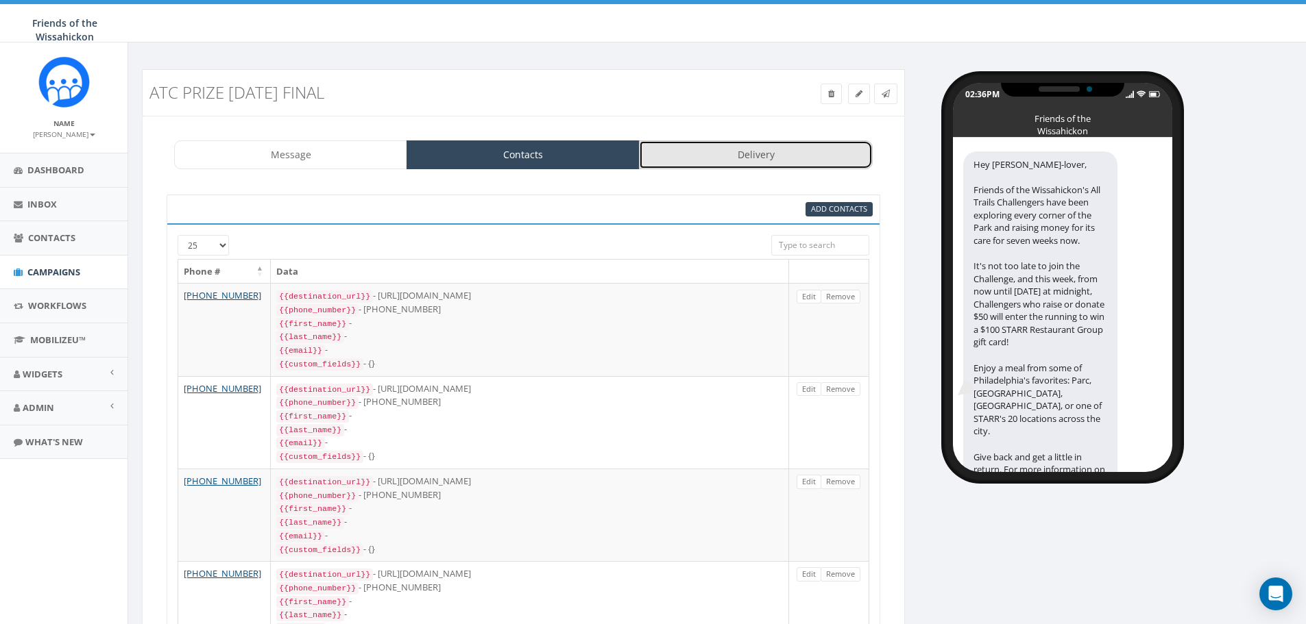
click at [768, 164] on link "Delivery" at bounding box center [755, 154] width 233 height 29
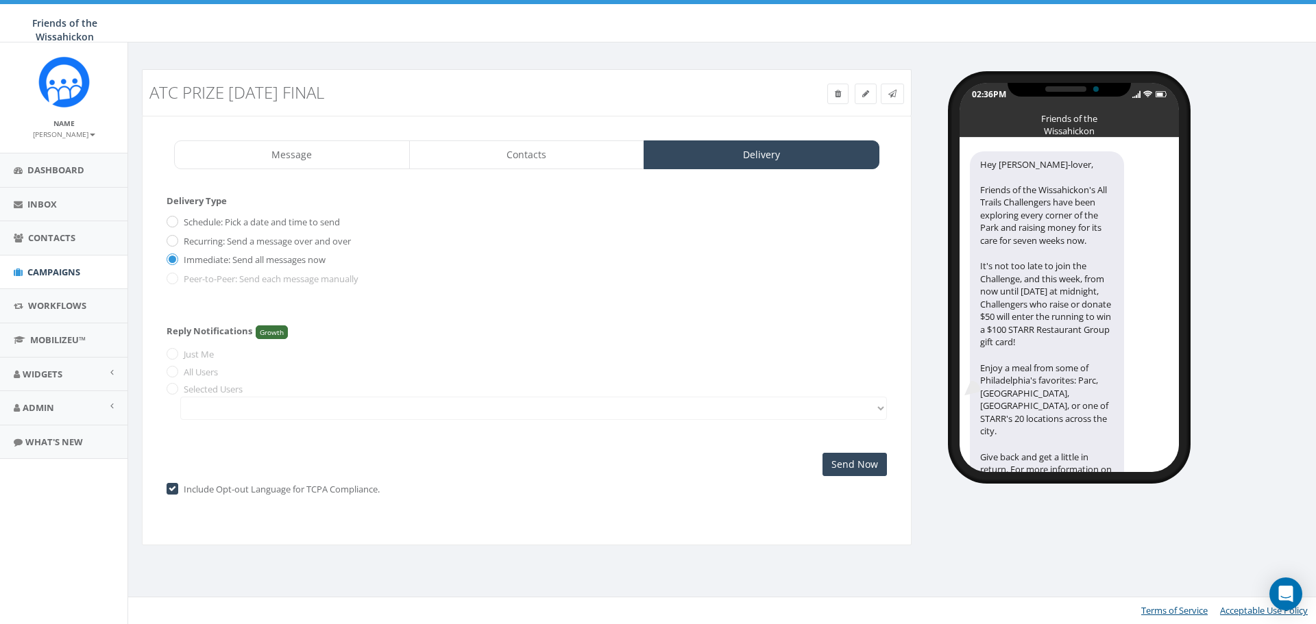
click at [180, 216] on label "Schedule: Pick a date and time to send" at bounding box center [260, 223] width 160 height 14
click at [170, 219] on input "Schedule: Pick a date and time to send" at bounding box center [171, 223] width 9 height 9
radio input "true"
click at [583, 224] on input "[DATE]" at bounding box center [585, 234] width 169 height 23
click at [778, 315] on div "Reply Notifications Growth Just Me All Users Selected Users" at bounding box center [527, 370] width 720 height 115
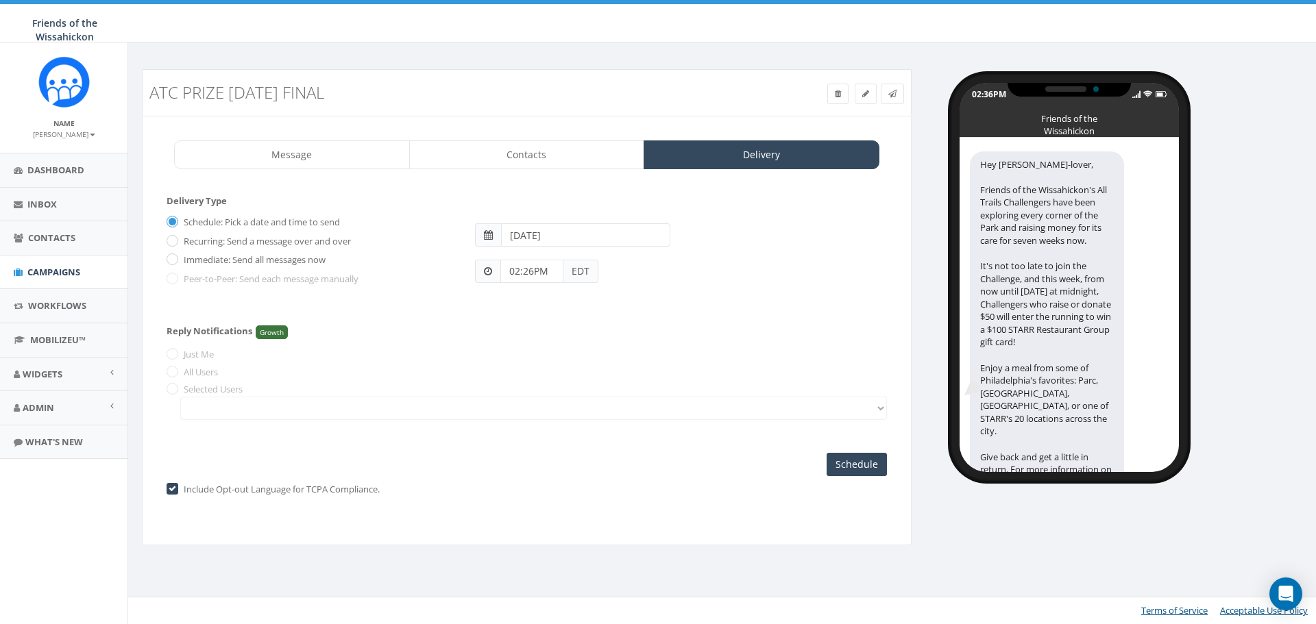
click at [524, 265] on input "02:26PM" at bounding box center [531, 271] width 63 height 23
click at [533, 124] on div "1 2 3 4 5 6 7 8 9 10 11 12 00 05 10 15 20 25 30 35 40 45 50 55" at bounding box center [578, 152] width 137 height 137
click at [525, 236] on button "AM" at bounding box center [521, 232] width 21 height 21
click at [707, 345] on div "Reply Notifications Growth Just Me All Users Selected Users" at bounding box center [527, 370] width 720 height 115
click at [530, 274] on input "02:26PM" at bounding box center [531, 271] width 63 height 23
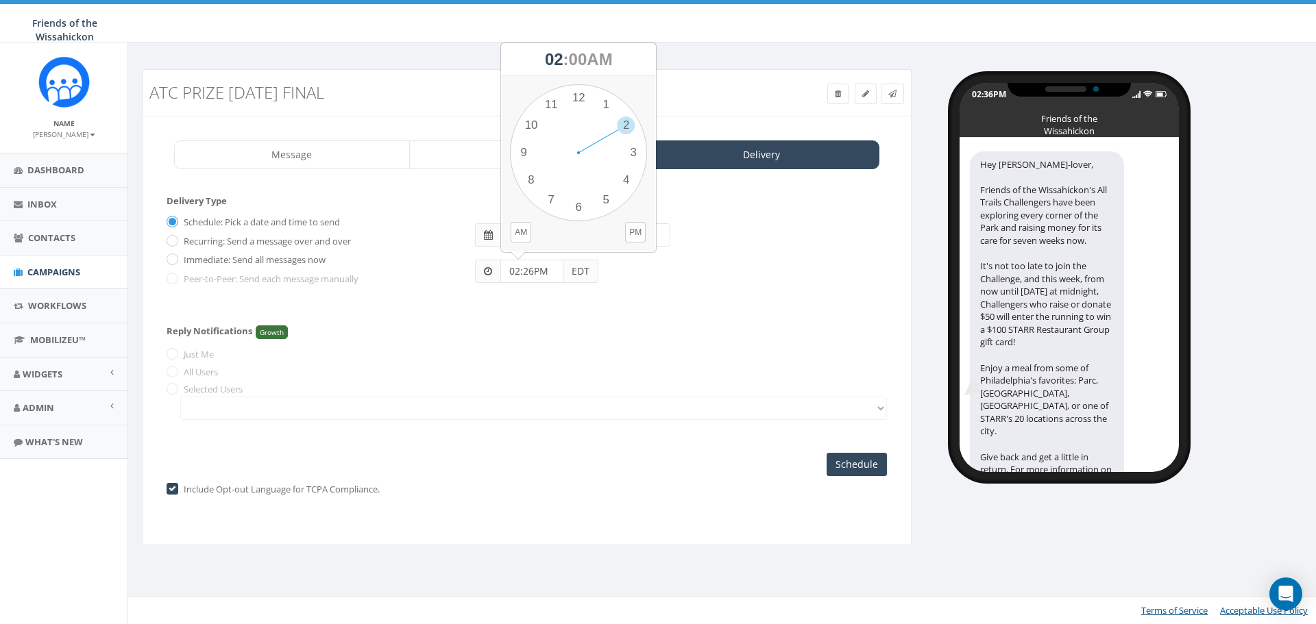
click at [519, 265] on input "02:26PM" at bounding box center [531, 271] width 63 height 23
type input "10:00aM"
click at [544, 364] on div "Reply Notifications Growth Just Me All Users Selected Users" at bounding box center [527, 370] width 720 height 115
click at [552, 265] on input "10:00aM" at bounding box center [531, 271] width 63 height 23
click at [526, 229] on button "AM" at bounding box center [521, 232] width 21 height 21
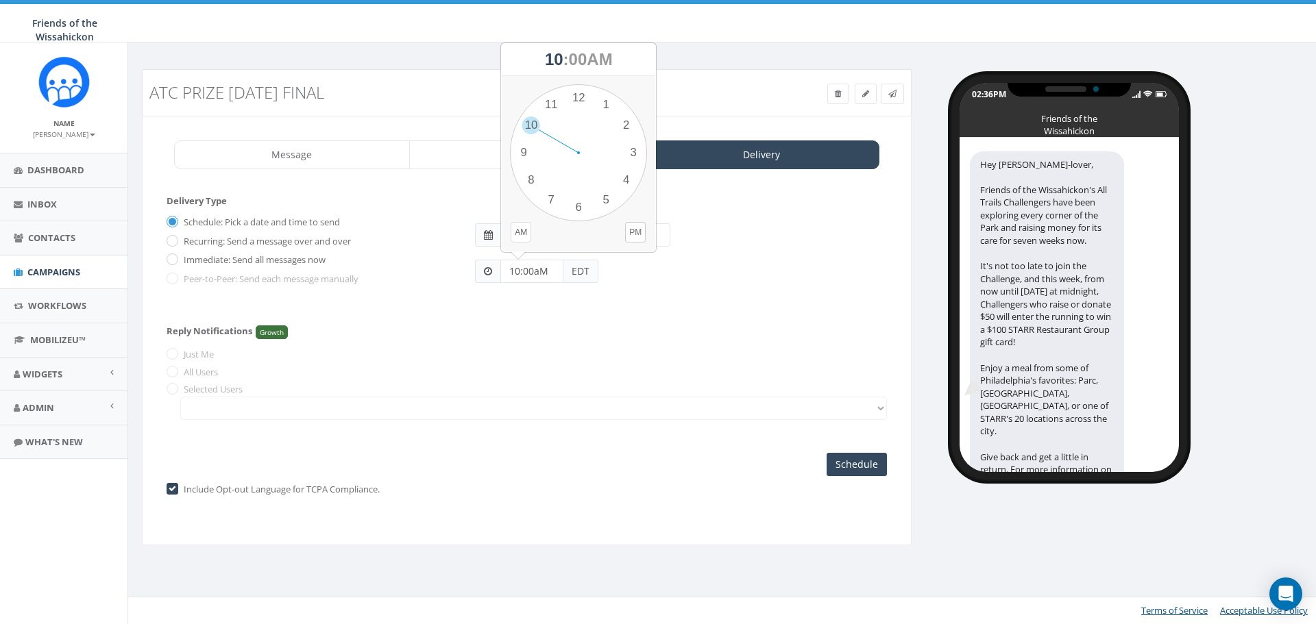
click at [526, 229] on button "AM" at bounding box center [521, 232] width 21 height 21
click at [559, 334] on div "Reply Notifications Growth Just Me All Users Selected Users" at bounding box center [527, 370] width 720 height 115
drag, startPoint x: 556, startPoint y: 268, endPoint x: 478, endPoint y: 271, distance: 77.5
click at [478, 271] on div "10:00aM EDT" at bounding box center [536, 271] width 123 height 23
click at [530, 380] on div "Reply Notifications Growth Just Me All Users Selected Users" at bounding box center [527, 370] width 720 height 115
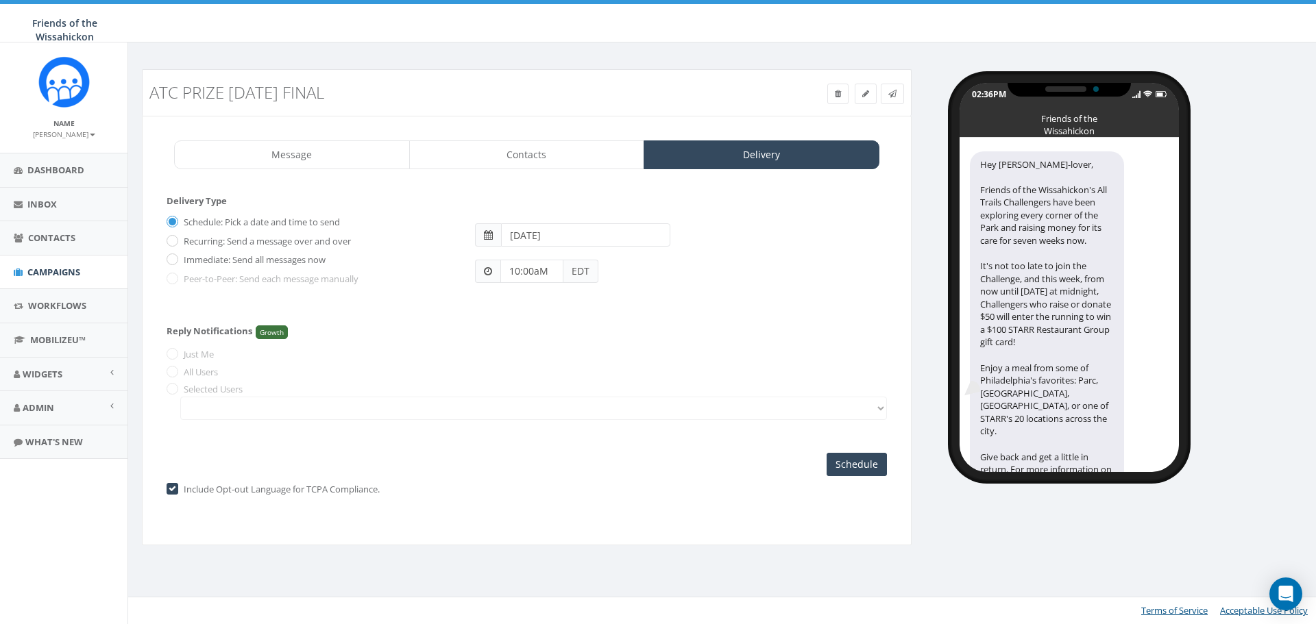
click at [485, 267] on span at bounding box center [488, 272] width 8 height 10
click at [487, 273] on span at bounding box center [488, 272] width 8 height 10
click at [557, 339] on div "Reply Notifications Growth Just Me All Users Selected Users" at bounding box center [527, 370] width 720 height 115
click at [868, 473] on input "Schedule" at bounding box center [857, 464] width 60 height 23
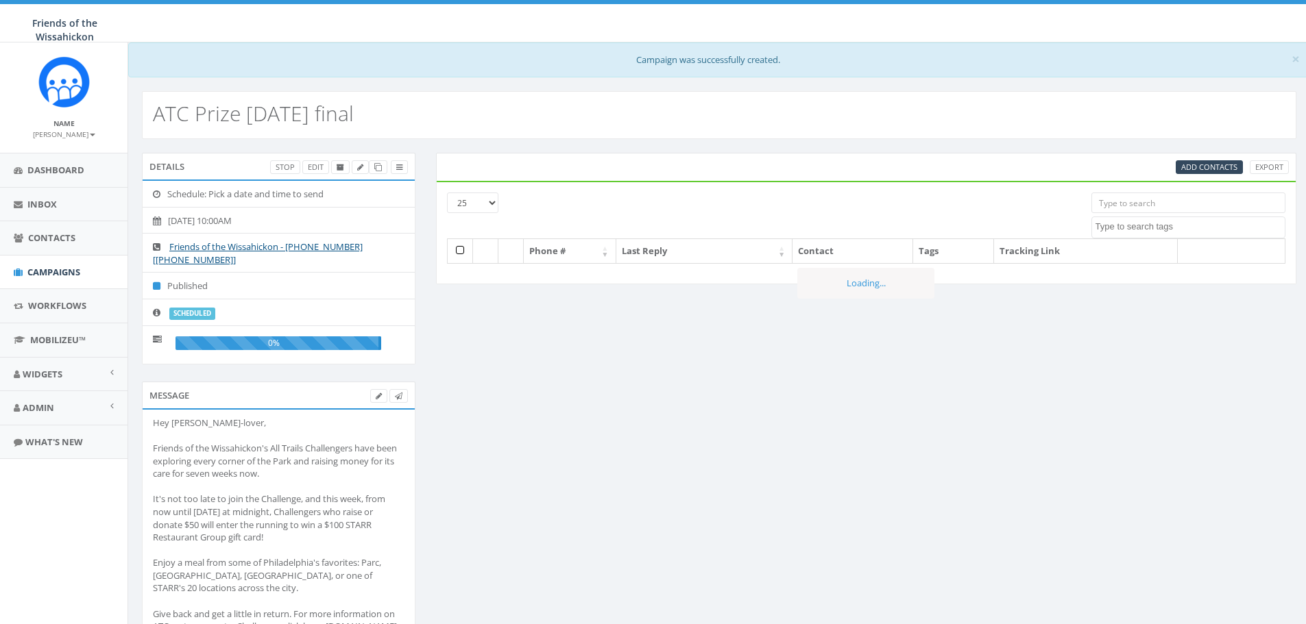
select select
